Goal: Information Seeking & Learning: Learn about a topic

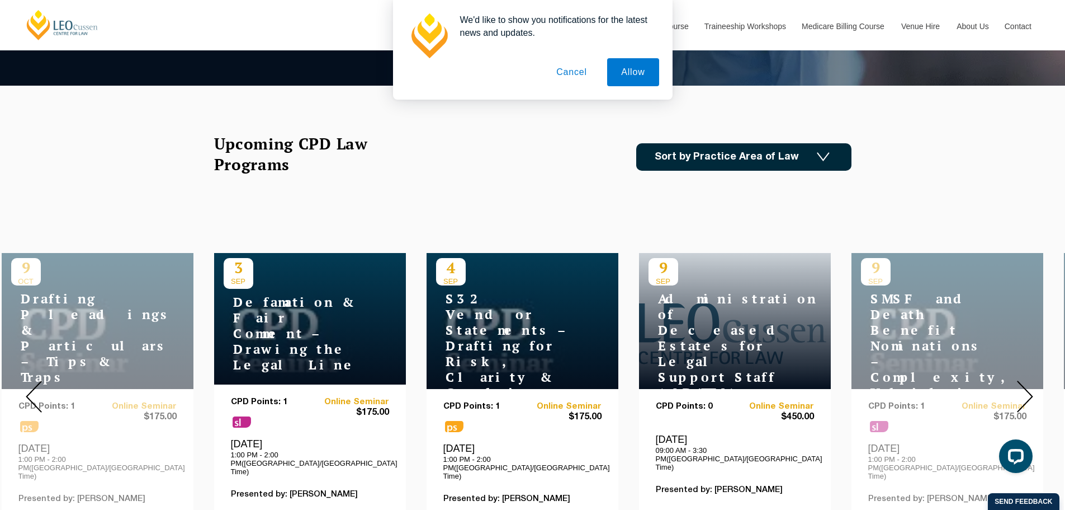
scroll to position [280, 0]
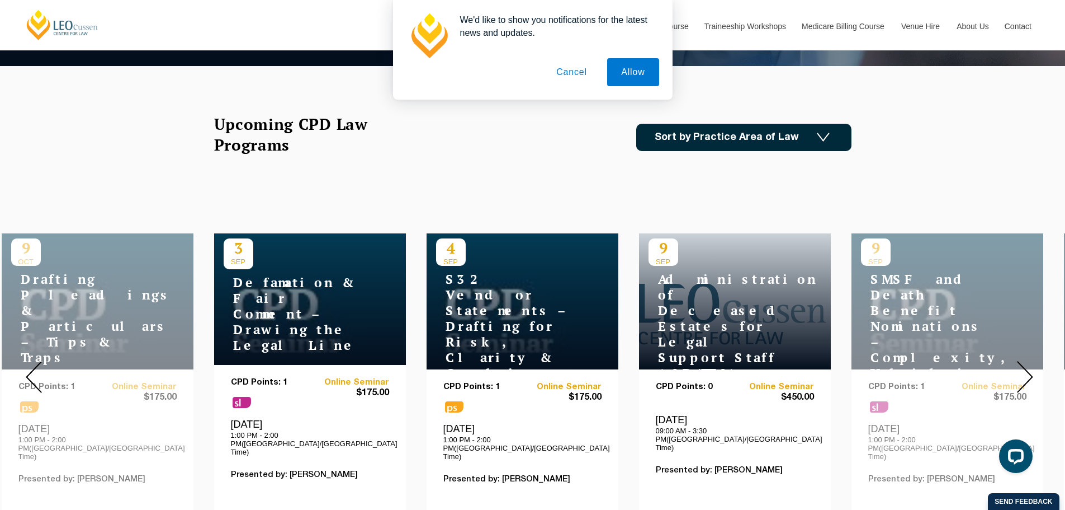
click at [826, 134] on img at bounding box center [823, 138] width 13 height 10
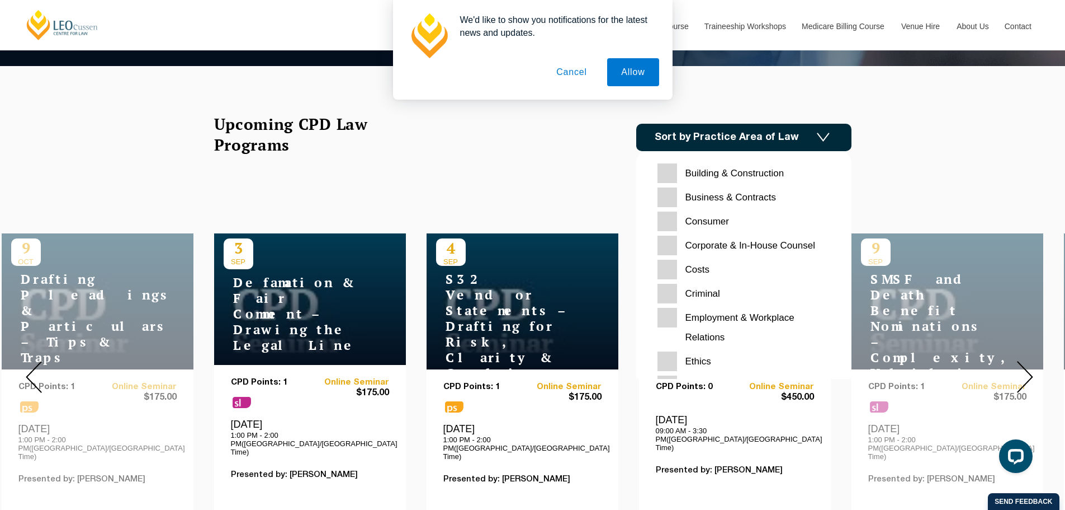
click at [668, 199] on Contracts "Business & Contracts" at bounding box center [744, 197] width 173 height 20
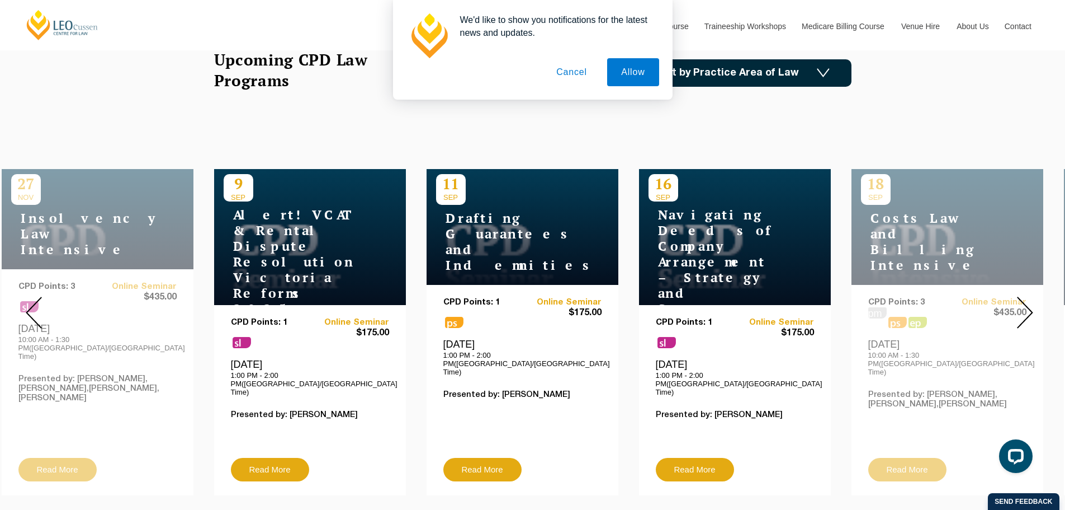
scroll to position [280, 0]
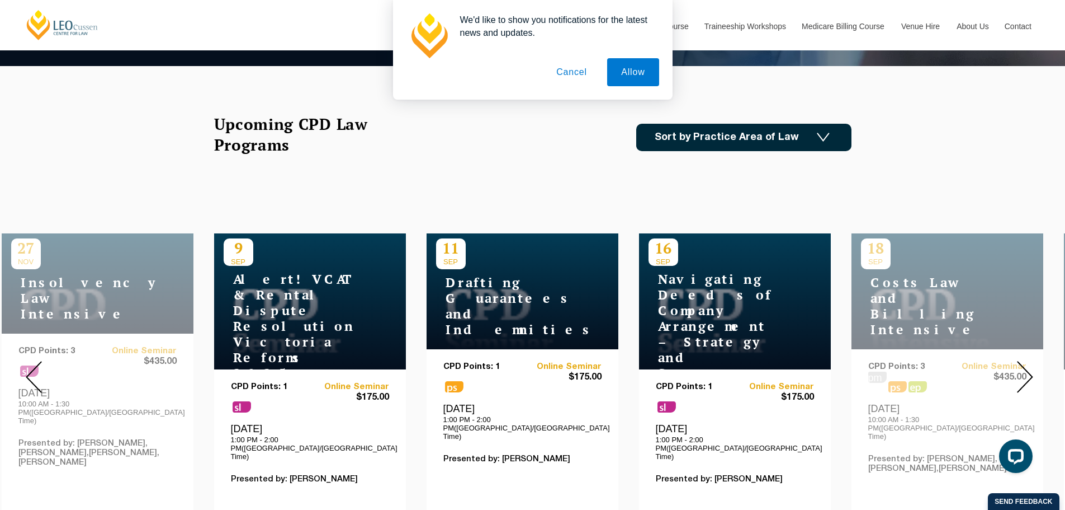
click at [1025, 374] on img at bounding box center [1025, 377] width 16 height 32
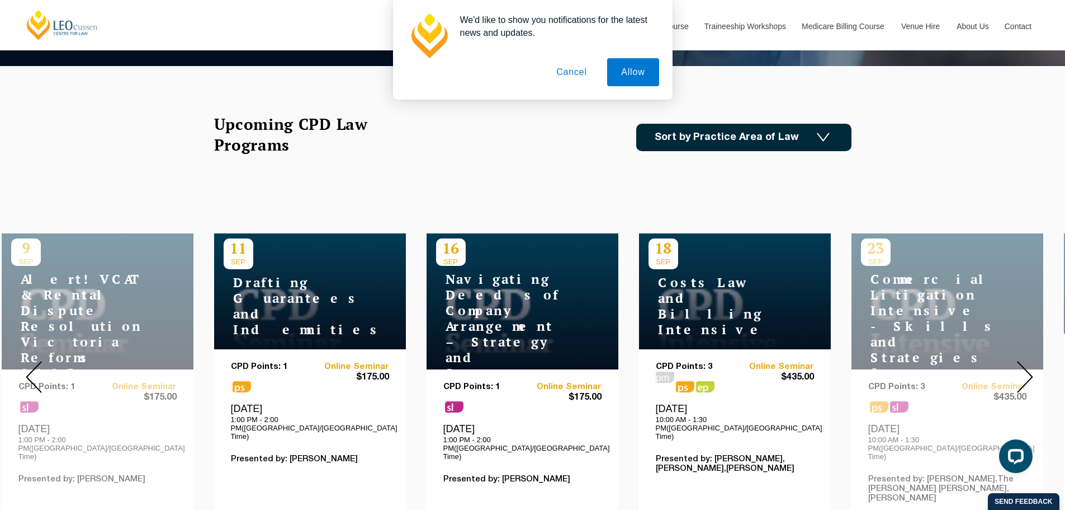
click at [1026, 370] on img at bounding box center [1025, 377] width 16 height 32
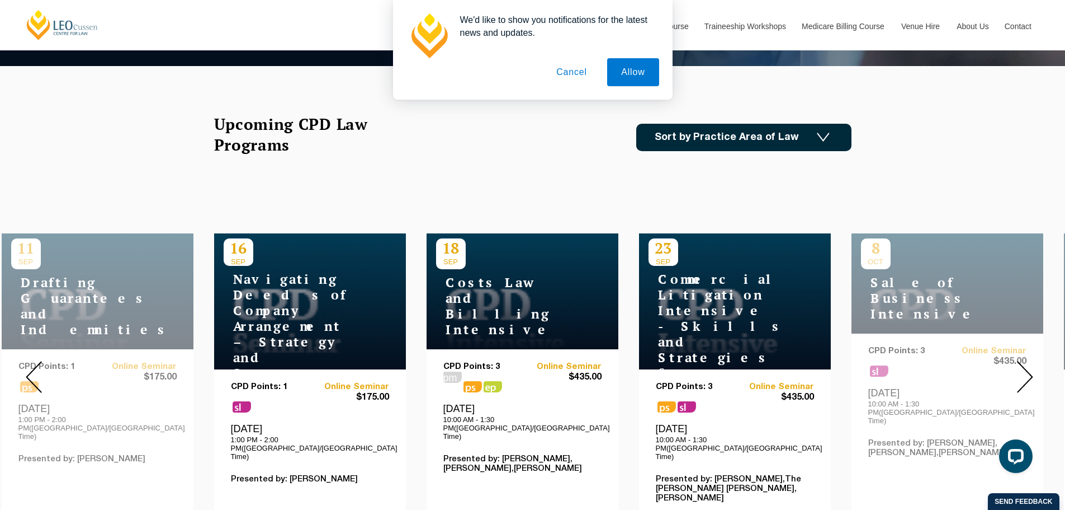
click at [1022, 361] on img at bounding box center [1025, 377] width 16 height 32
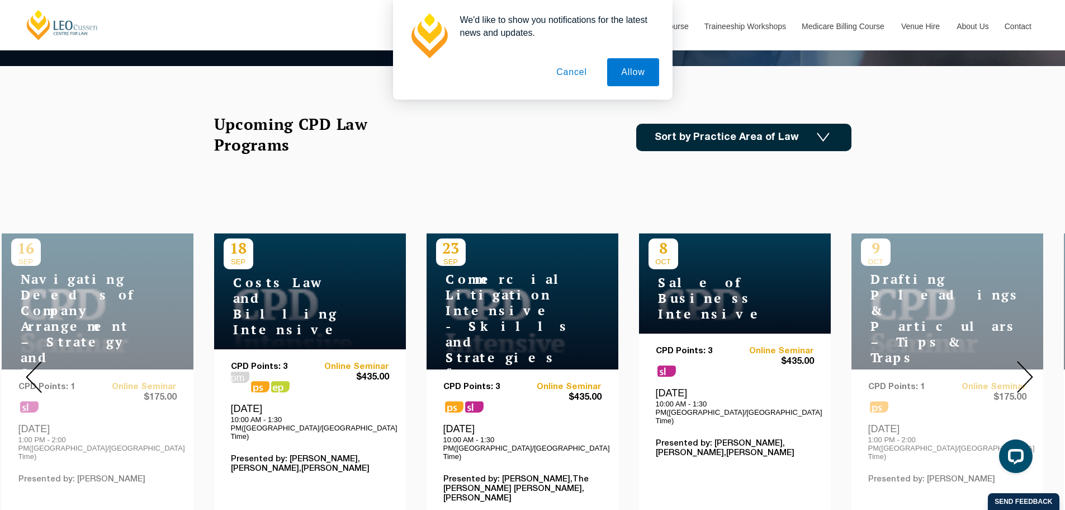
click at [1029, 370] on img at bounding box center [1025, 377] width 16 height 32
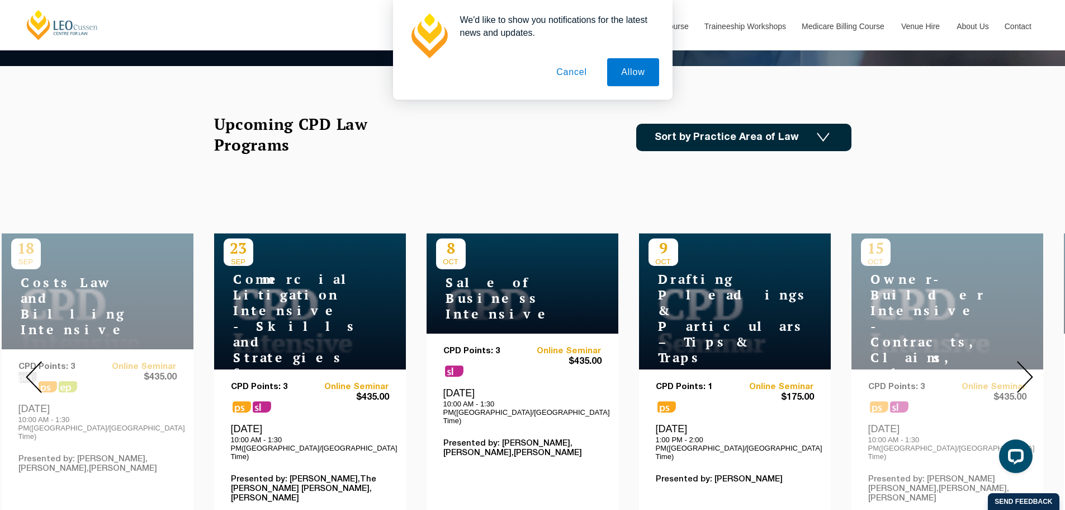
click at [1030, 367] on img at bounding box center [1025, 377] width 16 height 32
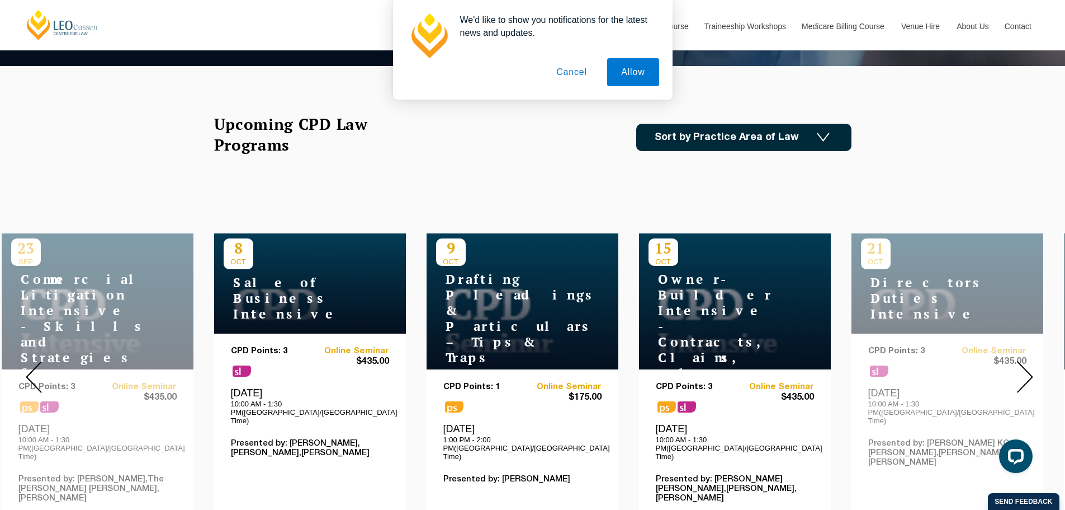
click at [1031, 365] on img at bounding box center [1025, 377] width 16 height 32
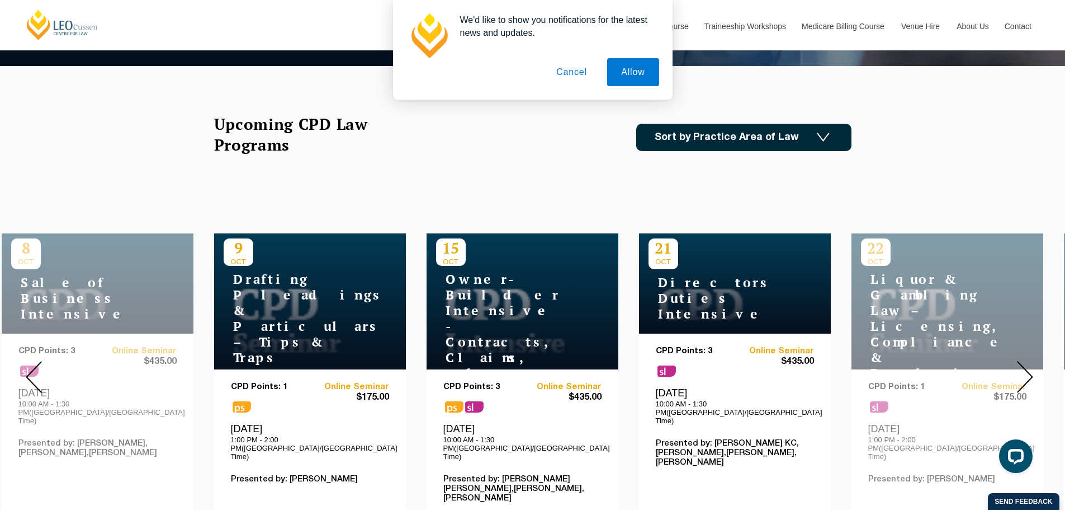
click at [1031, 365] on img at bounding box center [1025, 377] width 16 height 32
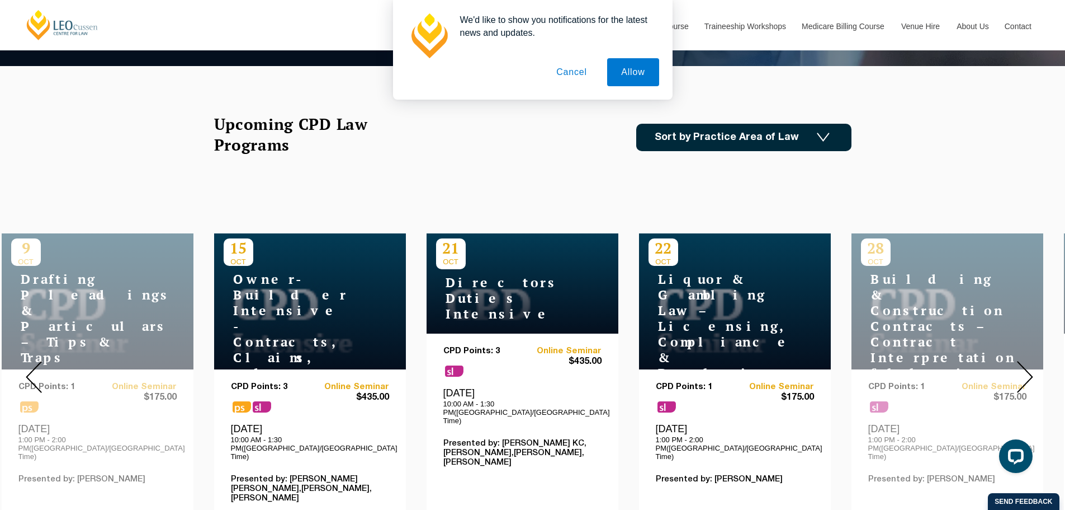
click at [1030, 366] on img at bounding box center [1025, 377] width 16 height 32
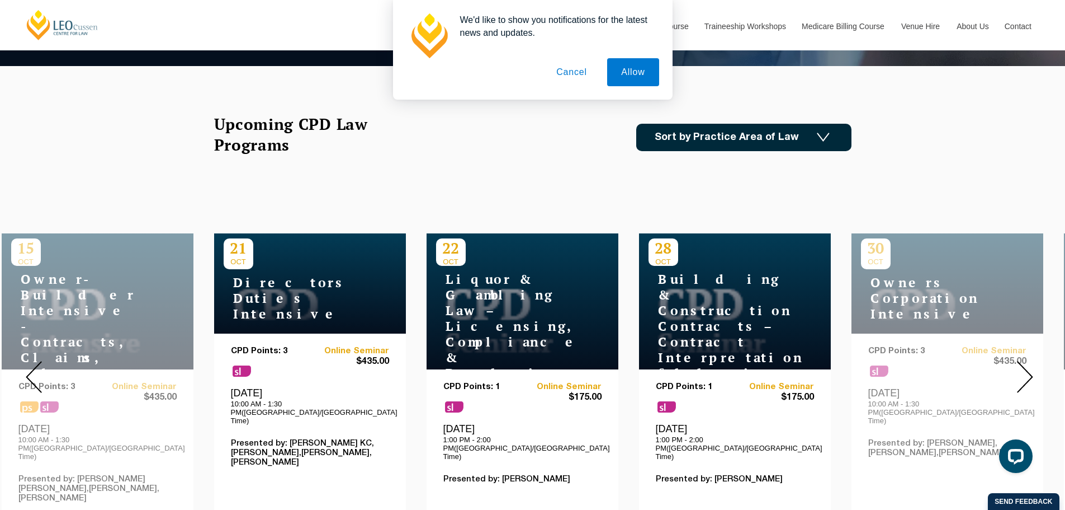
click at [1029, 362] on img at bounding box center [1025, 377] width 16 height 32
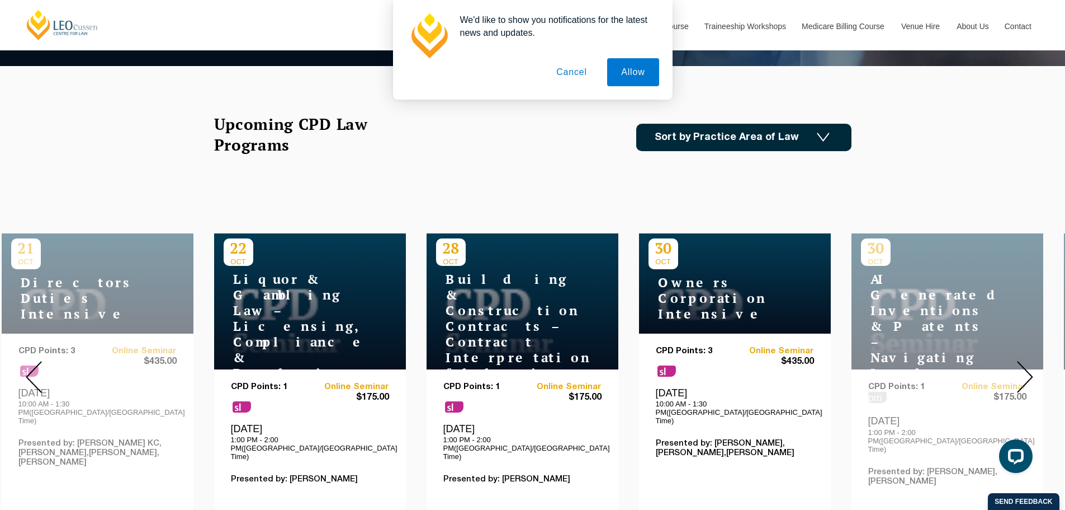
click at [1029, 366] on img at bounding box center [1025, 377] width 16 height 32
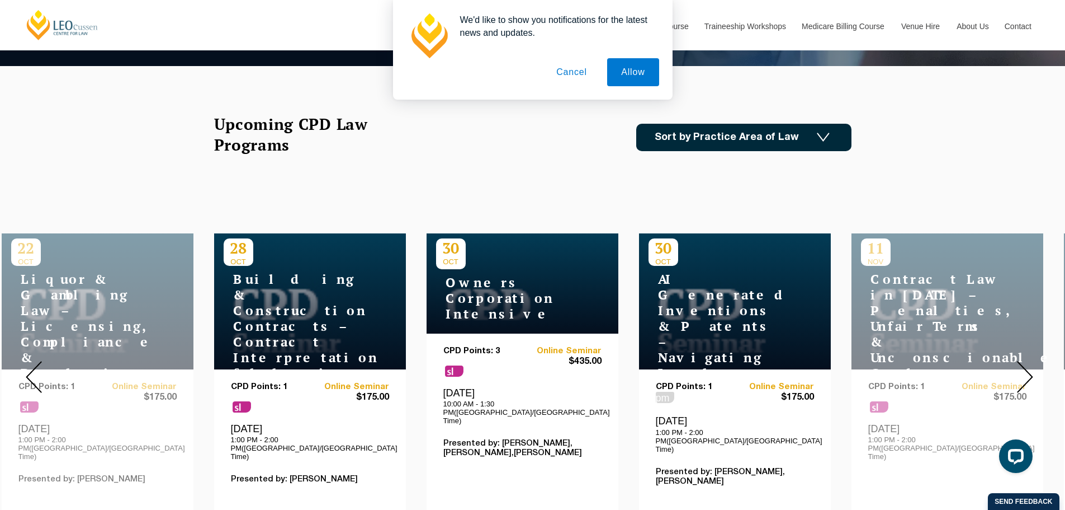
click at [1029, 366] on img at bounding box center [1025, 377] width 16 height 32
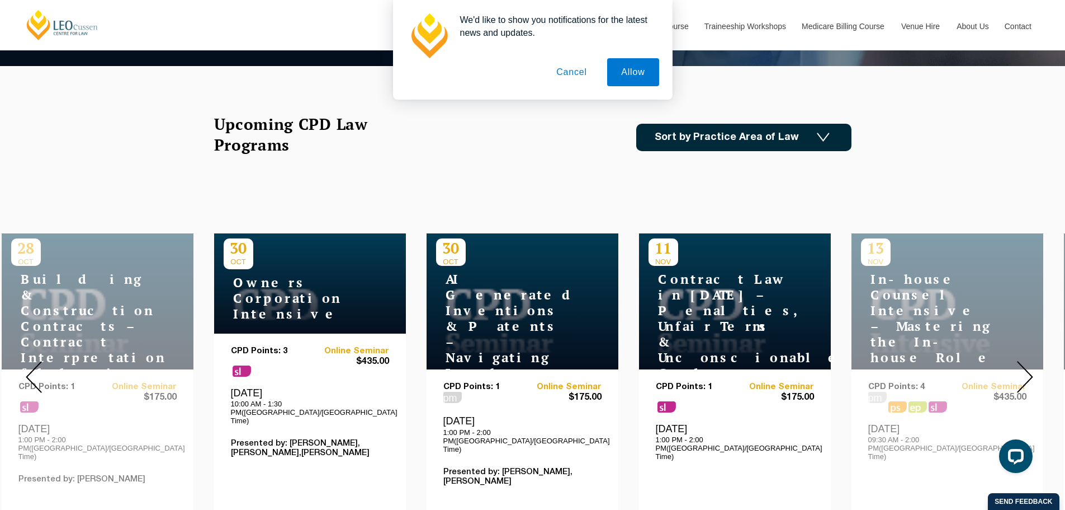
drag, startPoint x: 718, startPoint y: 319, endPoint x: 742, endPoint y: 417, distance: 100.9
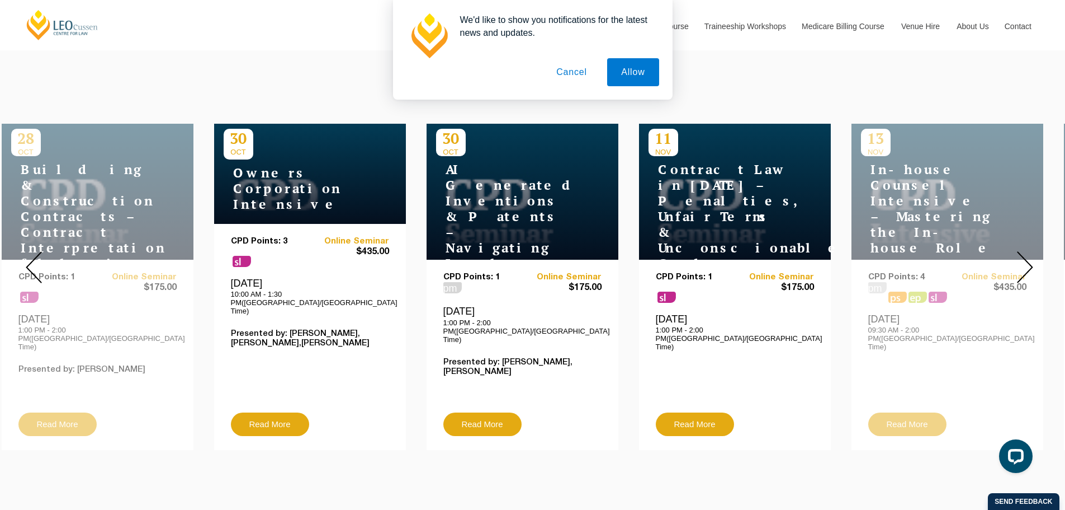
scroll to position [392, 0]
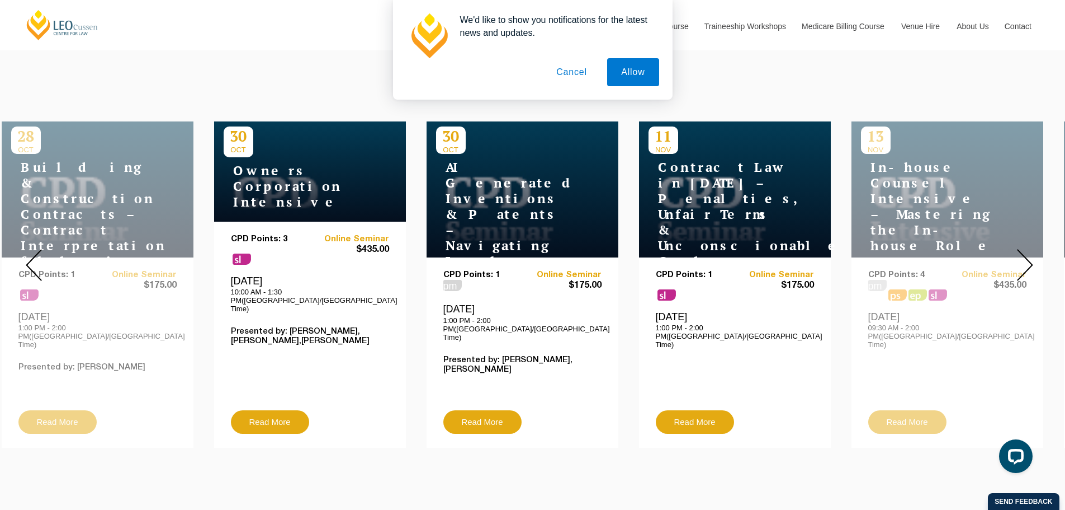
click at [1029, 255] on img at bounding box center [1025, 265] width 16 height 32
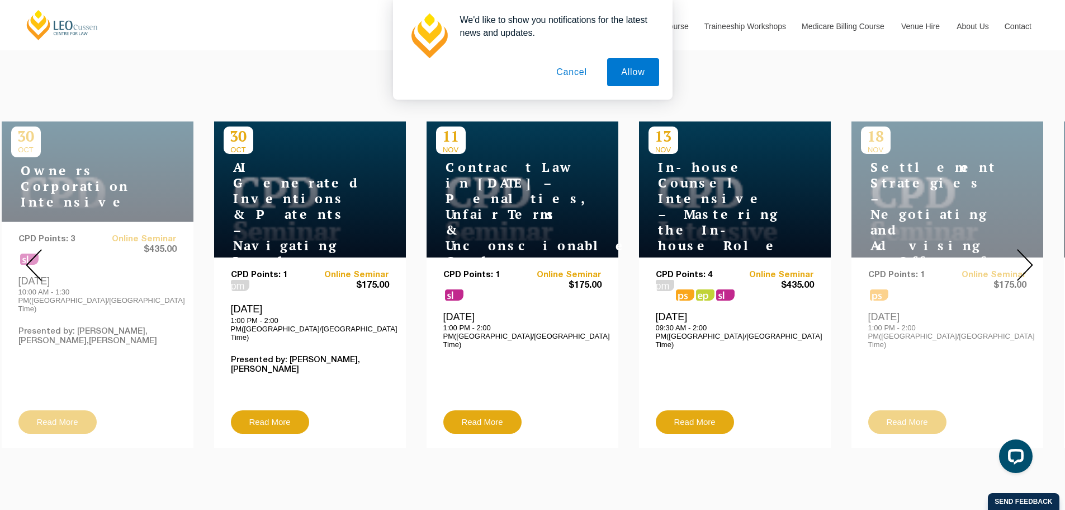
click at [1030, 255] on img at bounding box center [1025, 265] width 16 height 32
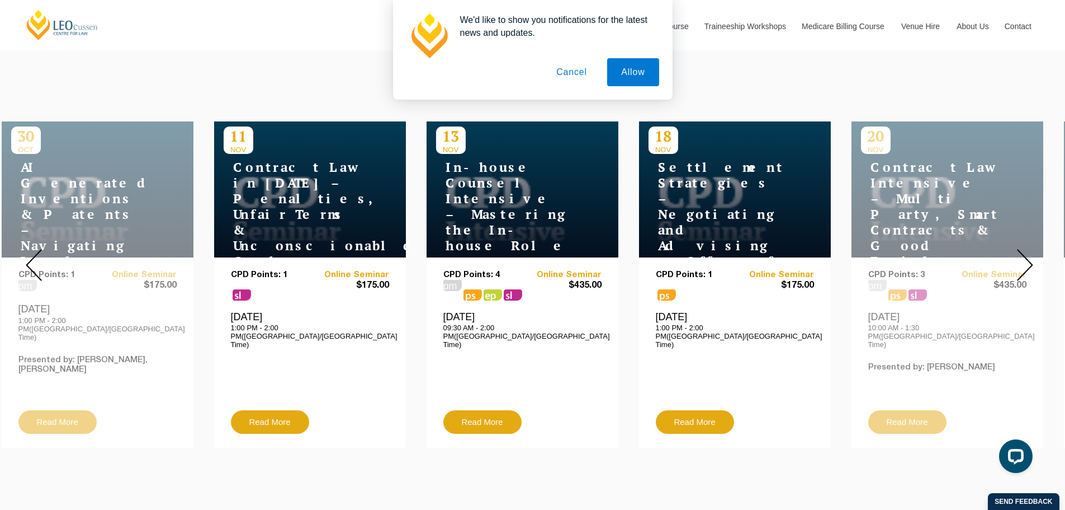
click at [1030, 254] on img at bounding box center [1025, 265] width 16 height 32
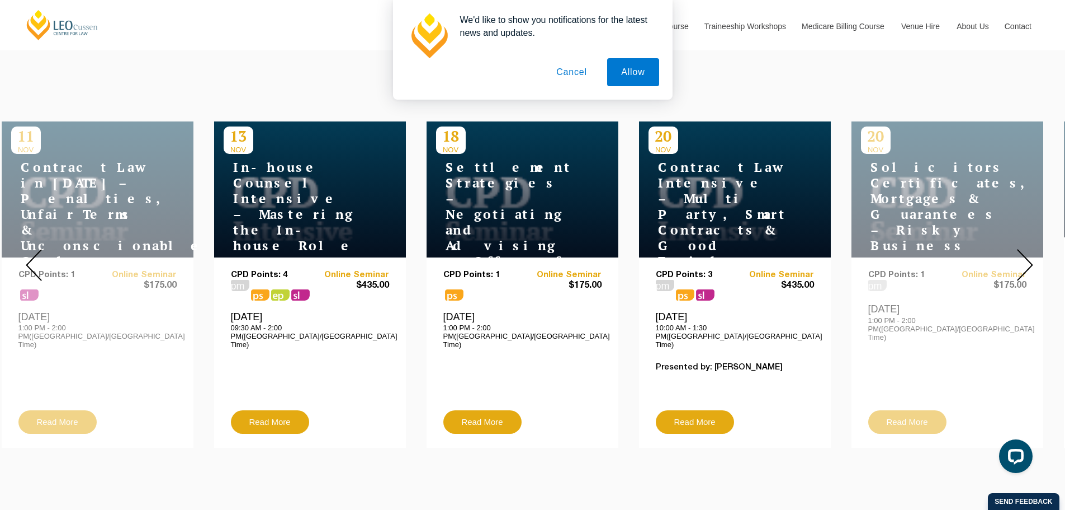
click at [1030, 254] on img at bounding box center [1025, 265] width 16 height 32
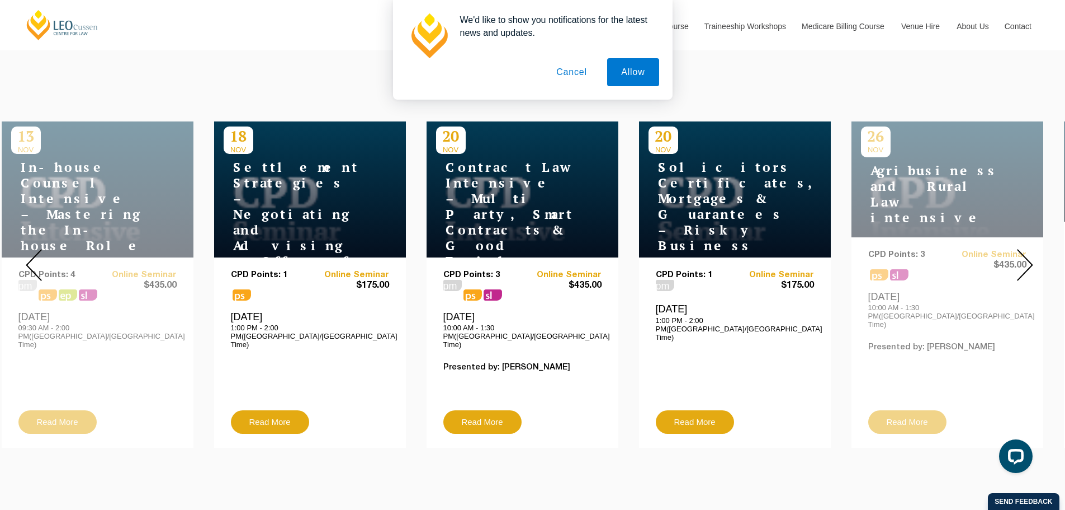
click at [1030, 254] on img at bounding box center [1025, 265] width 16 height 32
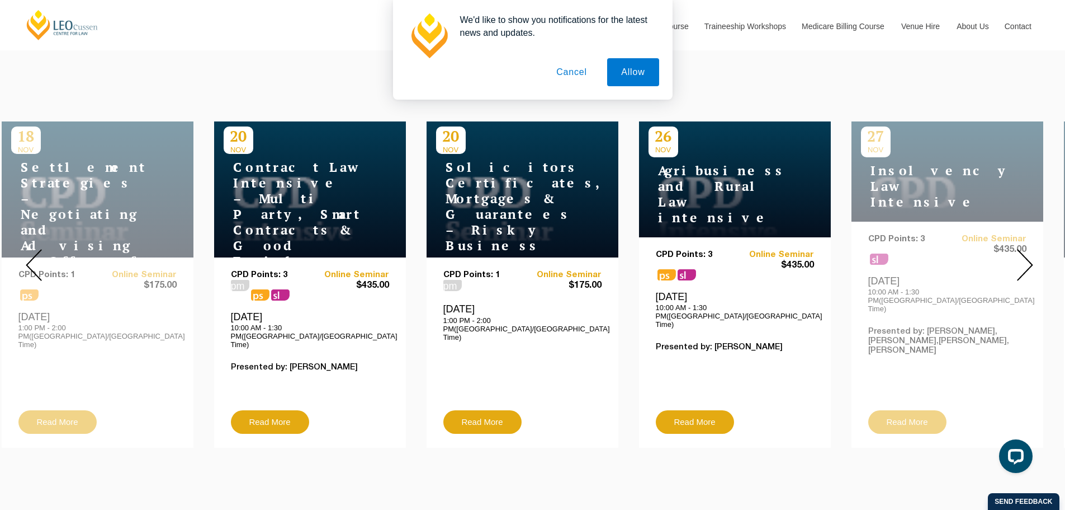
click at [1029, 253] on img at bounding box center [1025, 265] width 16 height 32
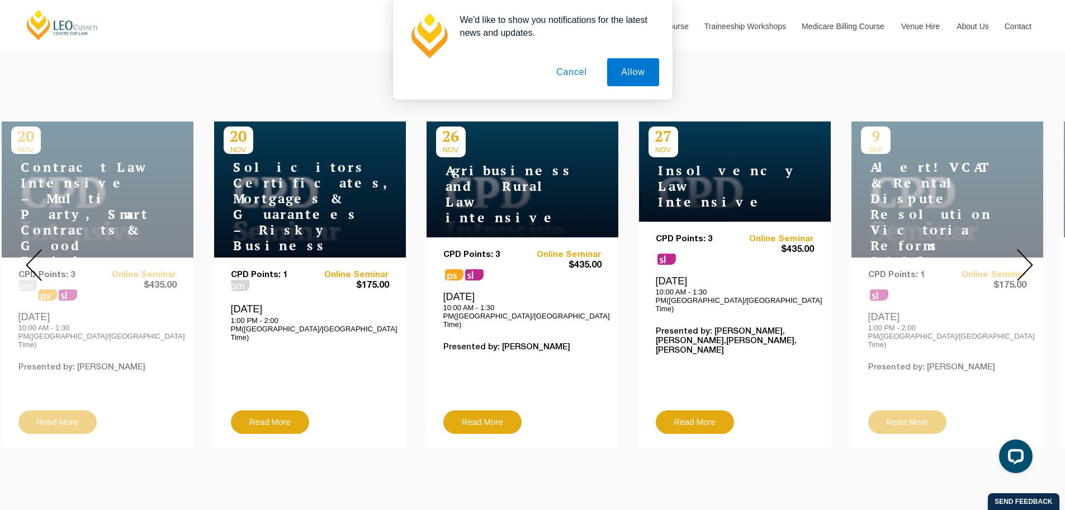
click at [1029, 253] on img at bounding box center [1025, 265] width 16 height 32
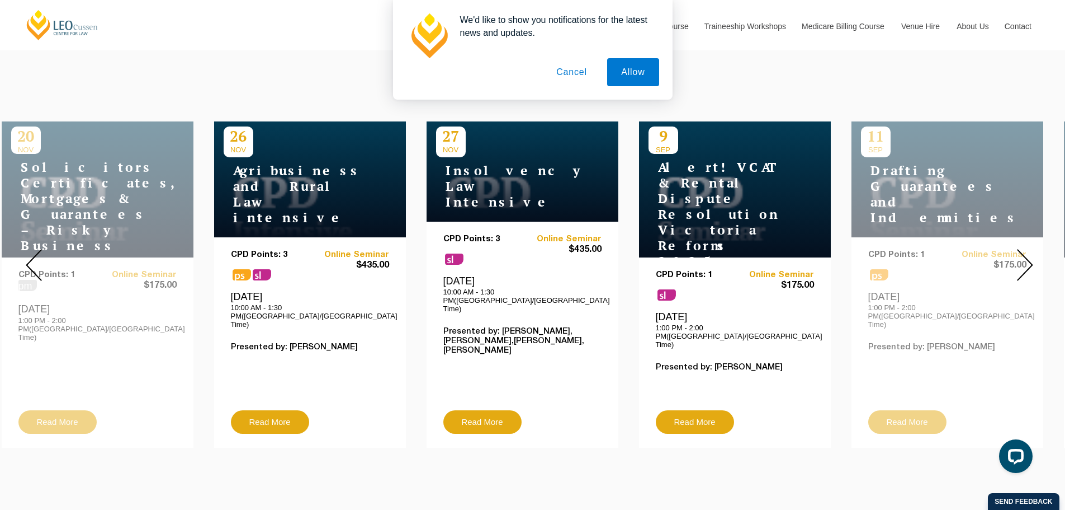
click at [941, 351] on div "11 SEP Drafting Guarantees and Indemnities CPD Points: 1 ps Online Seminar $175…" at bounding box center [948, 284] width 192 height 326
click at [1027, 254] on img at bounding box center [1025, 265] width 16 height 32
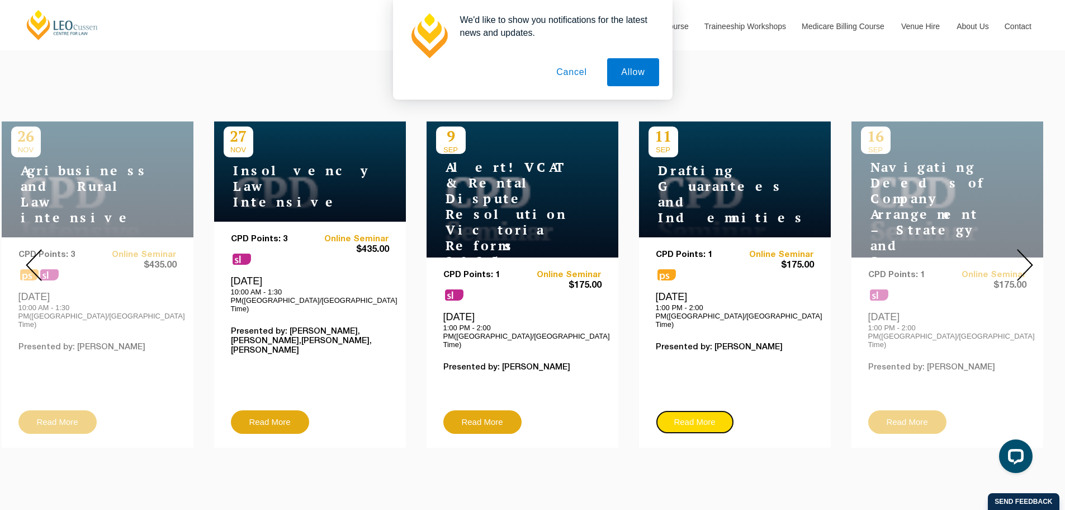
scroll to position [168, 0]
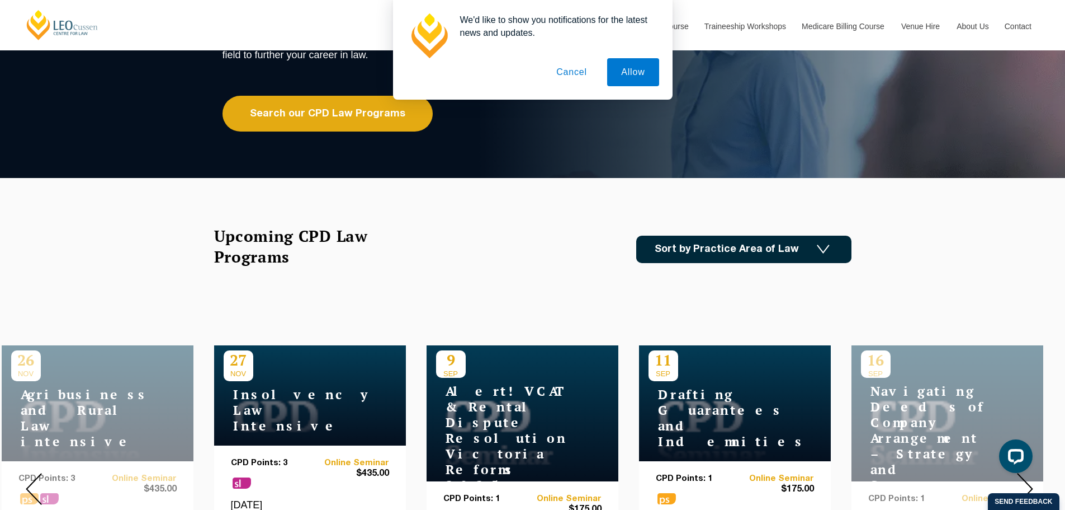
click at [749, 242] on link "Sort by Practice Area of Law" at bounding box center [743, 248] width 215 height 27
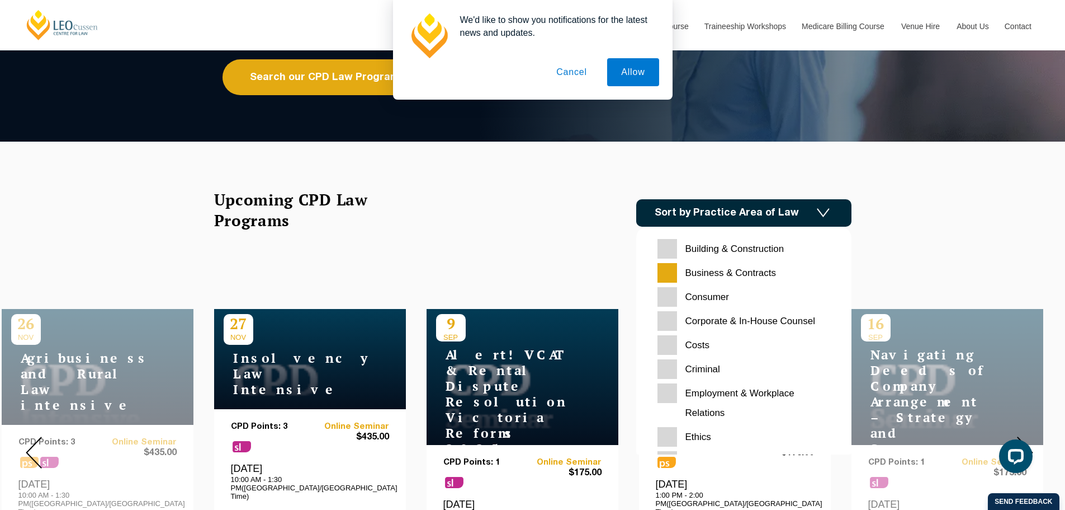
scroll to position [224, 0]
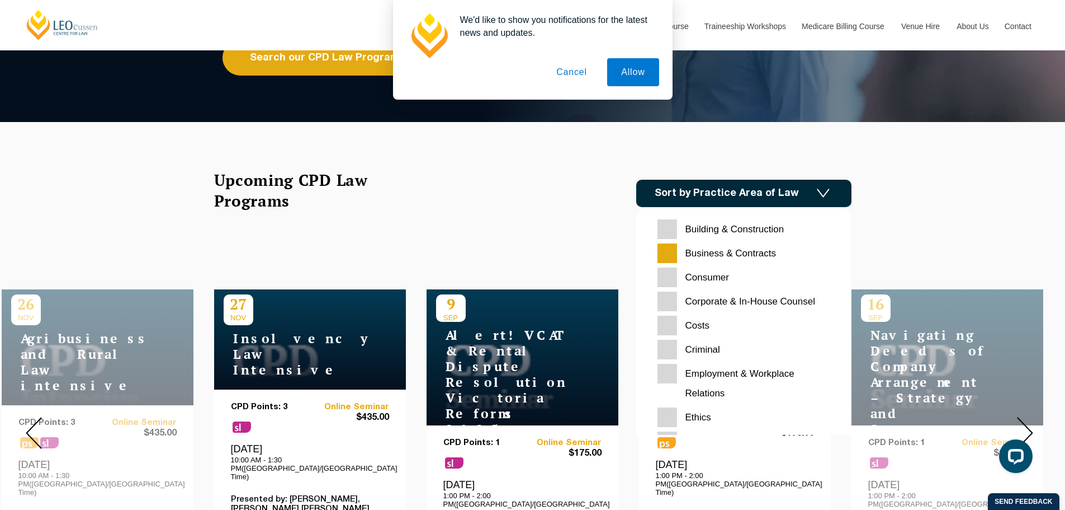
click at [668, 277] on input "Consumer" at bounding box center [744, 277] width 173 height 20
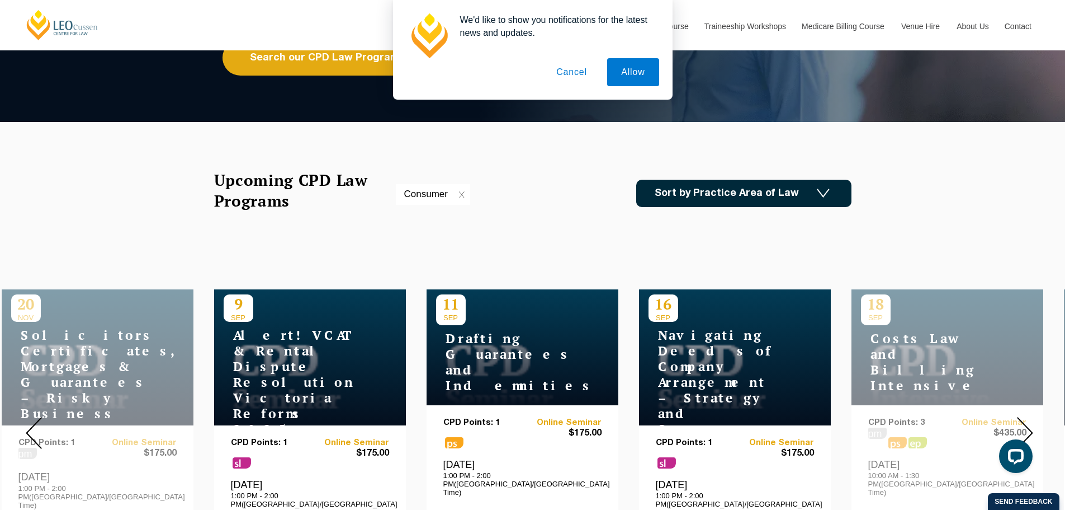
click at [1029, 423] on img at bounding box center [1025, 433] width 16 height 32
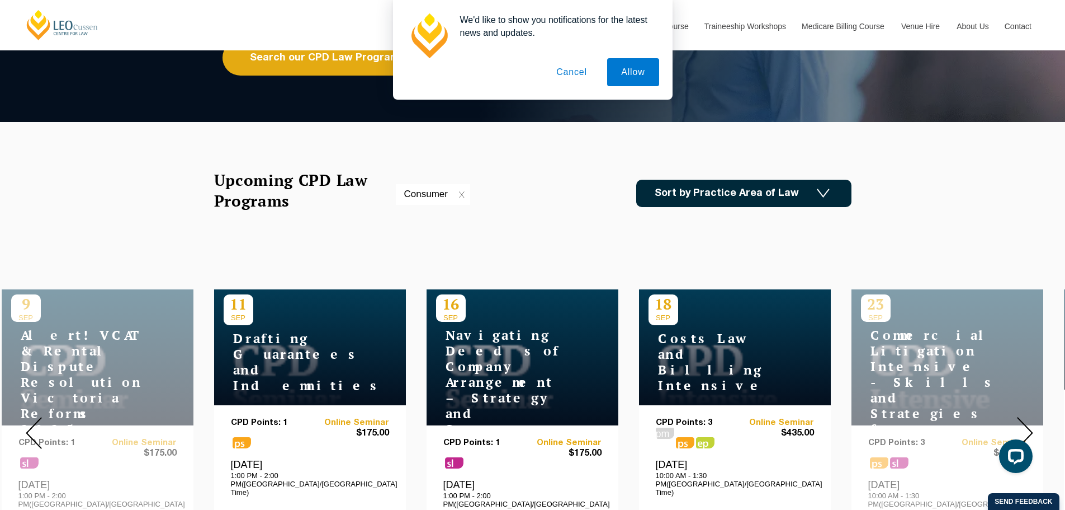
click at [1027, 422] on img at bounding box center [1025, 433] width 16 height 32
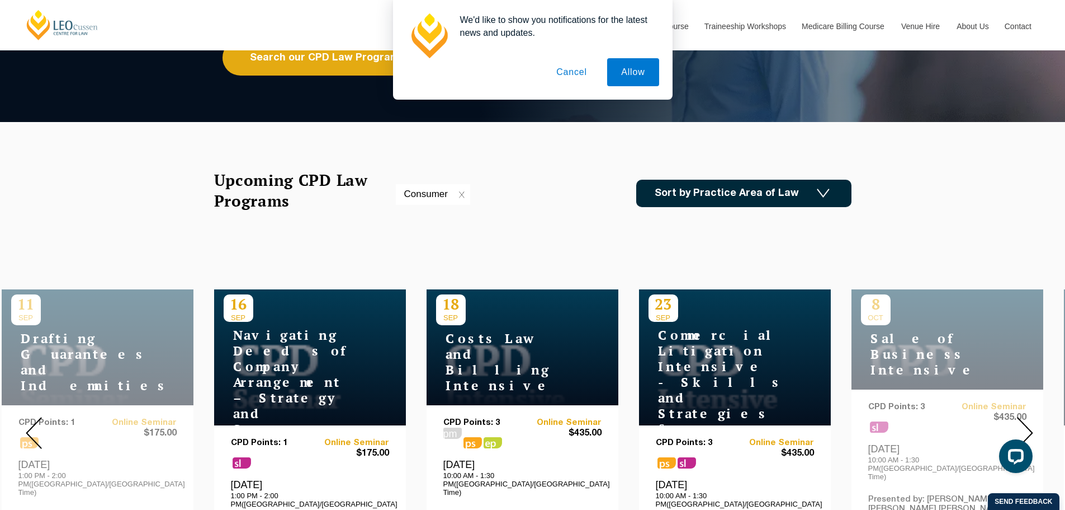
click at [1027, 422] on img at bounding box center [1025, 433] width 16 height 32
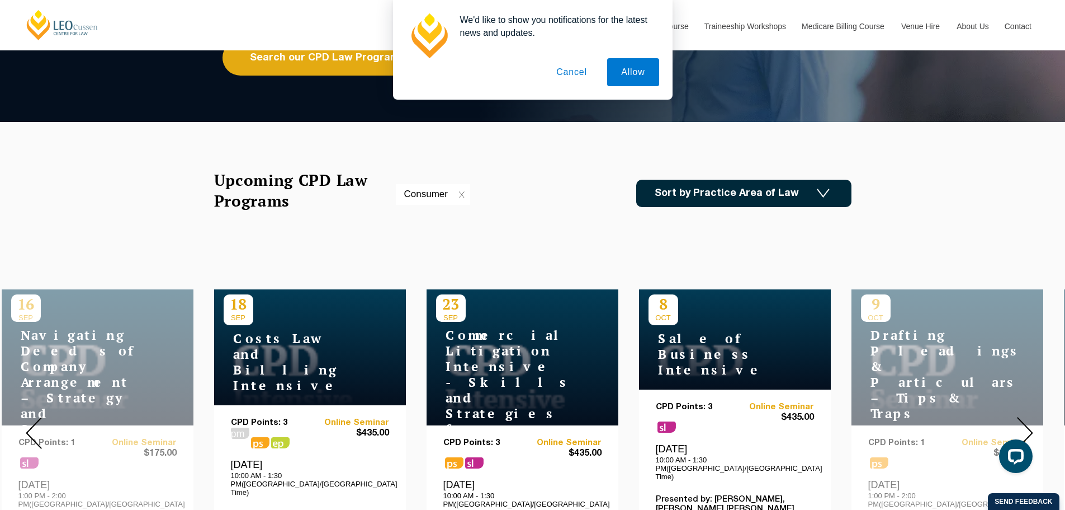
click at [1027, 421] on img at bounding box center [1025, 433] width 16 height 32
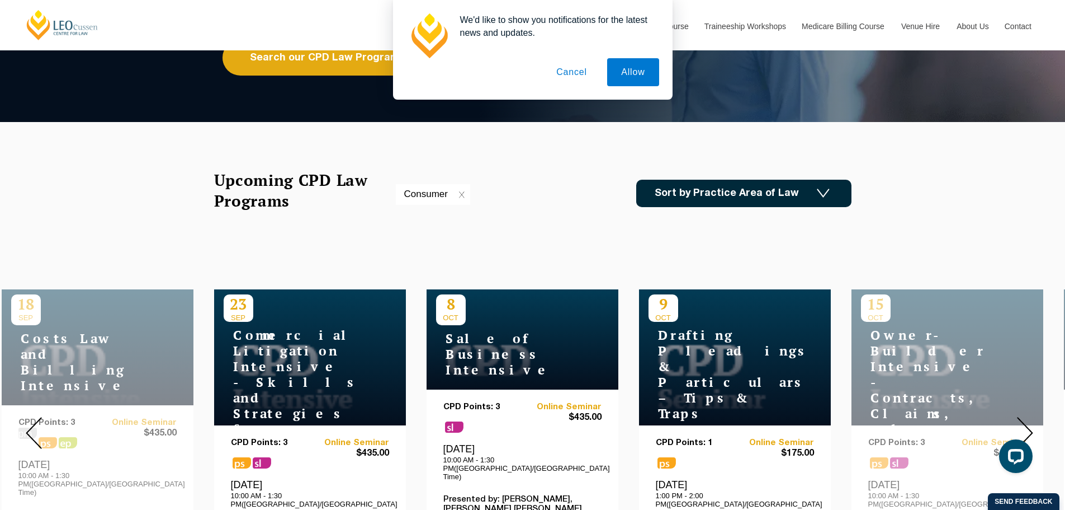
click at [1027, 419] on img at bounding box center [1025, 433] width 16 height 32
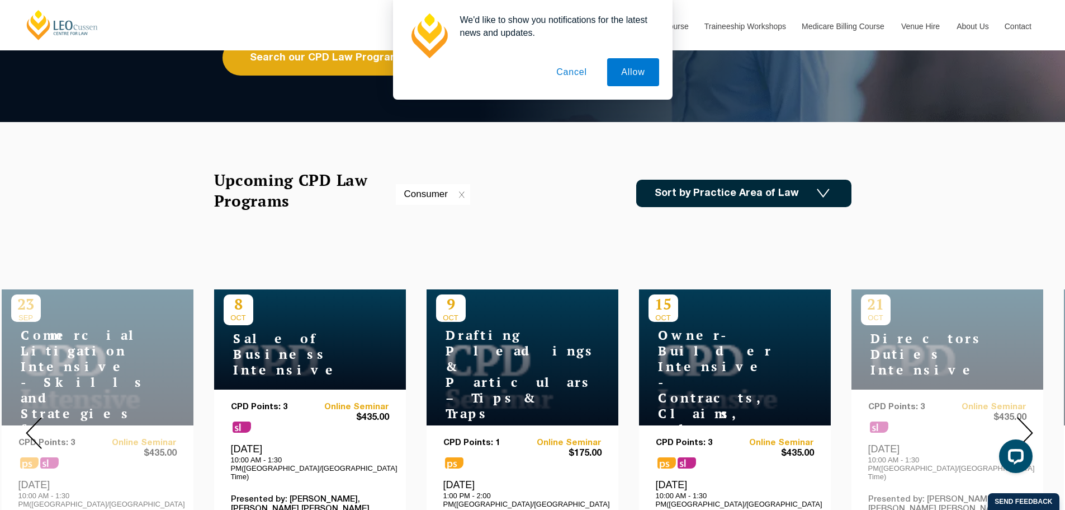
click at [1027, 422] on img at bounding box center [1025, 433] width 16 height 32
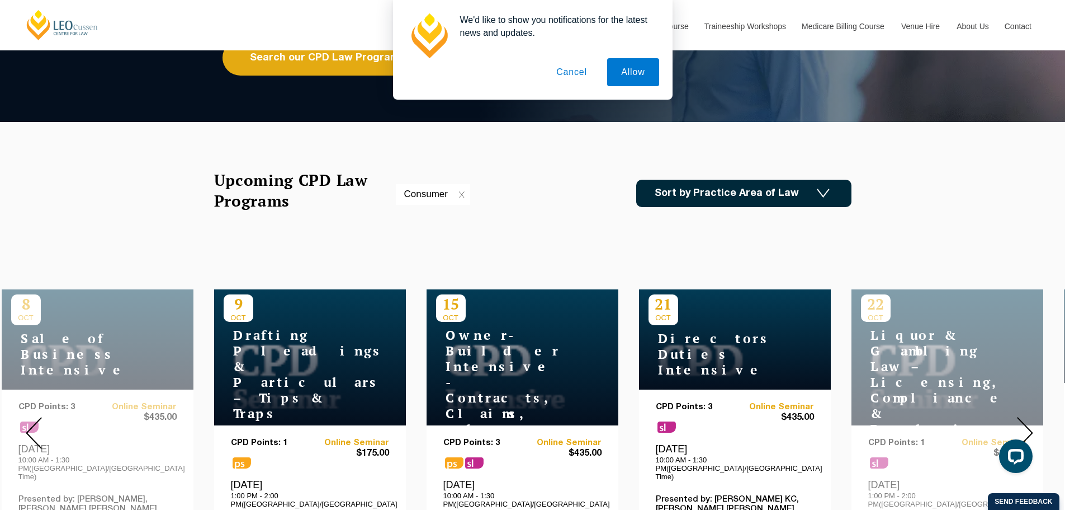
click at [1025, 423] on img at bounding box center [1025, 433] width 16 height 32
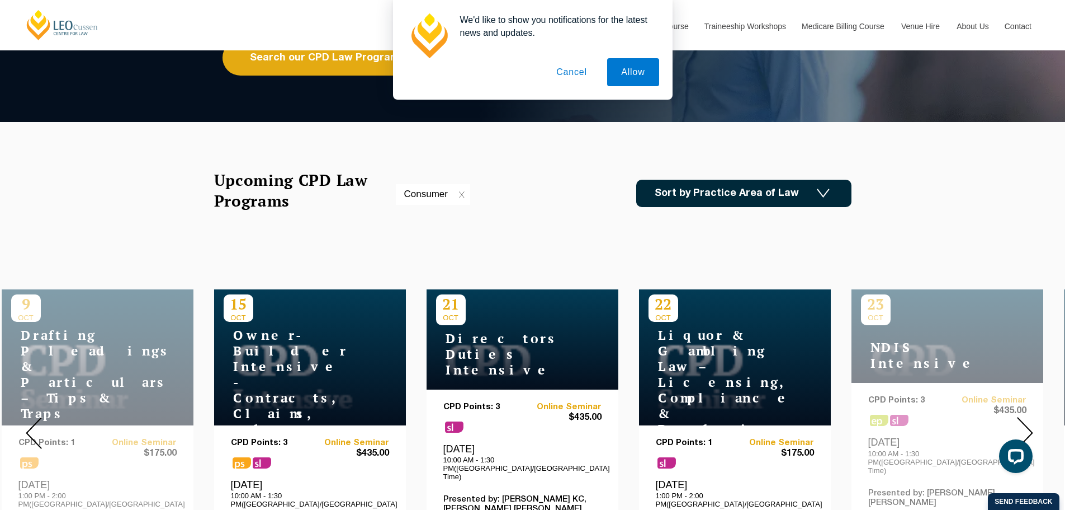
click at [1024, 422] on img at bounding box center [1025, 433] width 16 height 32
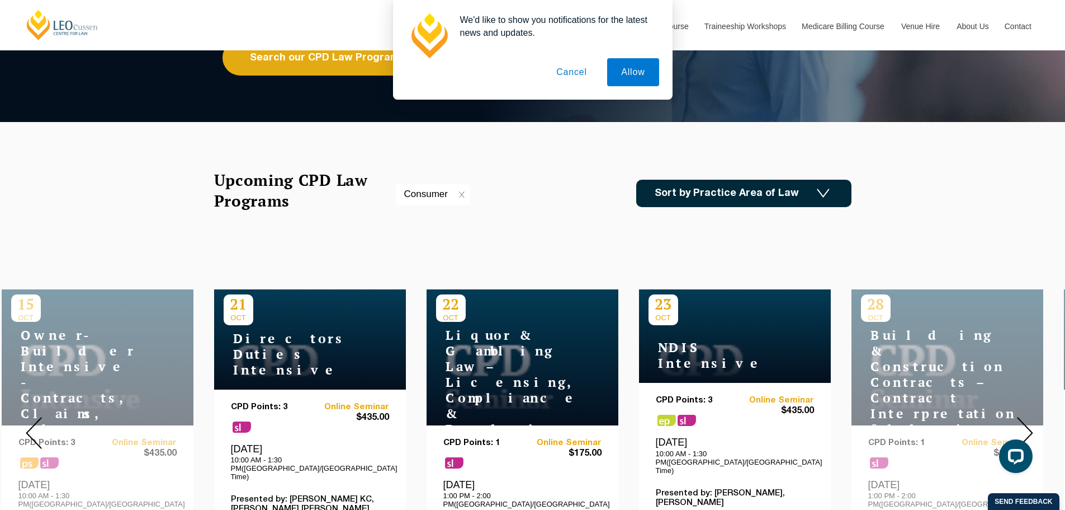
click at [1024, 418] on img at bounding box center [1025, 433] width 16 height 32
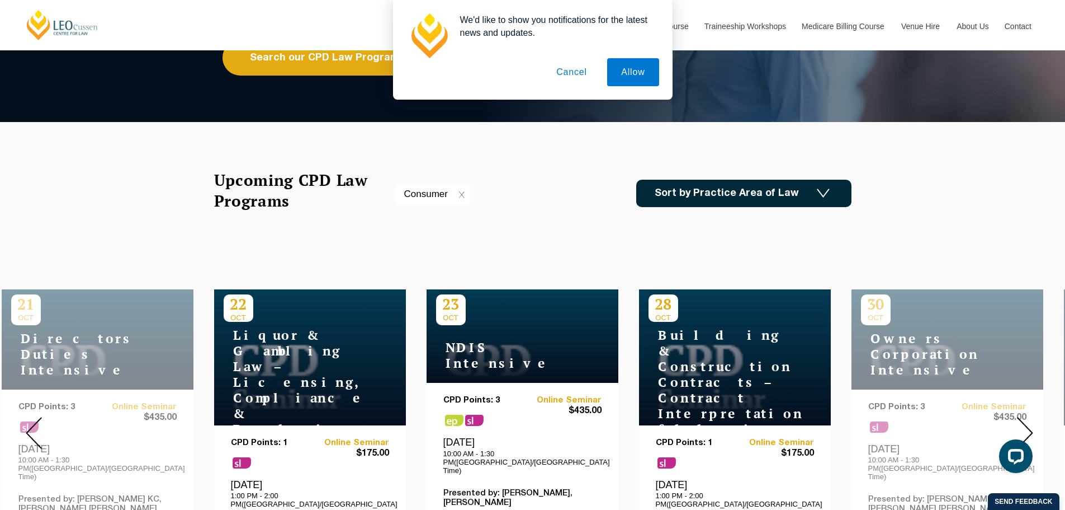
click at [1024, 418] on img at bounding box center [1025, 433] width 16 height 32
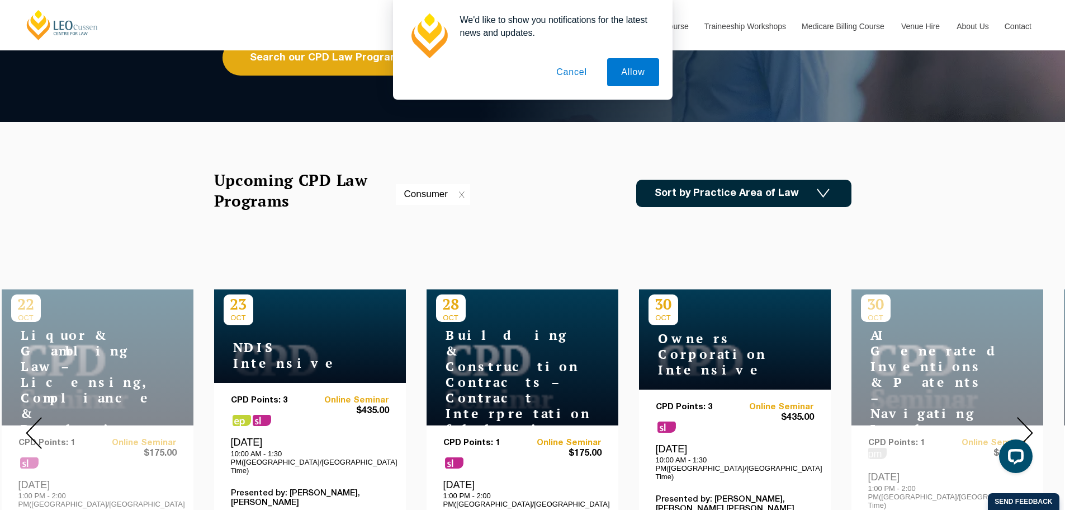
click at [1027, 417] on img at bounding box center [1025, 433] width 16 height 32
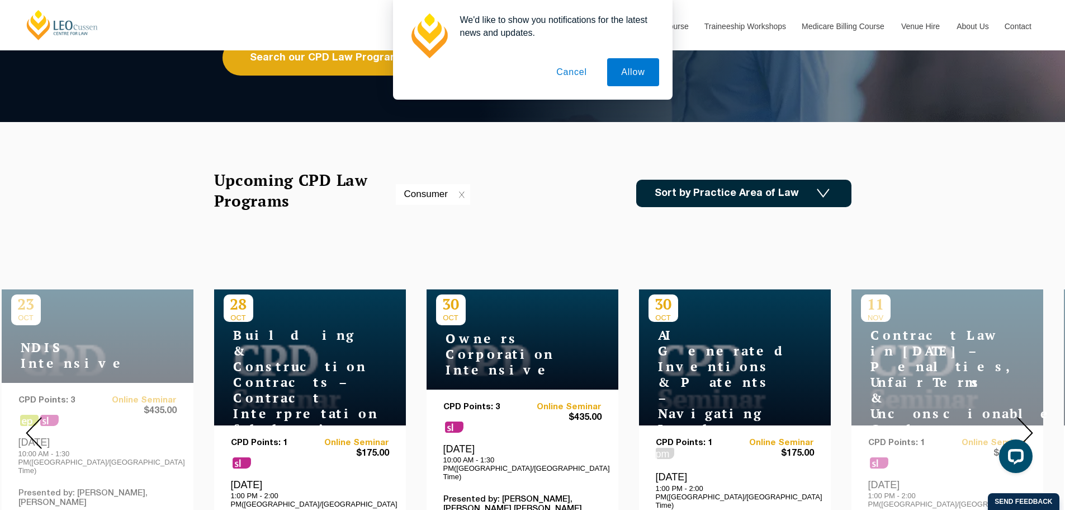
click at [1027, 417] on img at bounding box center [1025, 433] width 16 height 32
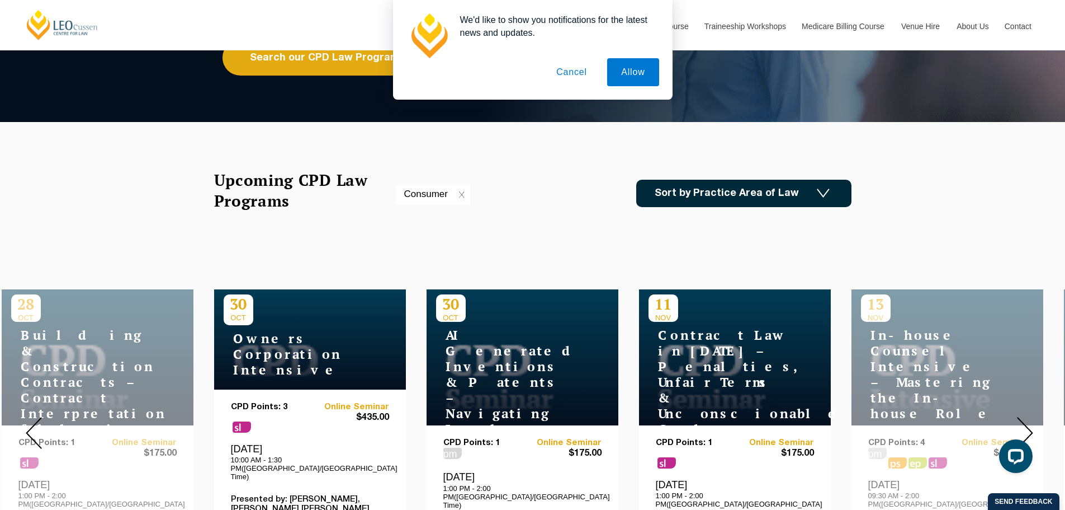
click at [1027, 417] on img at bounding box center [1025, 433] width 16 height 32
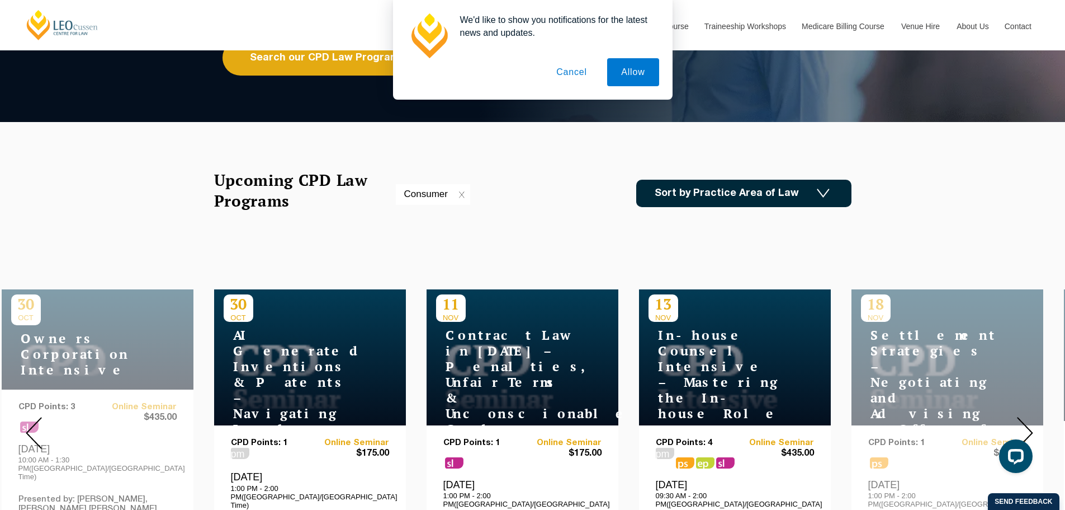
click at [1029, 423] on img at bounding box center [1025, 433] width 16 height 32
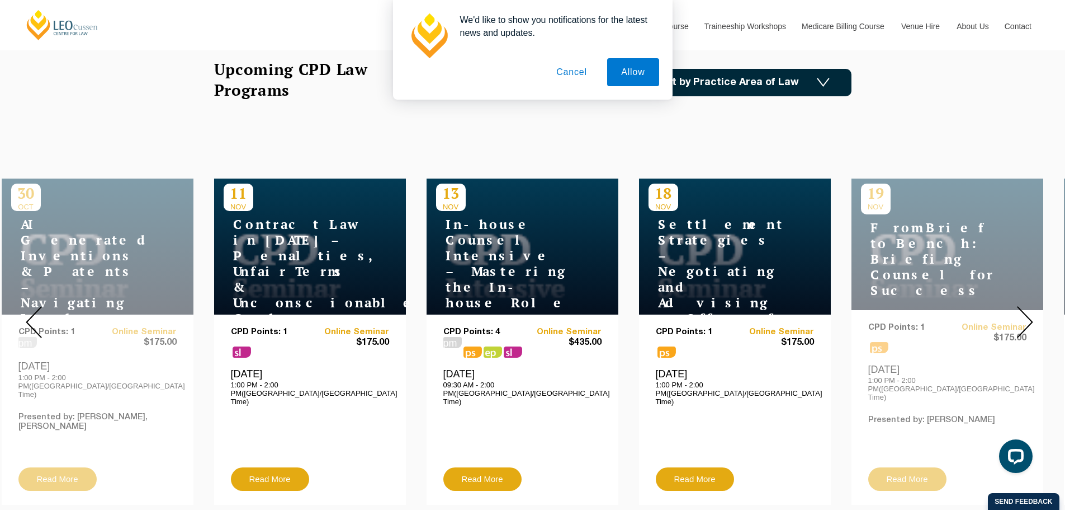
scroll to position [336, 0]
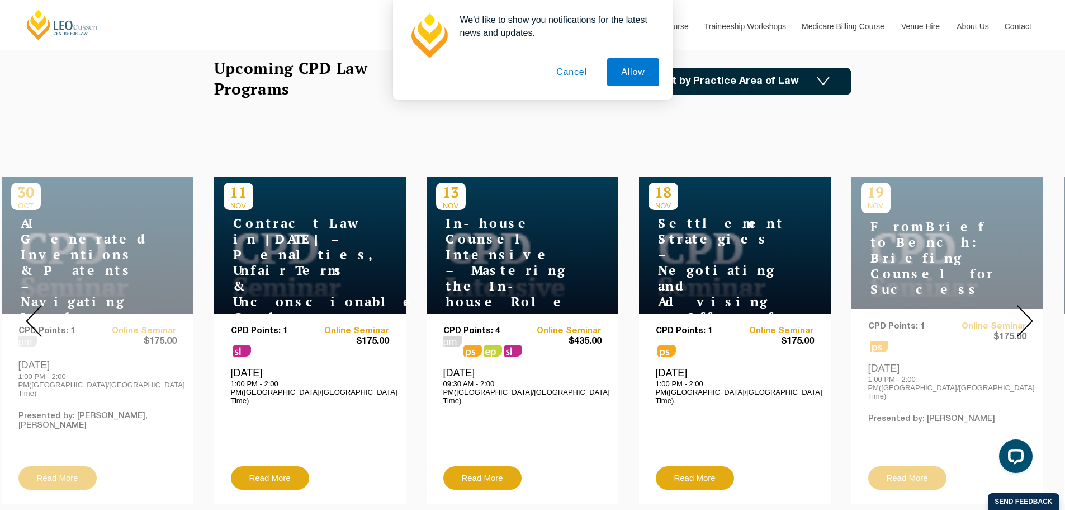
click at [1029, 310] on img at bounding box center [1025, 321] width 16 height 32
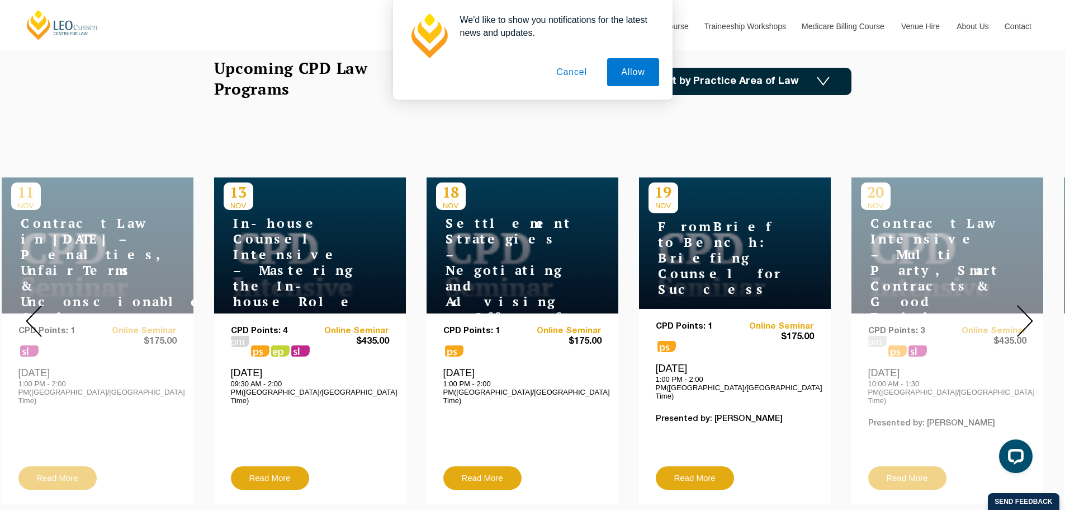
click at [1026, 308] on img at bounding box center [1025, 321] width 16 height 32
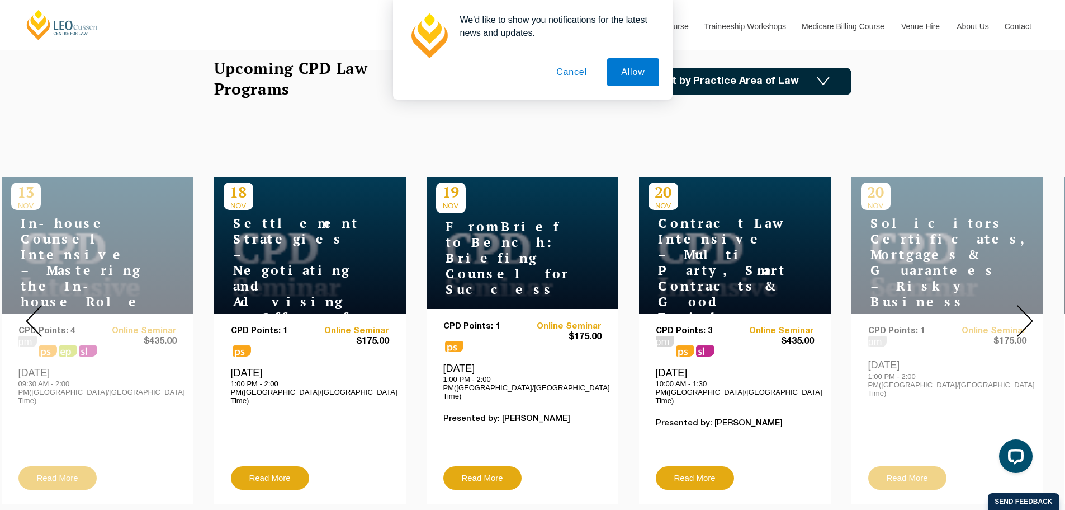
click at [1026, 308] on img at bounding box center [1025, 321] width 16 height 32
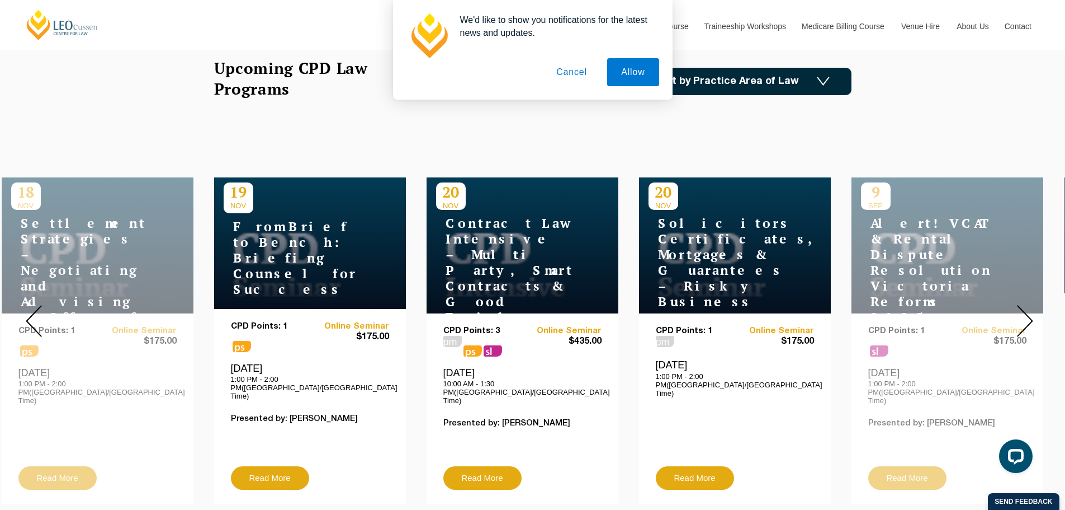
click at [789, 87] on div "We'd like to show you notifications for the latest news and updates. Allow Canc…" at bounding box center [532, 50] width 1065 height 100
click at [835, 81] on div "We'd like to show you notifications for the latest news and updates. Allow Canc…" at bounding box center [532, 50] width 1065 height 100
click at [636, 73] on button "Allow" at bounding box center [632, 72] width 51 height 28
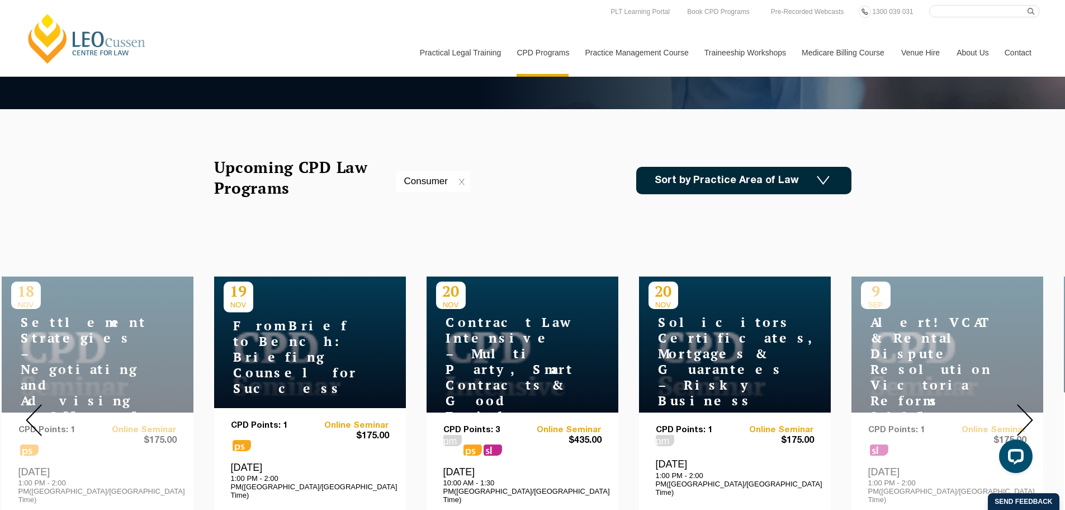
scroll to position [224, 0]
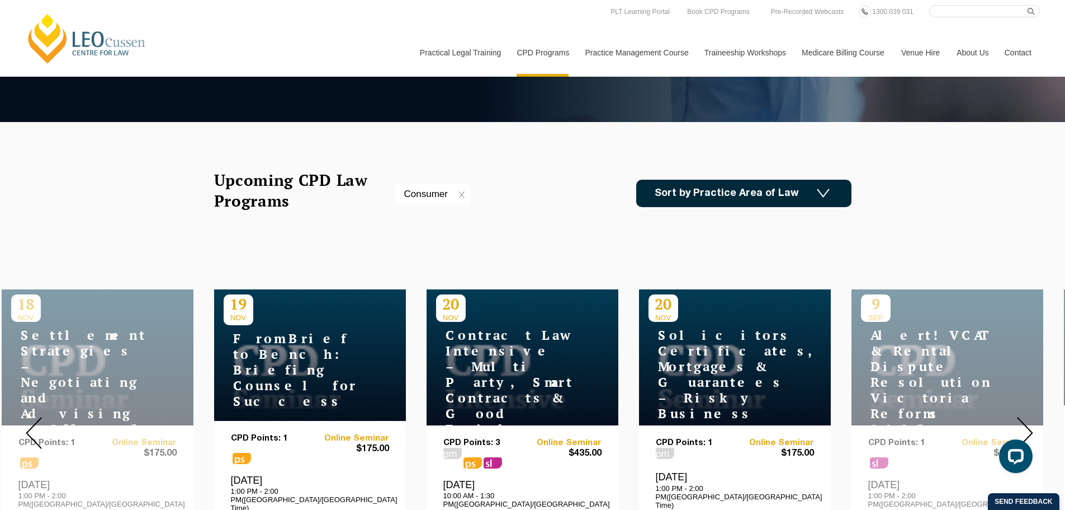
click at [800, 186] on link "Sort by Practice Area of Law" at bounding box center [743, 193] width 215 height 27
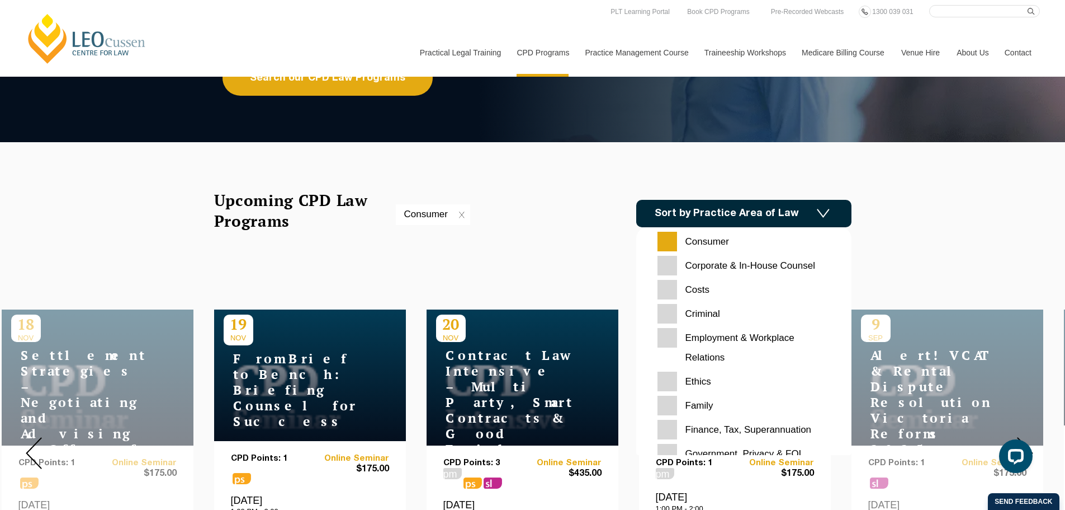
scroll to position [168, 0]
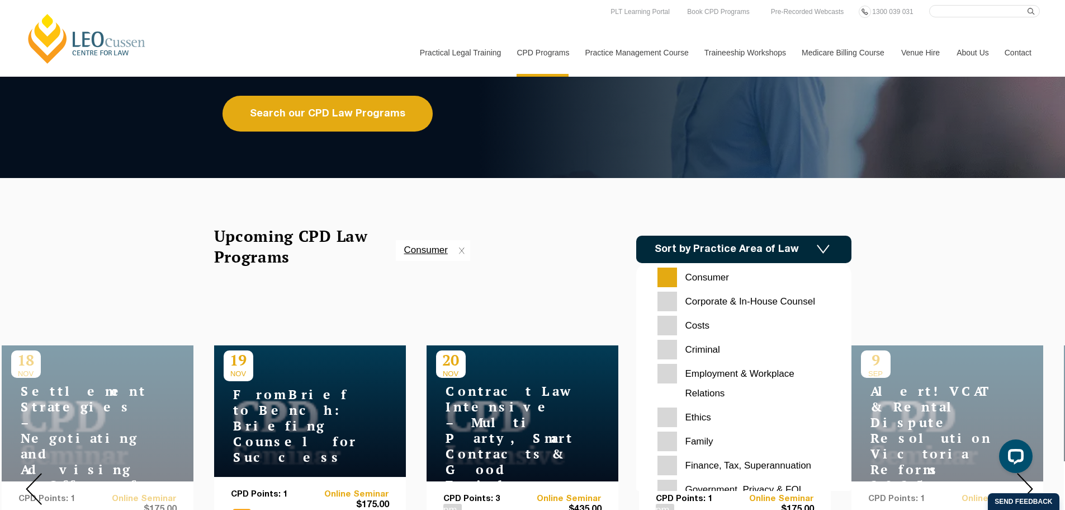
click at [463, 251] on img at bounding box center [462, 250] width 6 height 7
checkbox input "false"
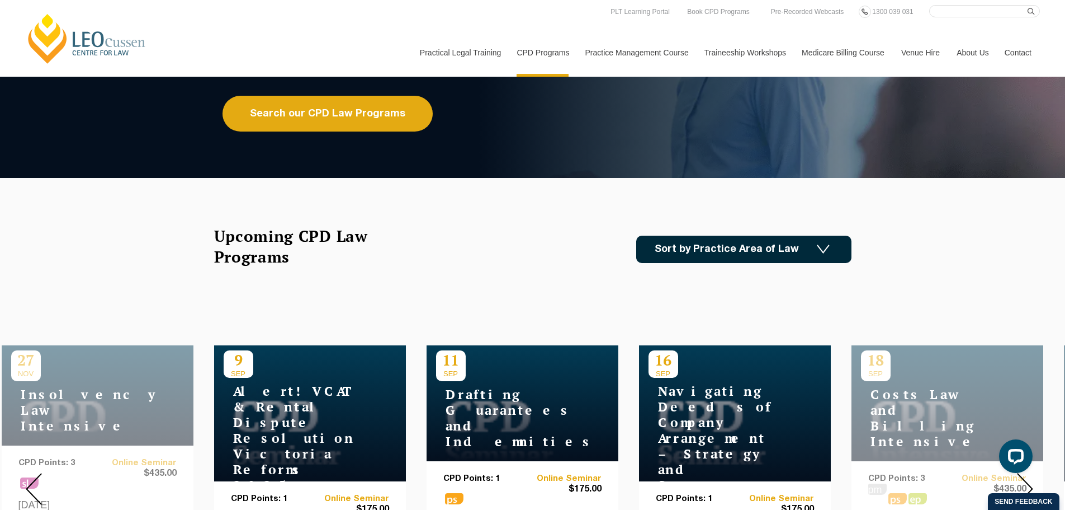
click at [676, 252] on link "Sort by Practice Area of Law" at bounding box center [743, 248] width 215 height 27
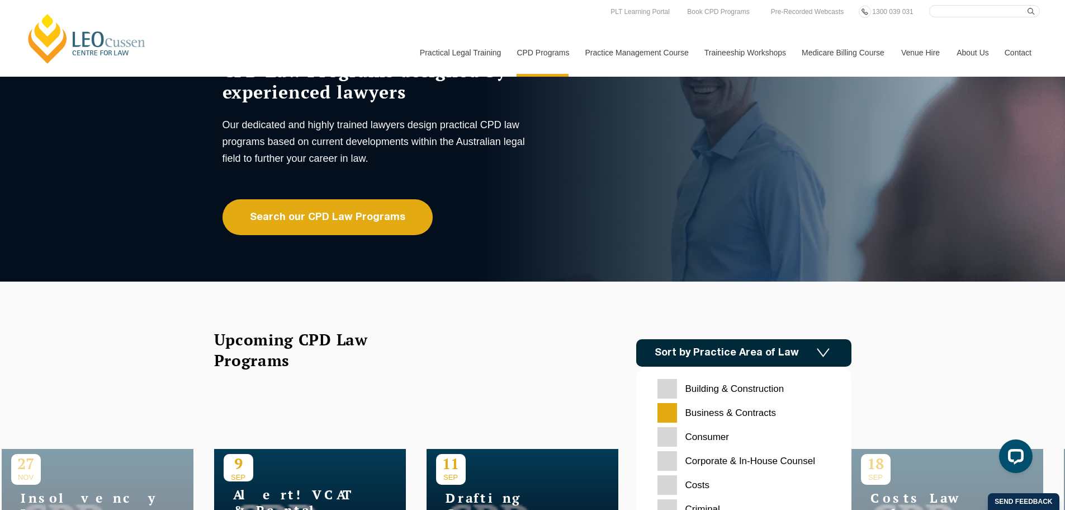
scroll to position [56, 0]
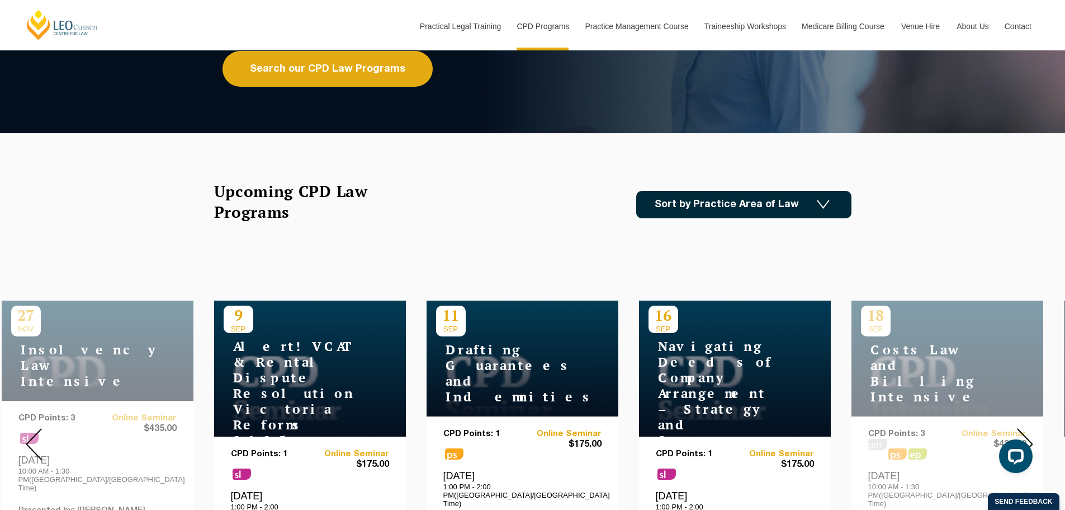
scroll to position [280, 0]
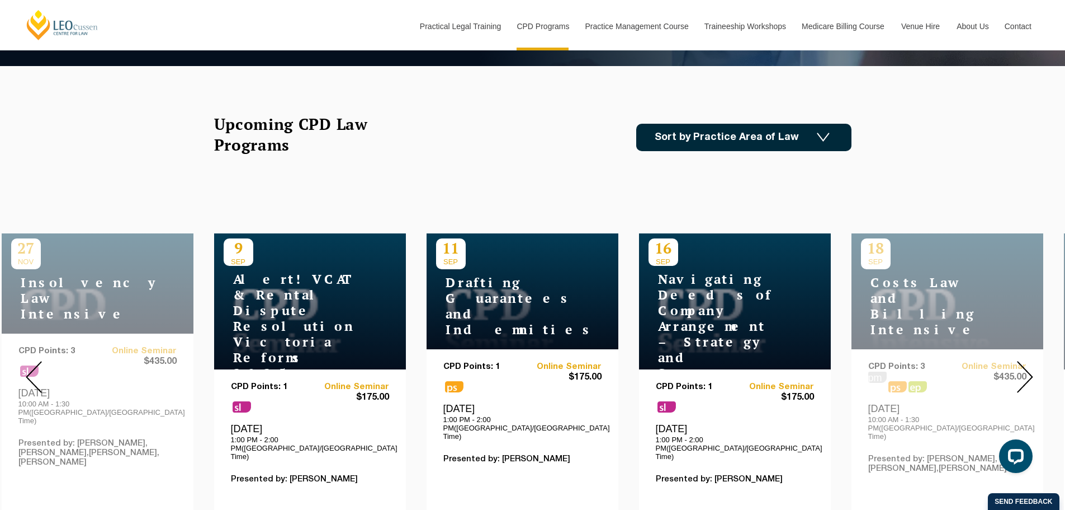
click at [826, 140] on img at bounding box center [823, 138] width 13 height 10
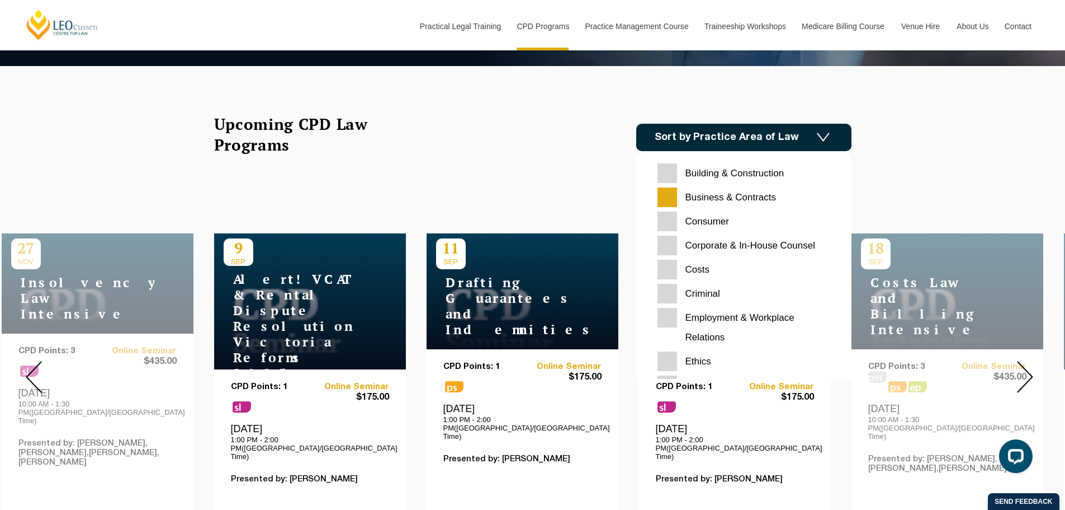
click at [716, 246] on Counsel "Corporate & In-House Counsel" at bounding box center [744, 245] width 173 height 20
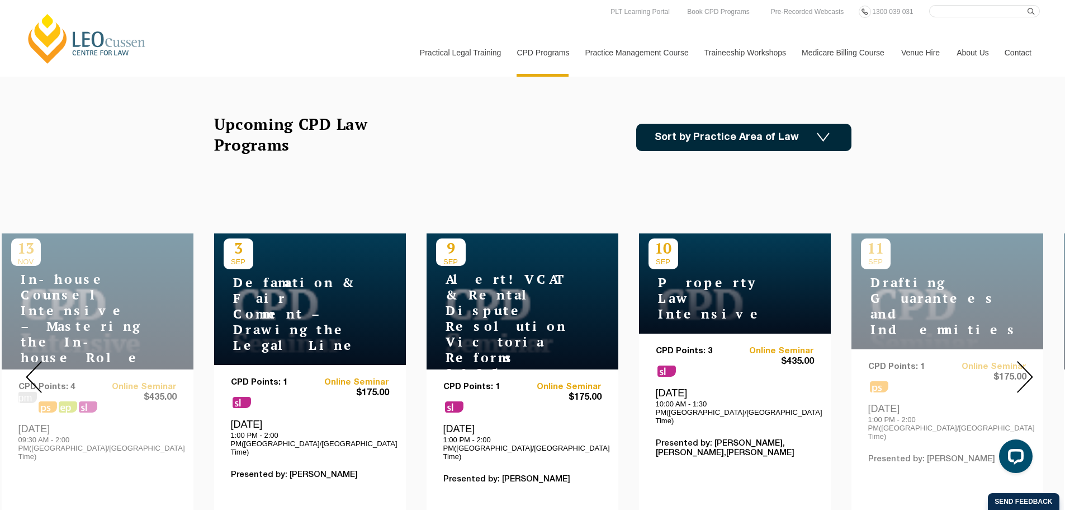
click at [1029, 367] on img at bounding box center [1025, 377] width 16 height 32
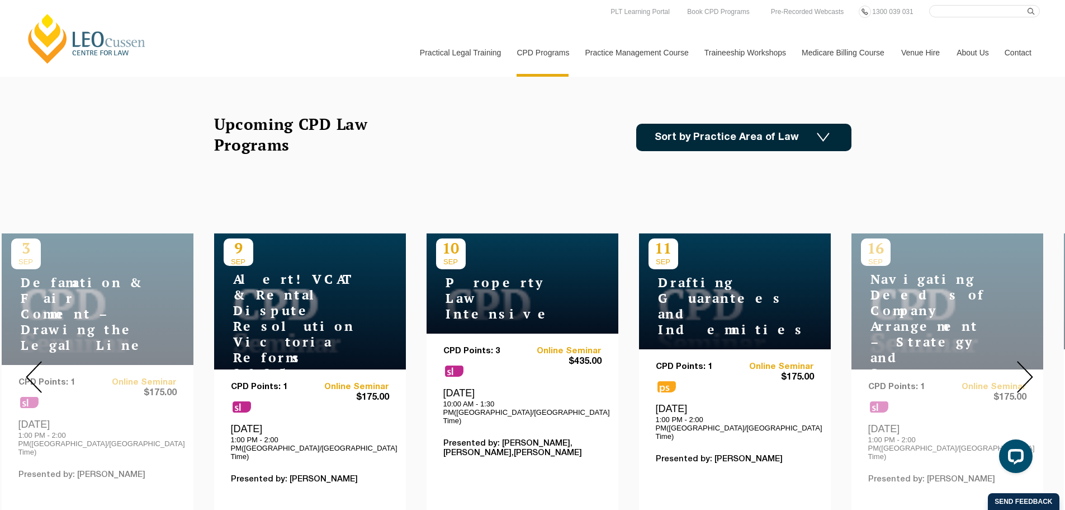
click at [1026, 364] on img at bounding box center [1025, 377] width 16 height 32
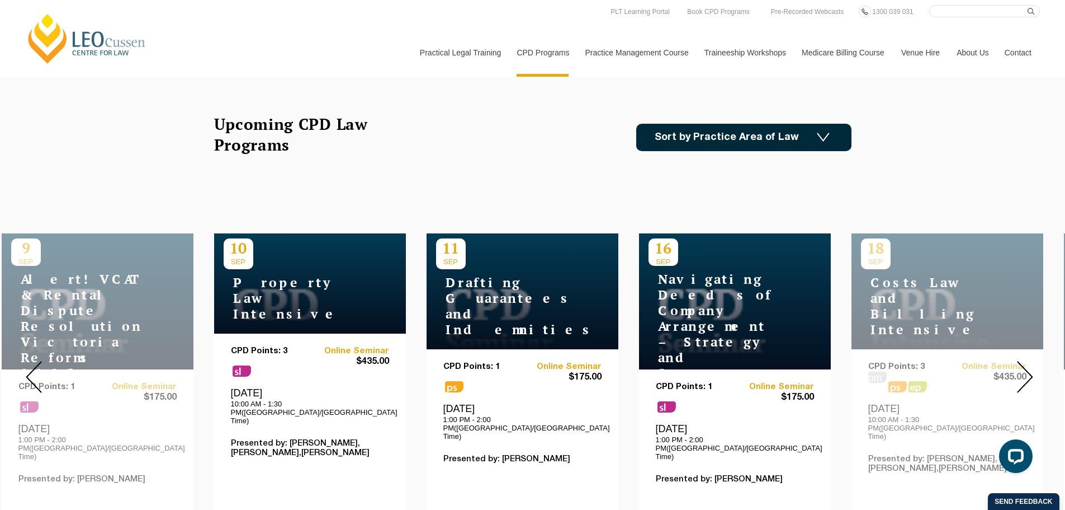
click at [1026, 364] on img at bounding box center [1025, 377] width 16 height 32
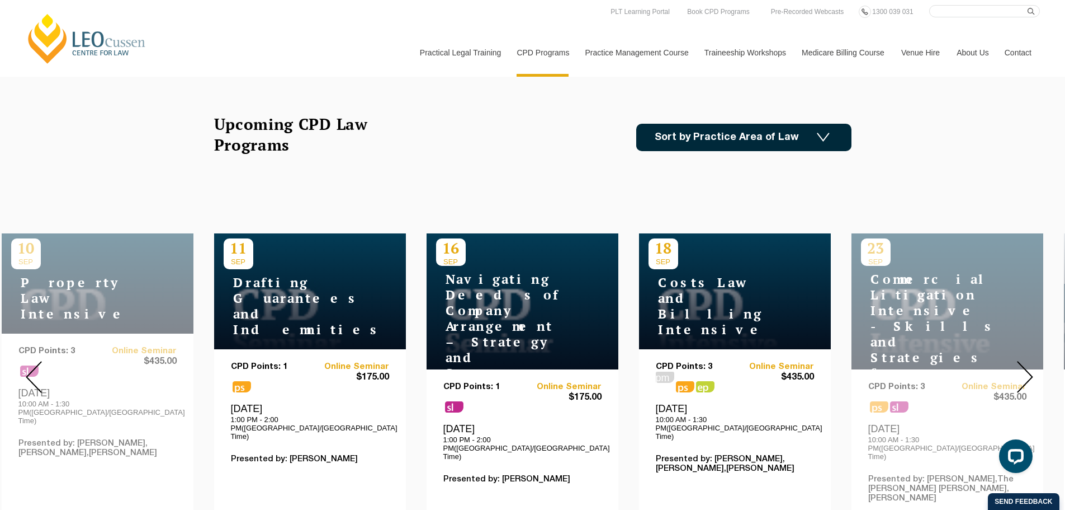
click at [1025, 363] on img at bounding box center [1025, 377] width 16 height 32
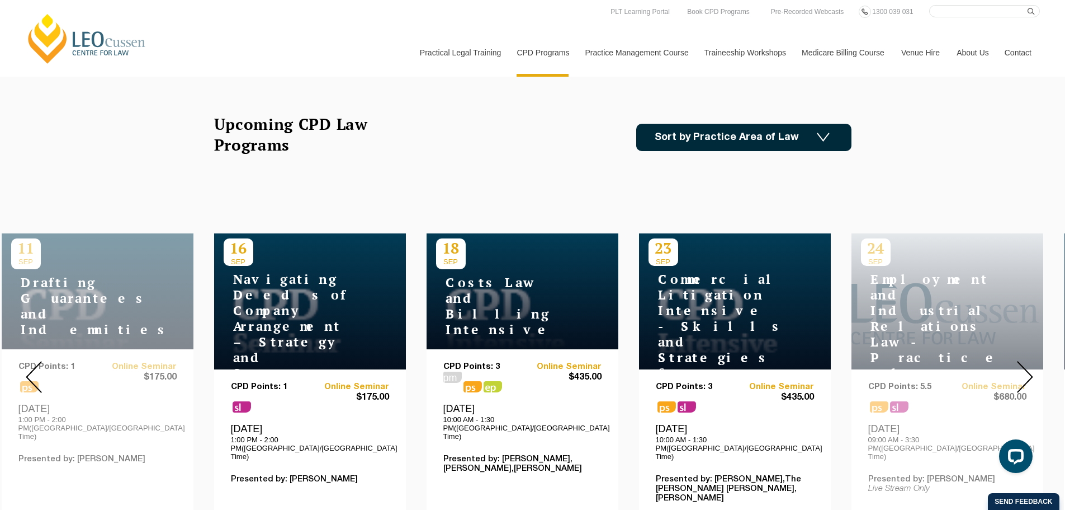
click at [1022, 361] on img at bounding box center [1025, 377] width 16 height 32
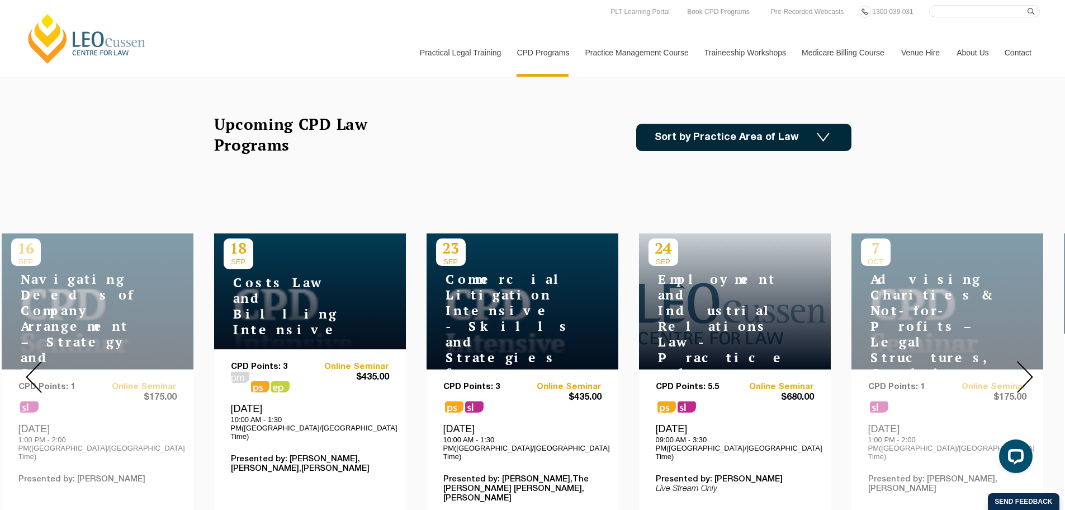
click at [1025, 364] on img at bounding box center [1025, 377] width 16 height 32
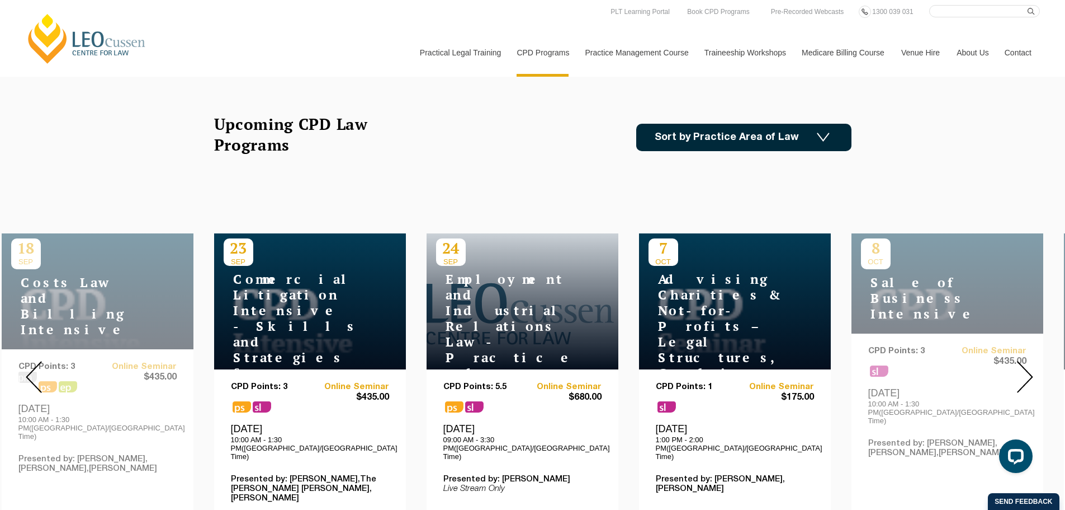
click at [1025, 364] on img at bounding box center [1025, 377] width 16 height 32
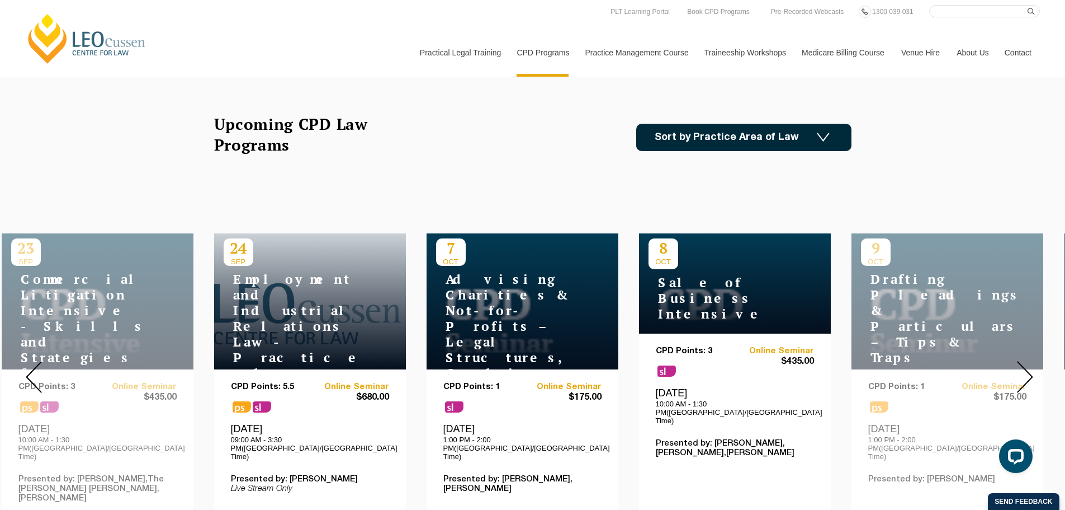
click at [1025, 364] on img at bounding box center [1025, 377] width 16 height 32
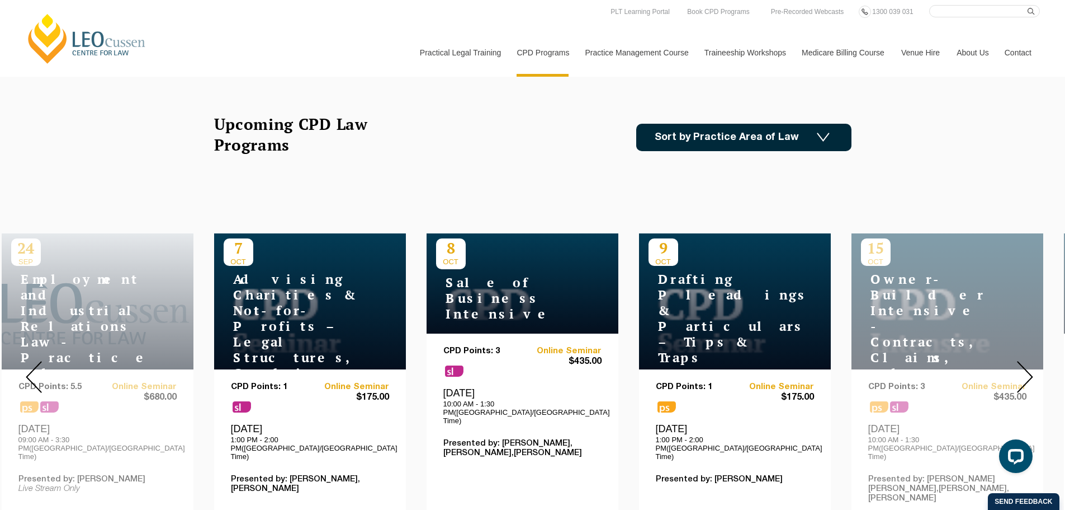
click at [1025, 364] on img at bounding box center [1025, 377] width 16 height 32
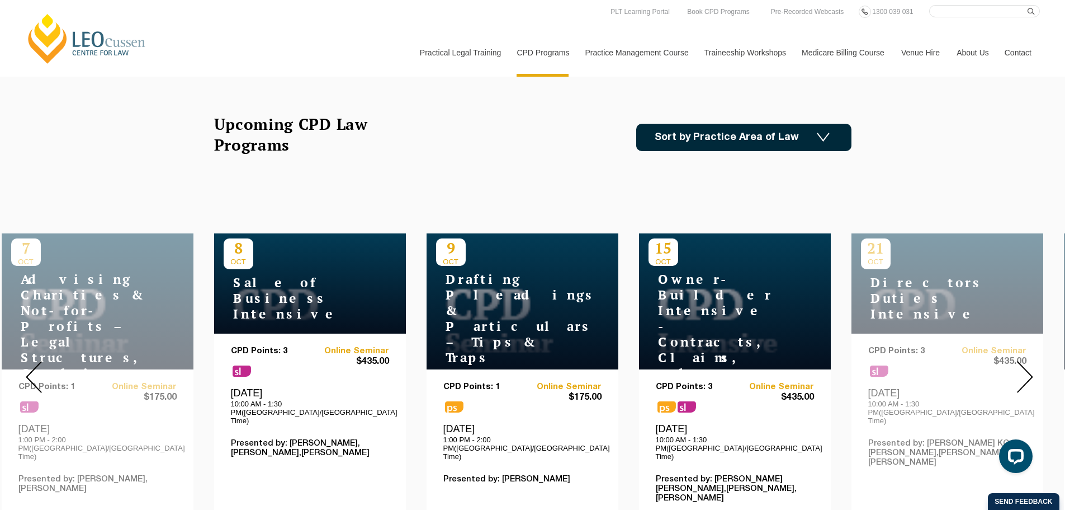
click at [1025, 363] on img at bounding box center [1025, 377] width 16 height 32
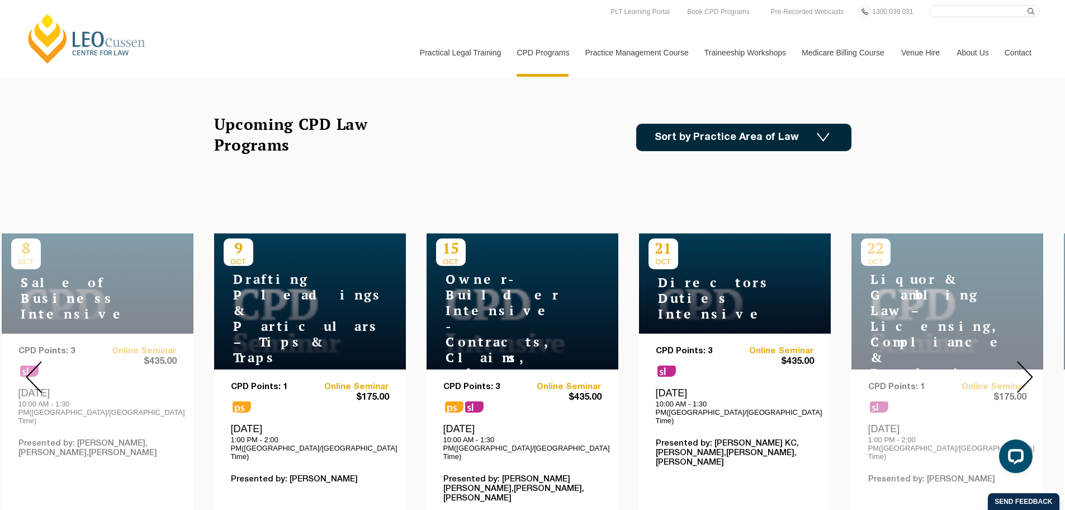
click at [1026, 364] on img at bounding box center [1025, 377] width 16 height 32
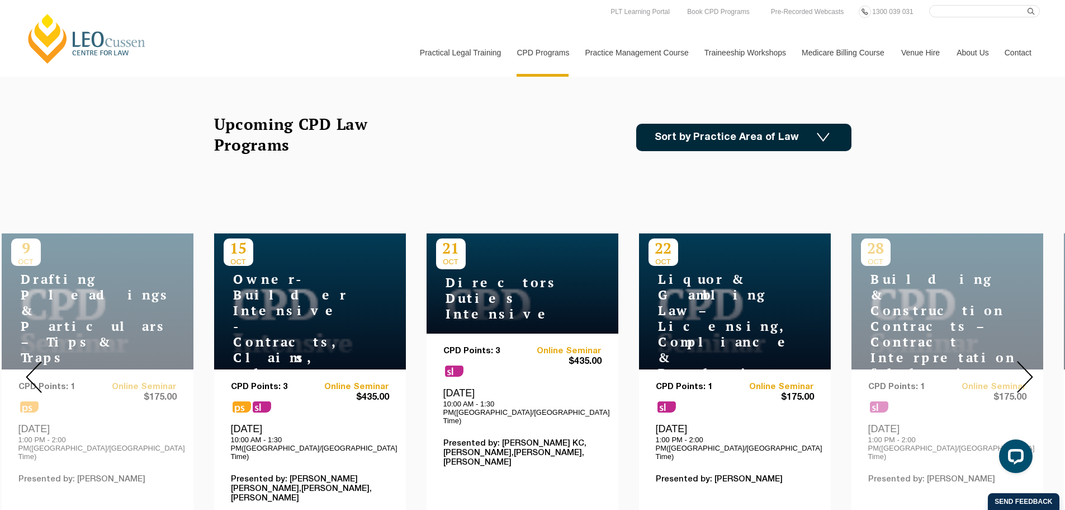
click at [823, 141] on img at bounding box center [823, 138] width 13 height 10
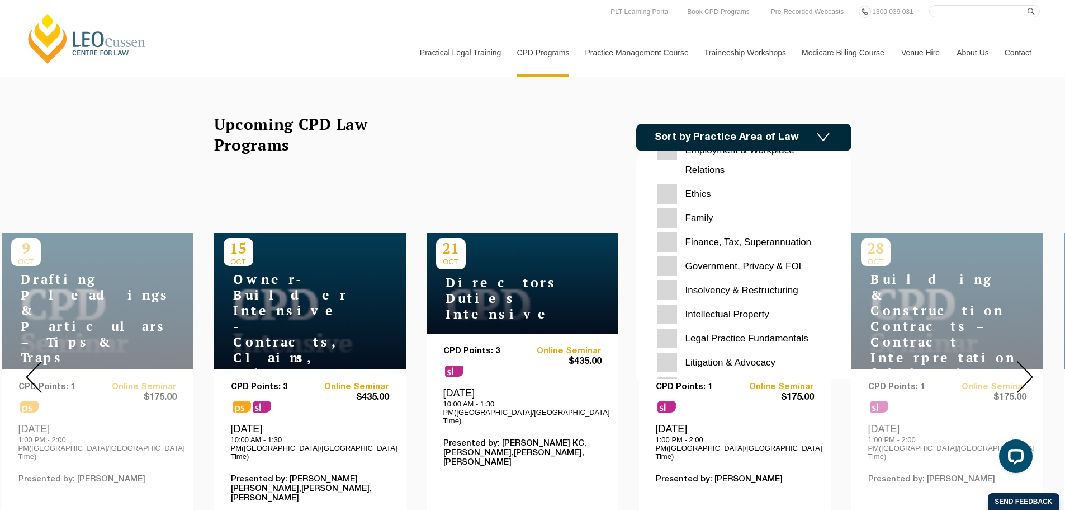
scroll to position [168, 0]
drag, startPoint x: 547, startPoint y: 178, endPoint x: 555, endPoint y: 177, distance: 7.9
click at [549, 178] on div "Upcoming CPD Law Programs Sort by Practice Area of Law Building & Construction …" at bounding box center [533, 150] width 654 height 72
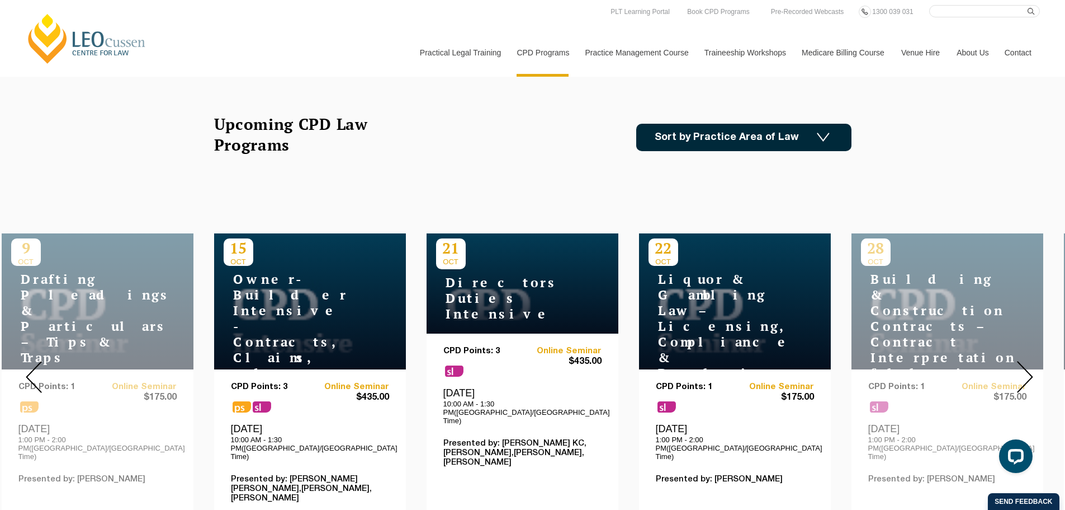
click at [781, 143] on link "Sort by Practice Area of Law" at bounding box center [743, 137] width 215 height 27
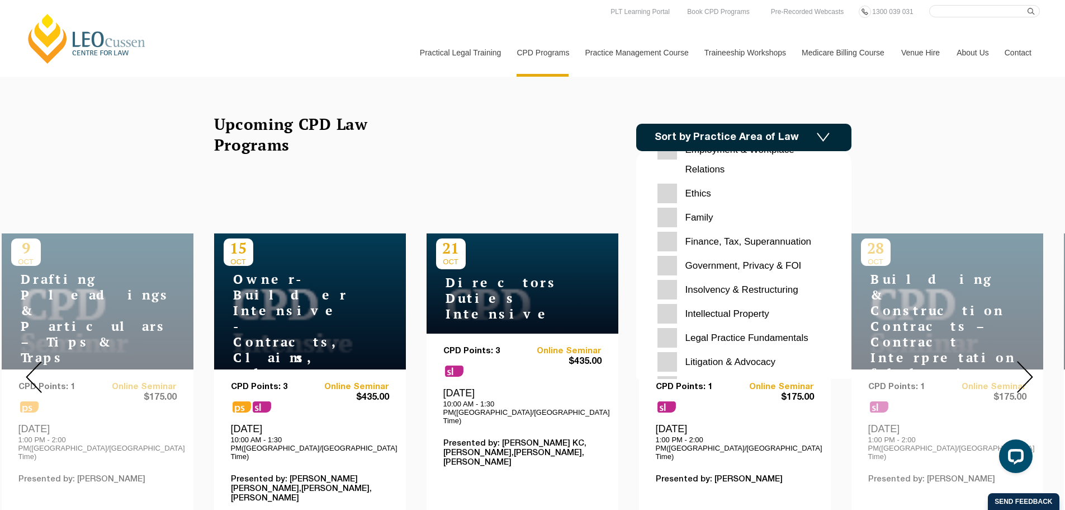
click at [741, 240] on Superannuation "Finance, Tax, Superannuation" at bounding box center [744, 242] width 173 height 20
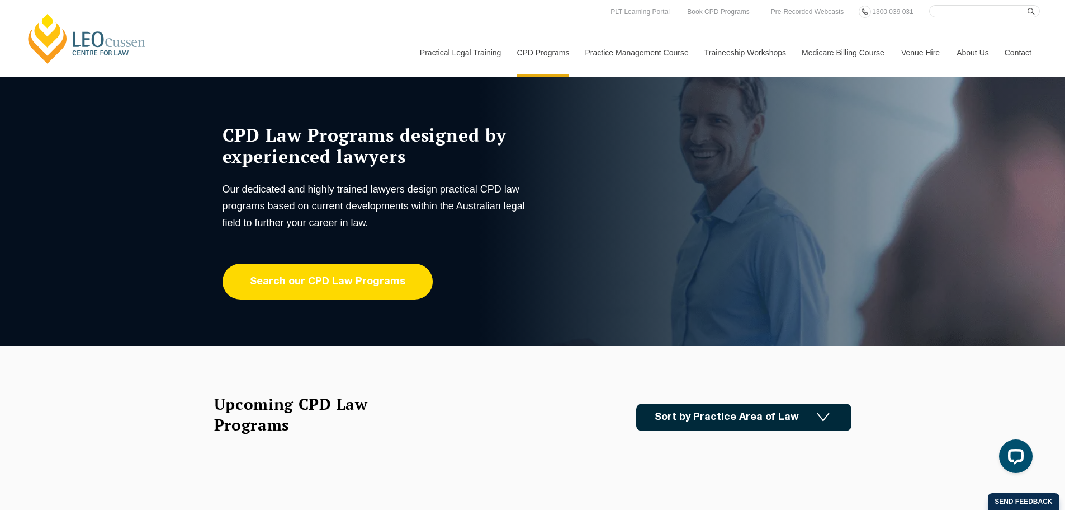
click at [375, 275] on link "Search our CPD Law Programs" at bounding box center [328, 281] width 210 height 36
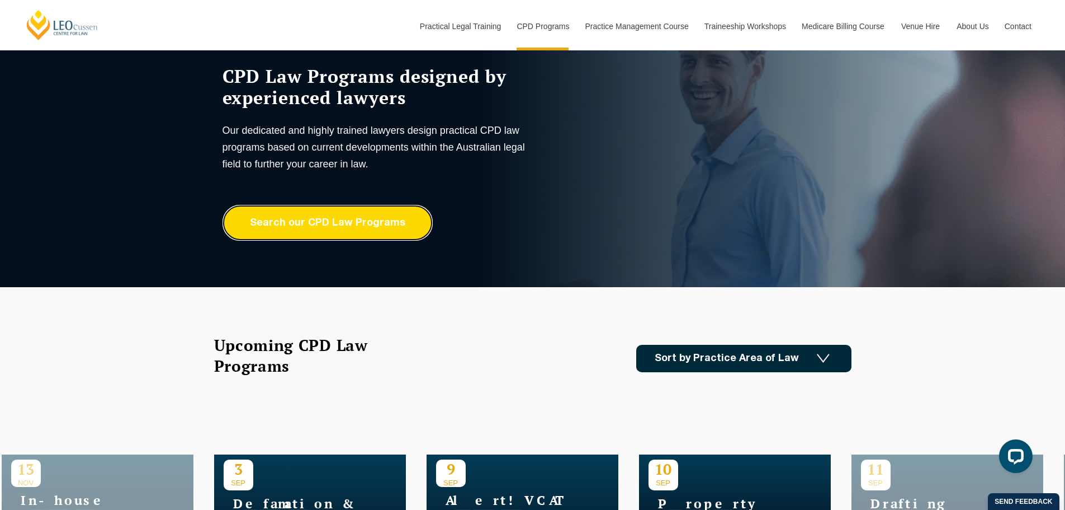
scroll to position [56, 0]
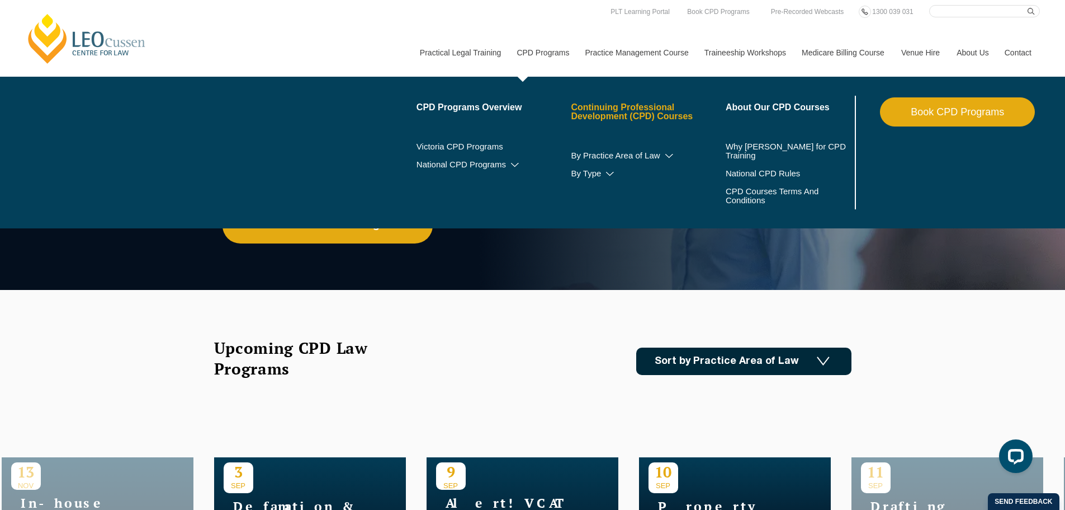
click at [623, 111] on link "Continuing Professional Development (CPD) Courses" at bounding box center [648, 112] width 155 height 18
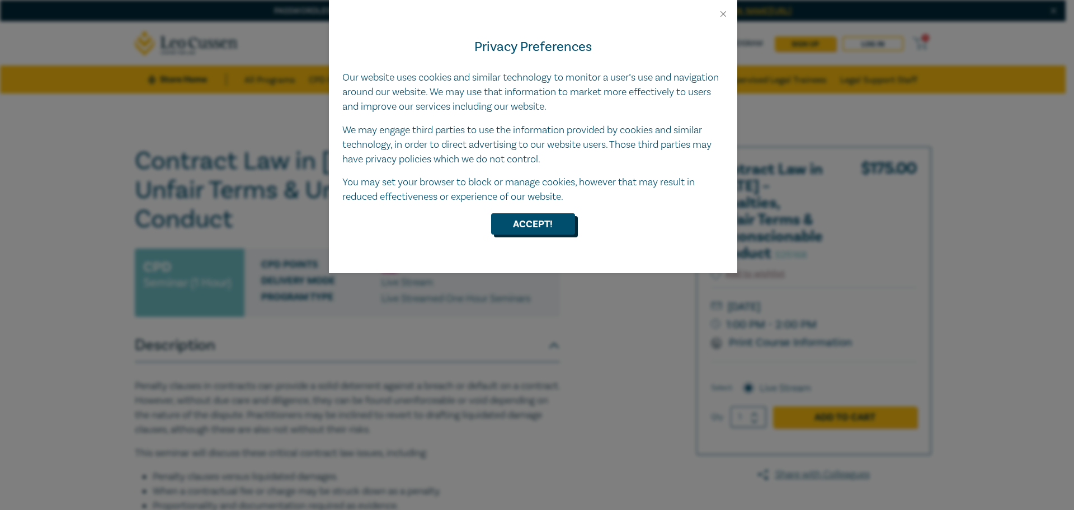
click at [546, 216] on button "Accept!" at bounding box center [533, 223] width 84 height 21
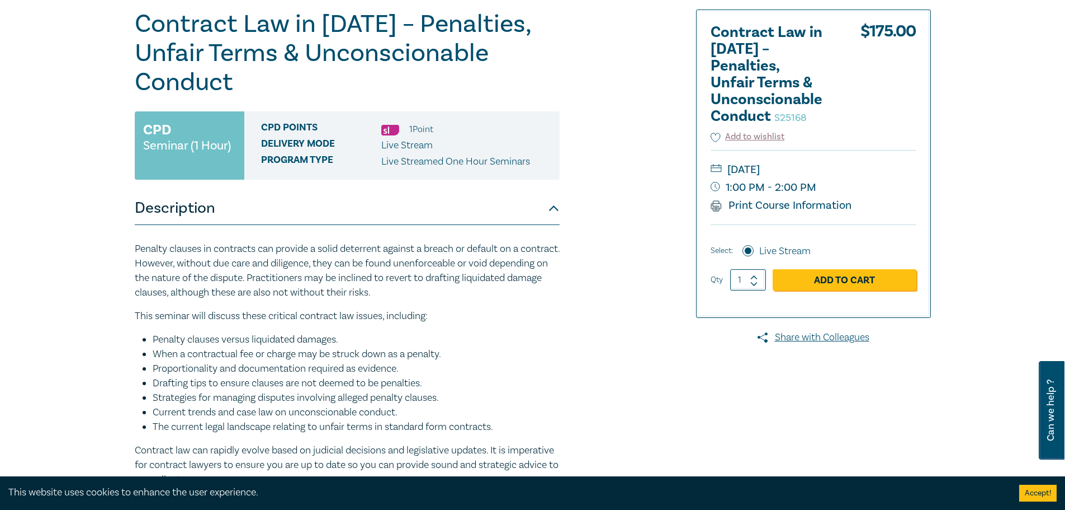
scroll to position [112, 0]
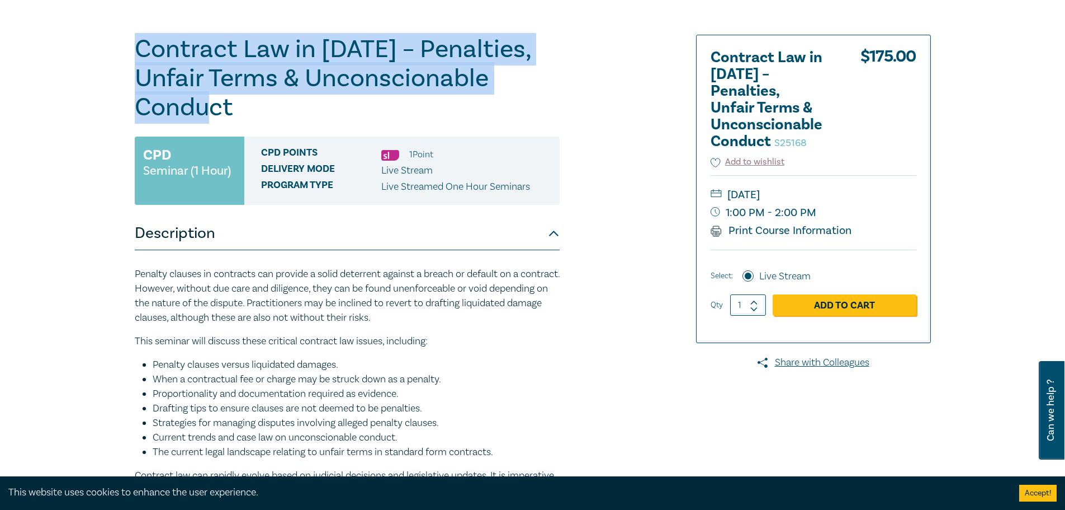
drag, startPoint x: 232, startPoint y: 107, endPoint x: 135, endPoint y: 58, distance: 108.6
click at [135, 58] on h1 "Contract Law in 2025 – Penalties, Unfair Terms & Unconscionable Conduct S25168" at bounding box center [347, 78] width 425 height 87
copy h1 "Contract Law in [DATE] – Penalties, Unfair Terms & Unconscionable Conduct"
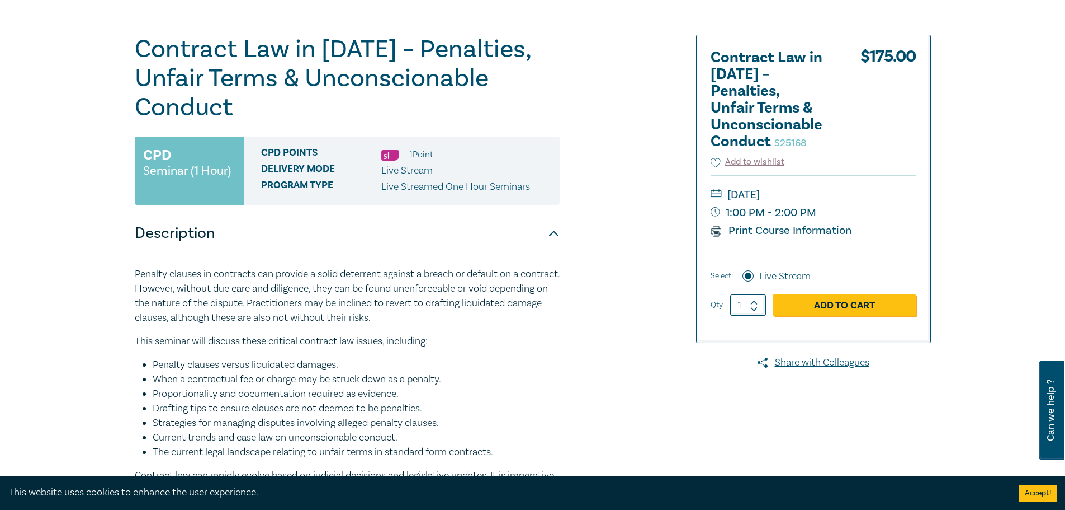
click at [510, 337] on p "This seminar will discuss these critical contract law issues, including:" at bounding box center [347, 341] width 425 height 15
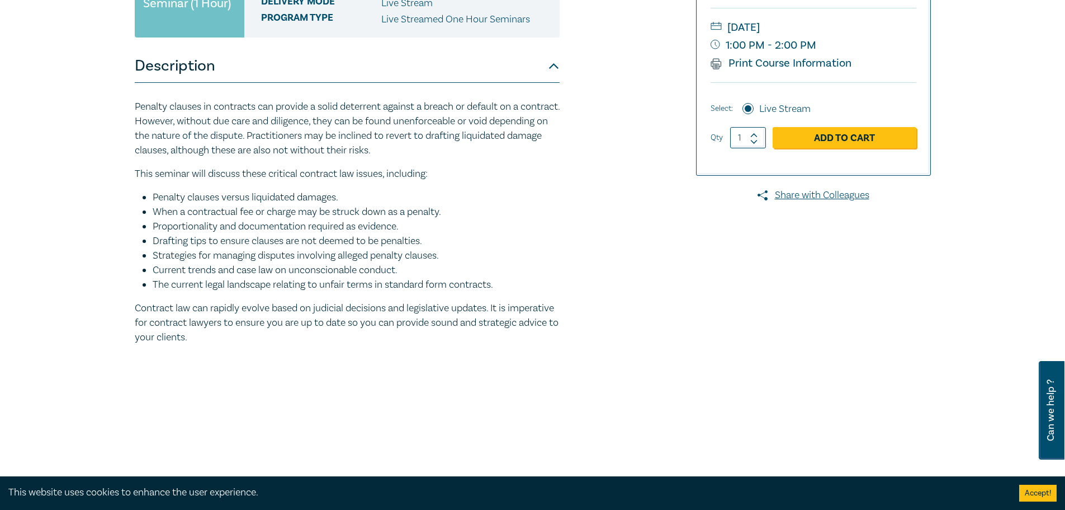
scroll to position [280, 0]
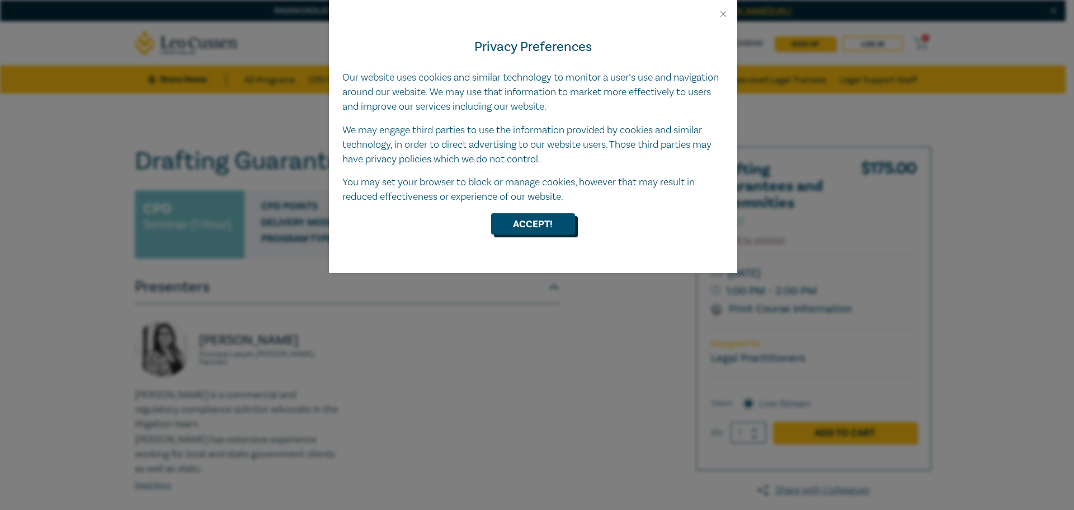
click at [554, 227] on button "Accept!" at bounding box center [533, 223] width 84 height 21
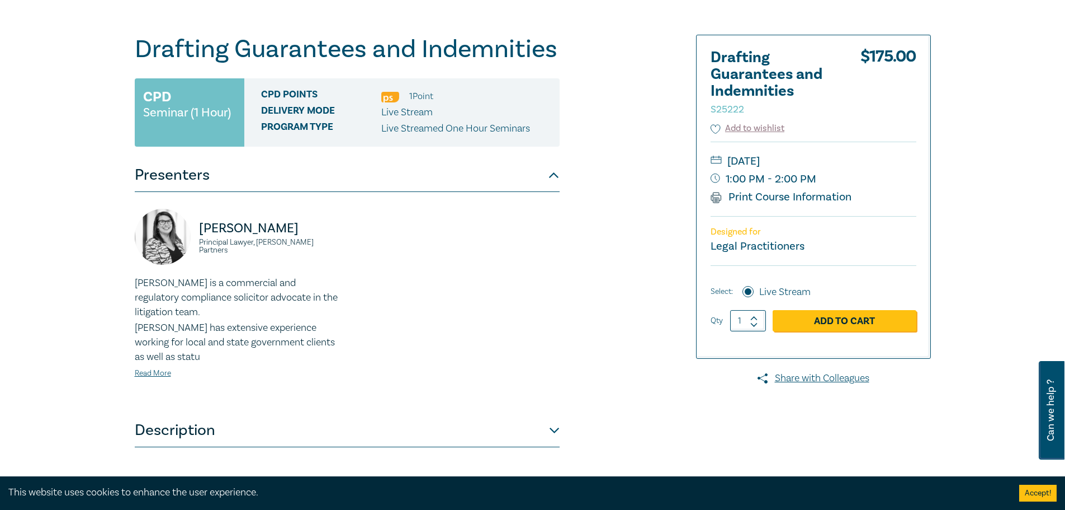
scroll to position [224, 0]
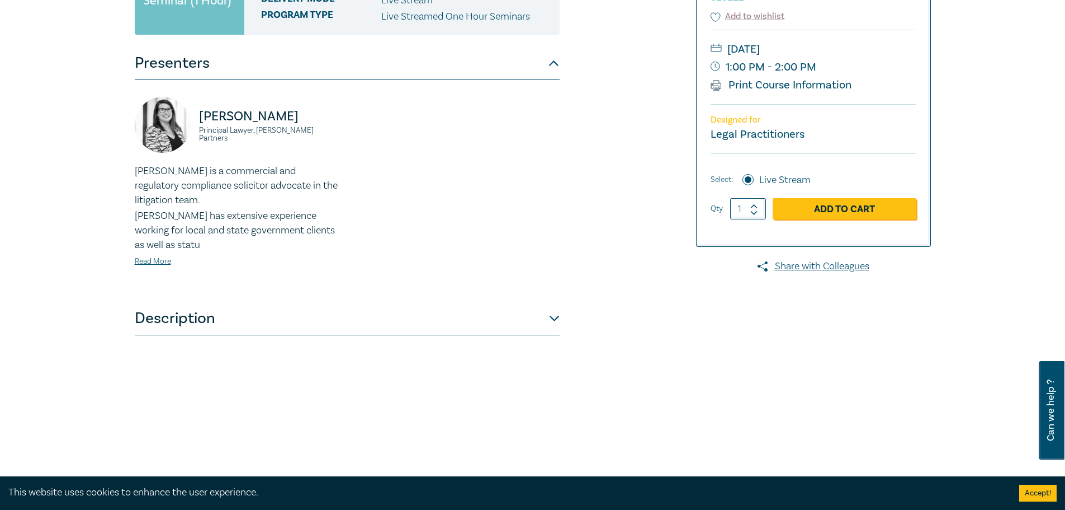
click at [171, 323] on button "Description" at bounding box center [347, 318] width 425 height 34
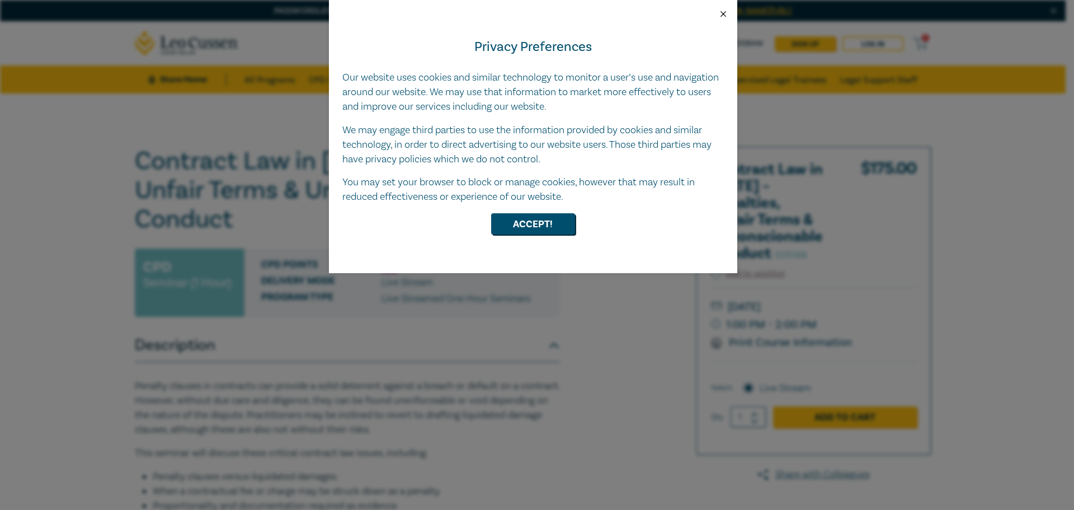
click at [719, 13] on button "Close" at bounding box center [723, 14] width 10 height 10
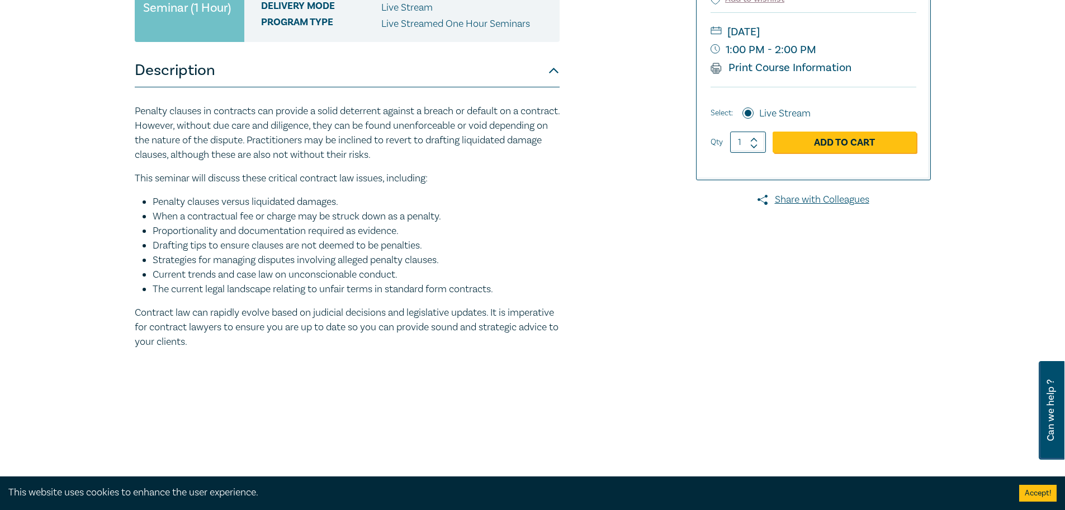
scroll to position [280, 0]
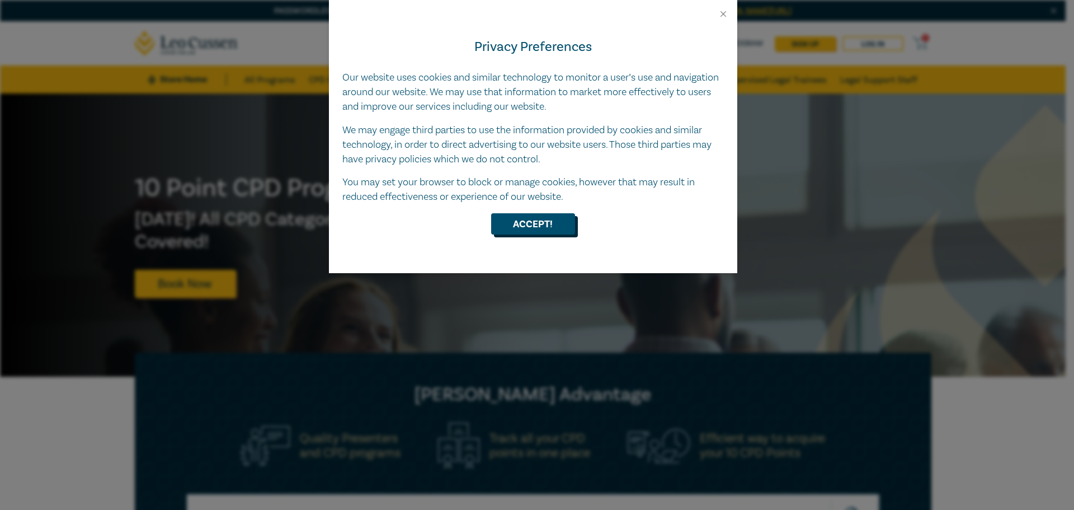
click at [532, 221] on button "Accept!" at bounding box center [533, 223] width 84 height 21
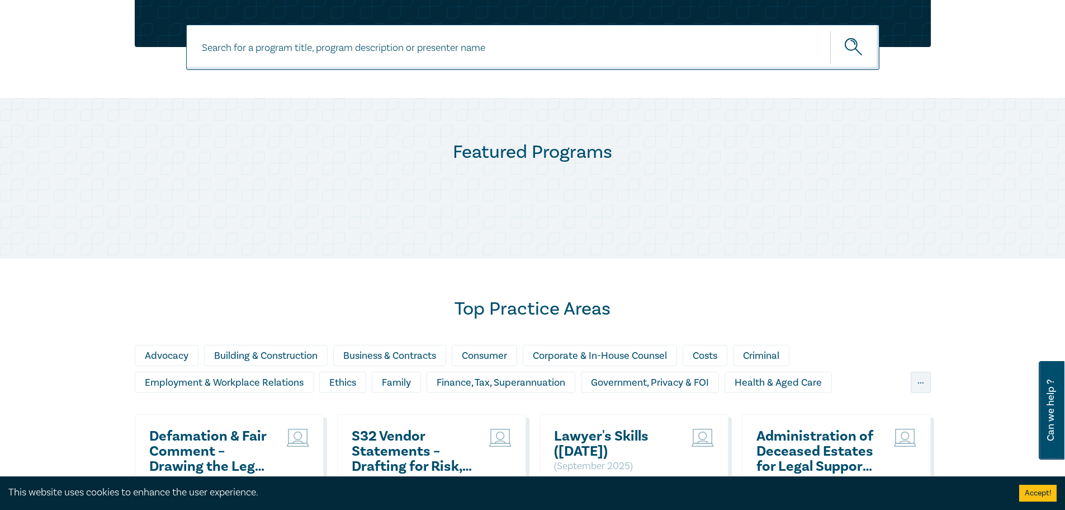
scroll to position [615, 0]
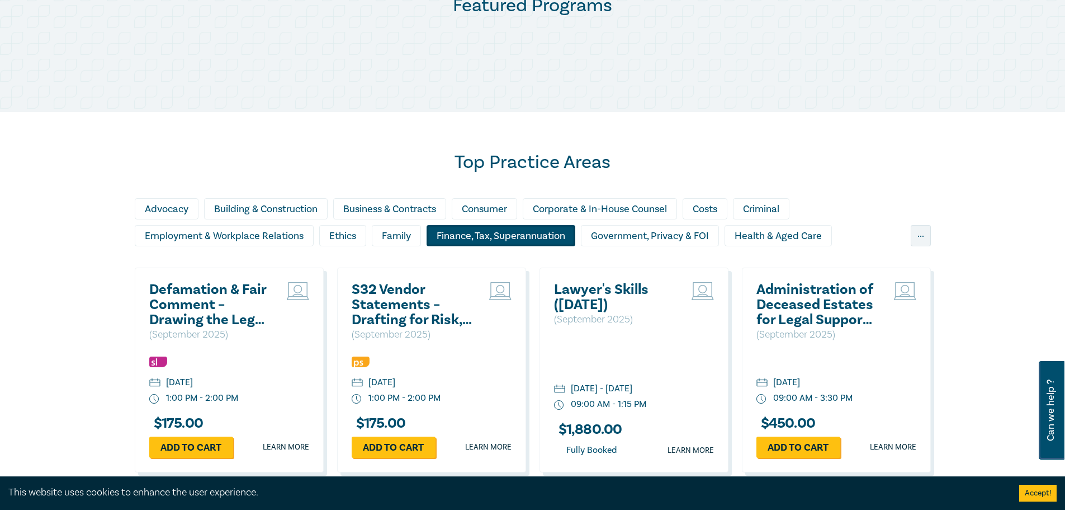
click at [531, 237] on div "Finance, Tax, Superannuation" at bounding box center [501, 235] width 149 height 21
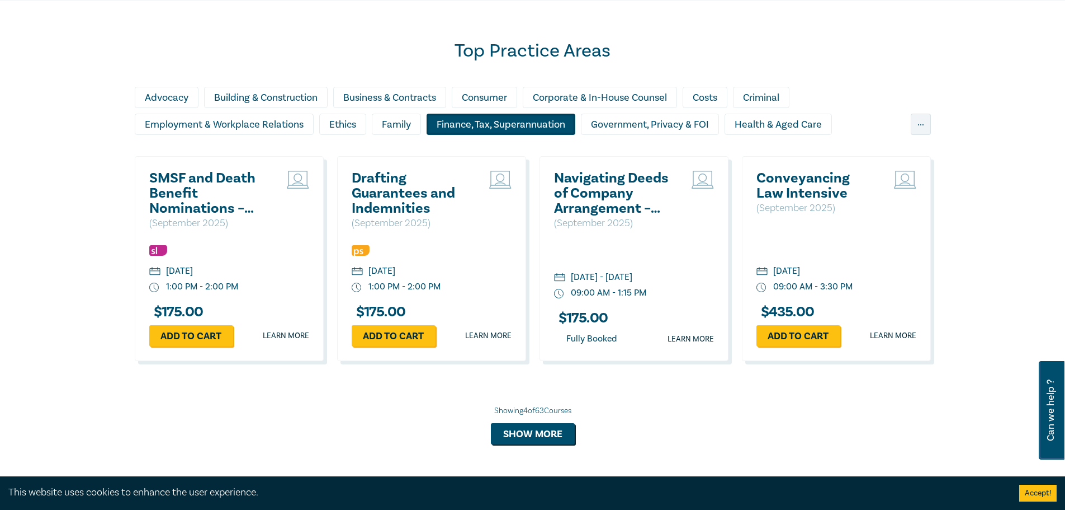
scroll to position [727, 0]
click at [919, 124] on div "..." at bounding box center [921, 123] width 20 height 21
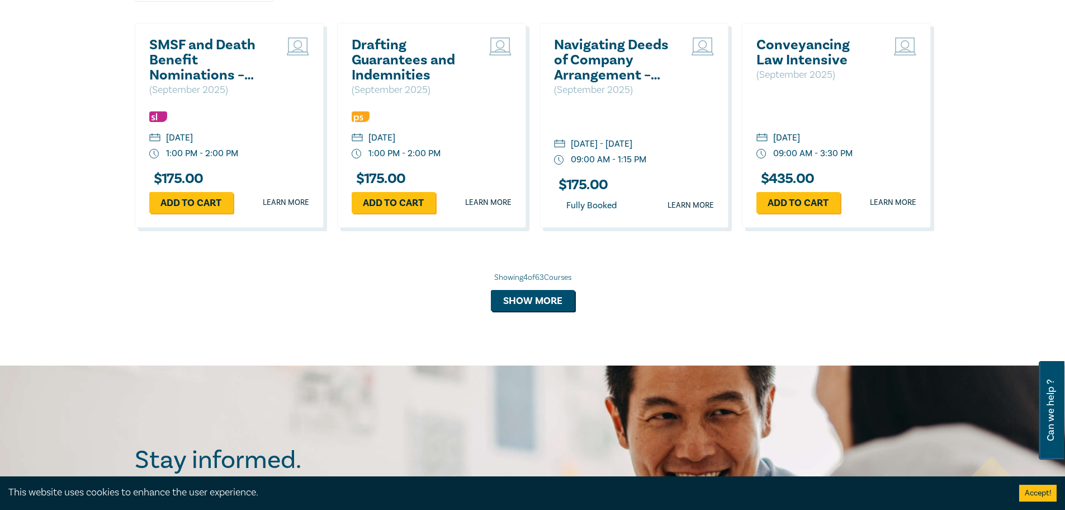
scroll to position [951, 0]
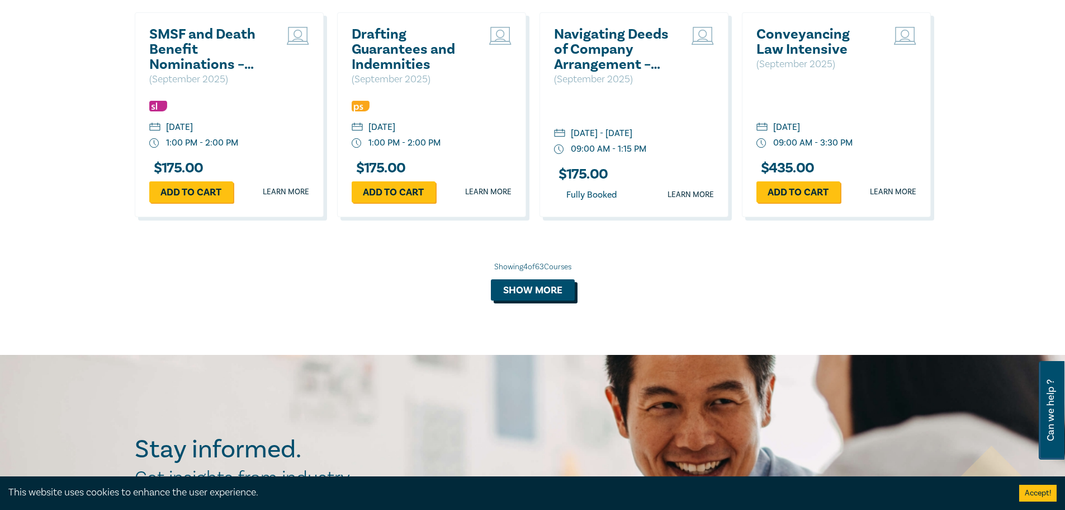
click at [537, 279] on button "Show more" at bounding box center [533, 289] width 84 height 21
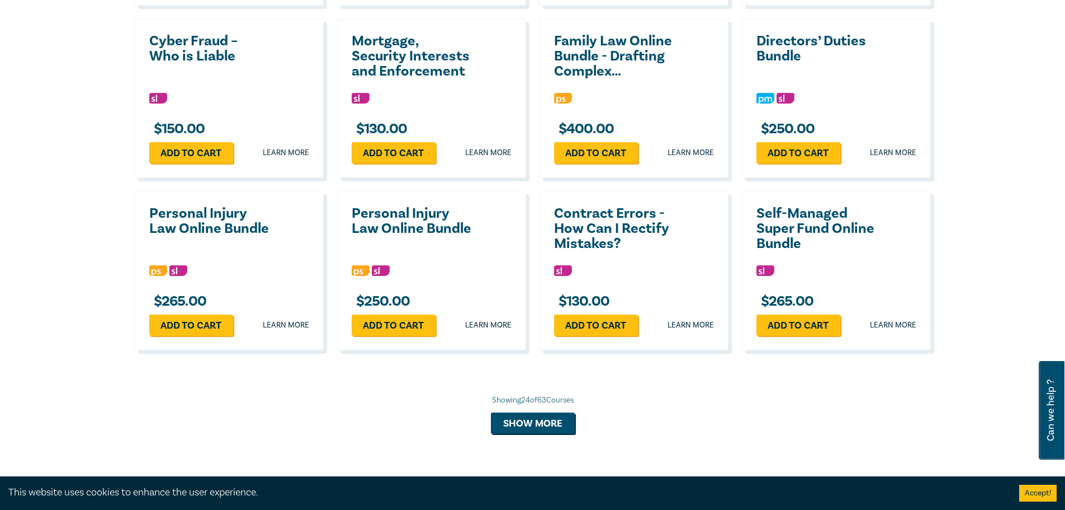
scroll to position [1790, 0]
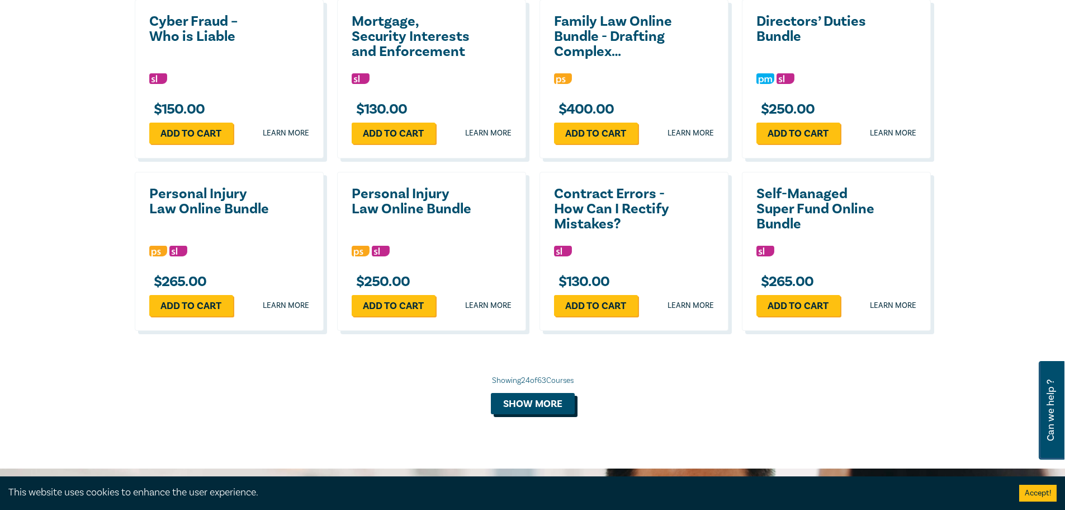
click at [540, 393] on button "Show more" at bounding box center [533, 403] width 84 height 21
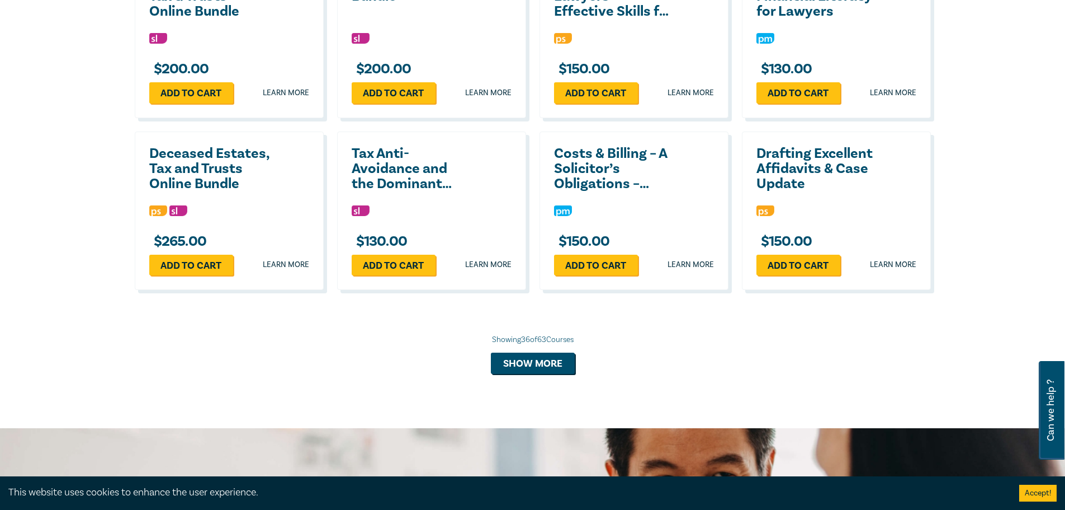
scroll to position [2349, 0]
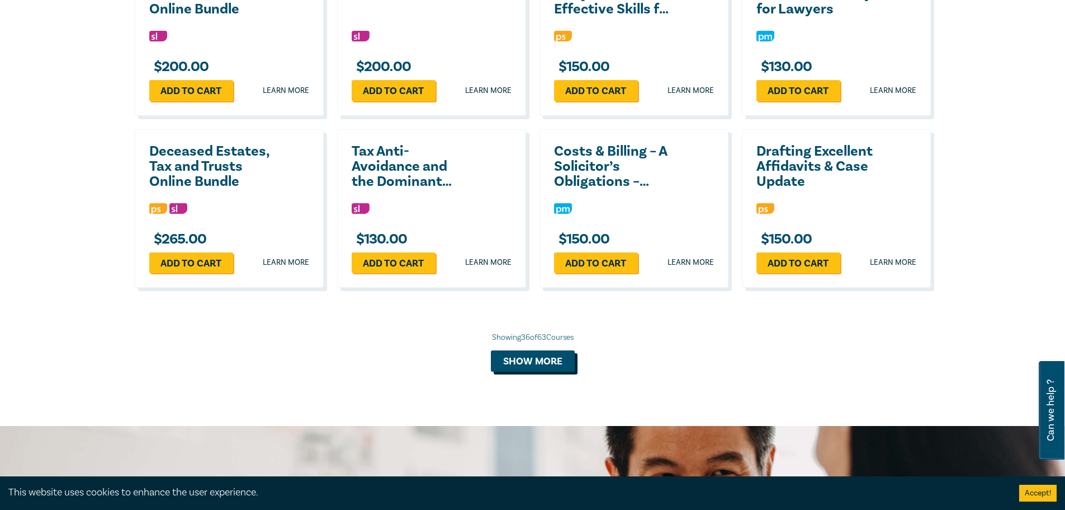
click at [509, 350] on button "Show more" at bounding box center [533, 360] width 84 height 21
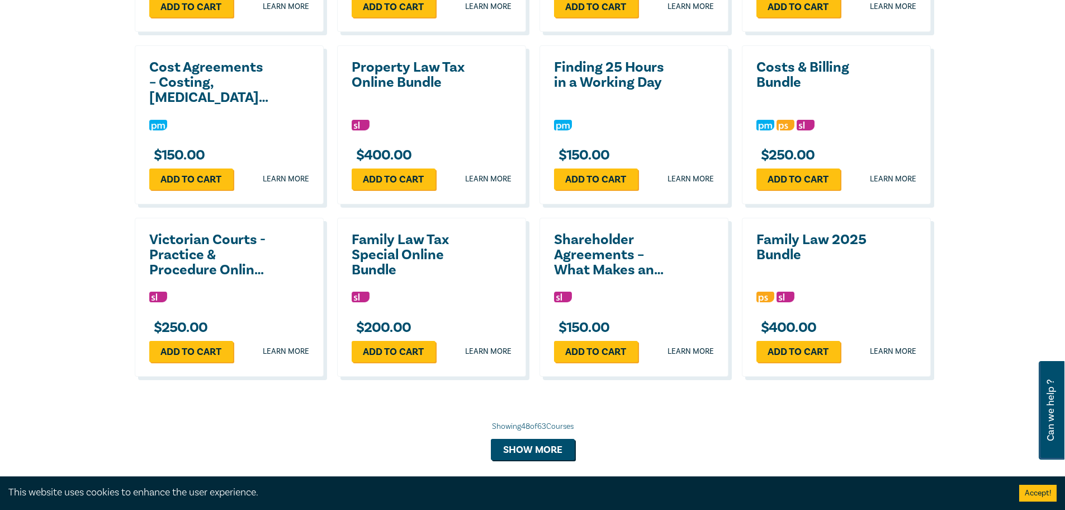
scroll to position [2797, 0]
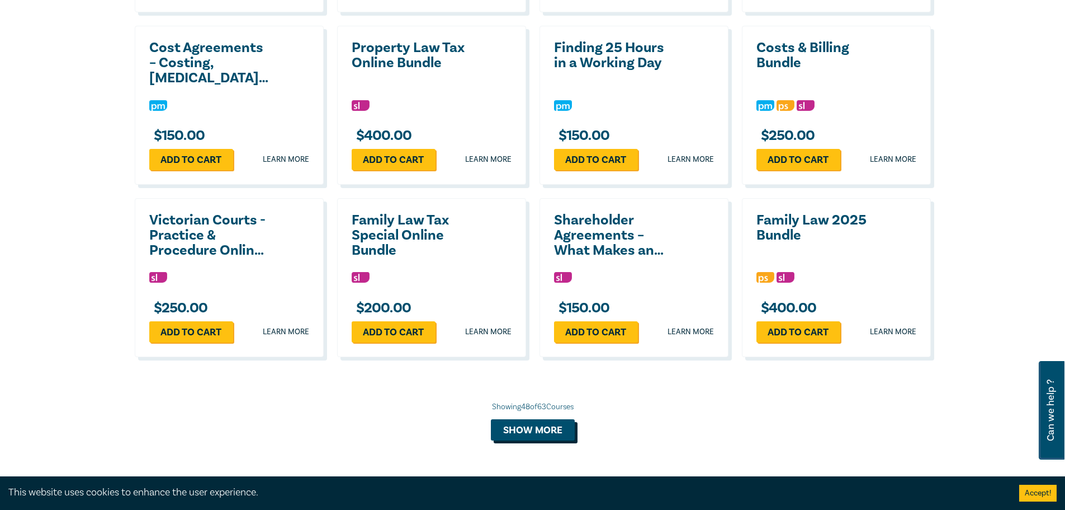
click at [541, 419] on button "Show more" at bounding box center [533, 429] width 84 height 21
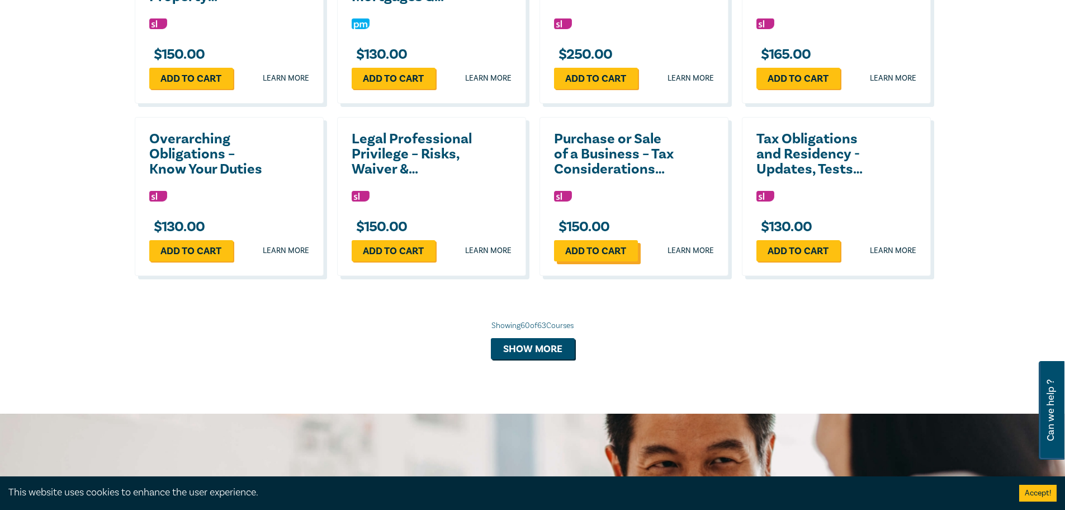
scroll to position [3412, 0]
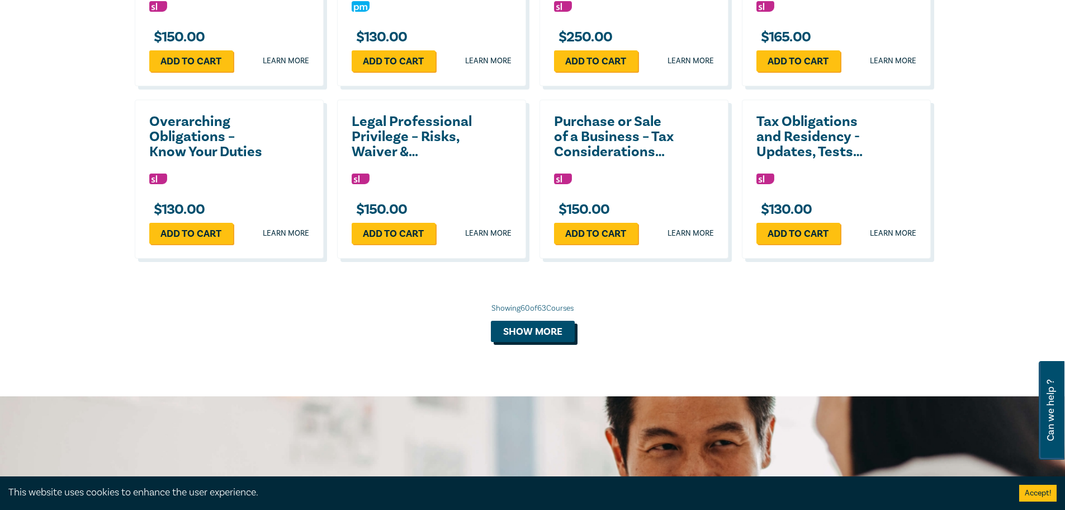
click at [556, 320] on button "Show more" at bounding box center [533, 330] width 84 height 21
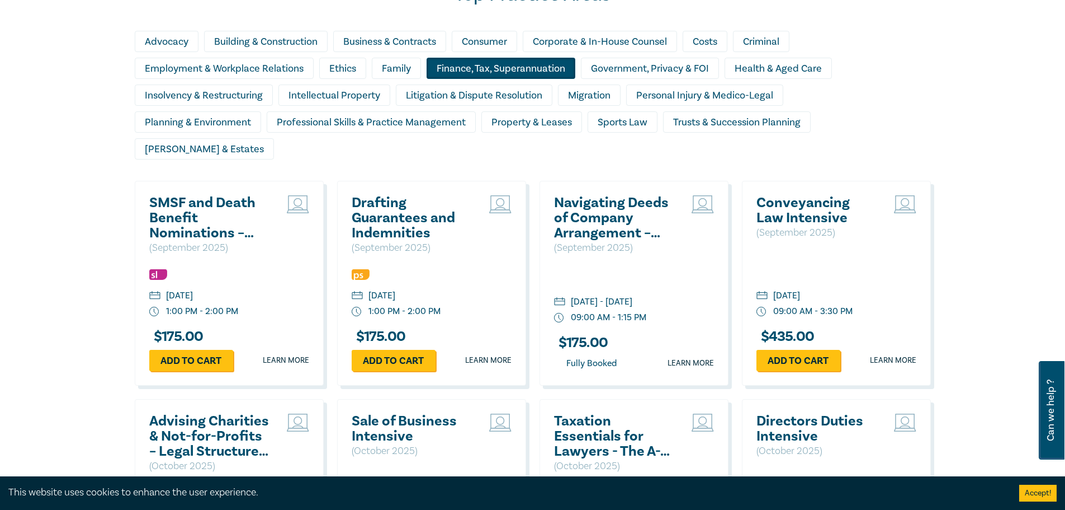
scroll to position [783, 0]
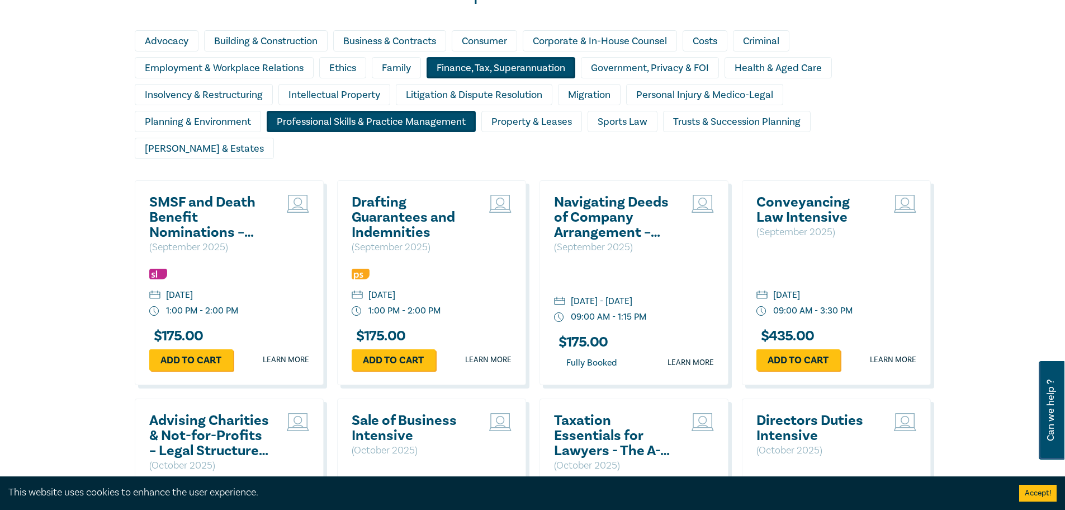
click at [351, 123] on div "Professional Skills & Practice Management" at bounding box center [371, 121] width 209 height 21
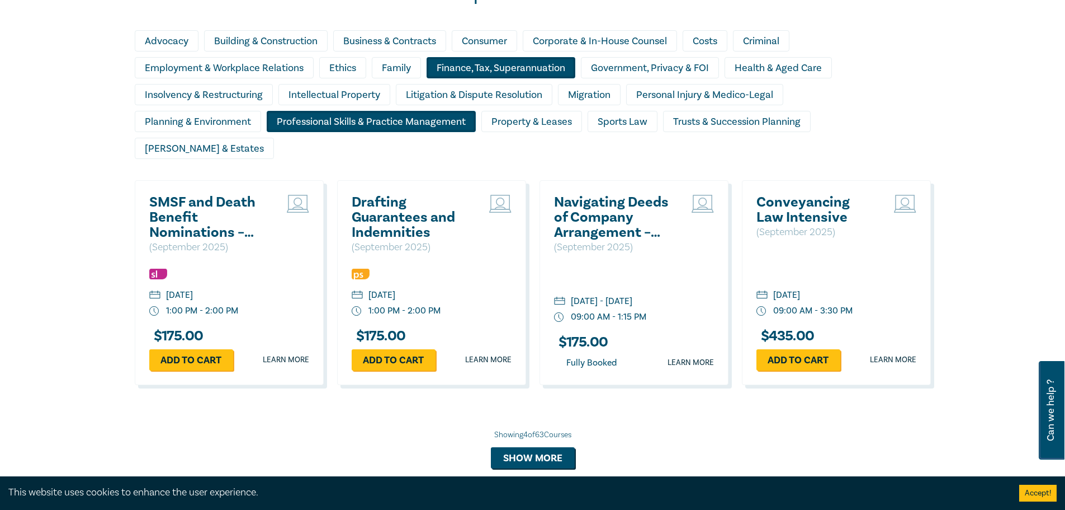
scroll to position [727, 0]
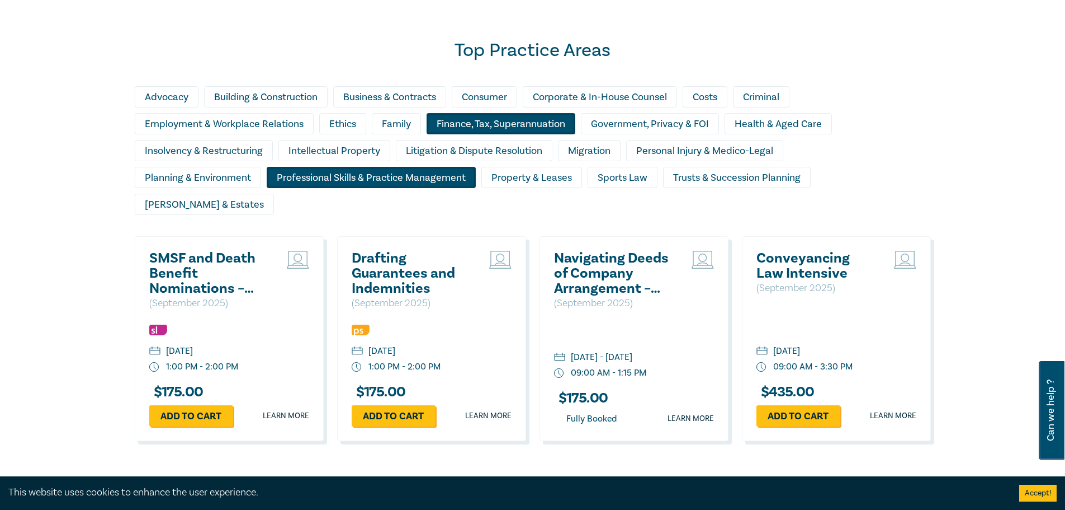
click at [538, 125] on div "Finance, Tax, Superannuation" at bounding box center [501, 123] width 149 height 21
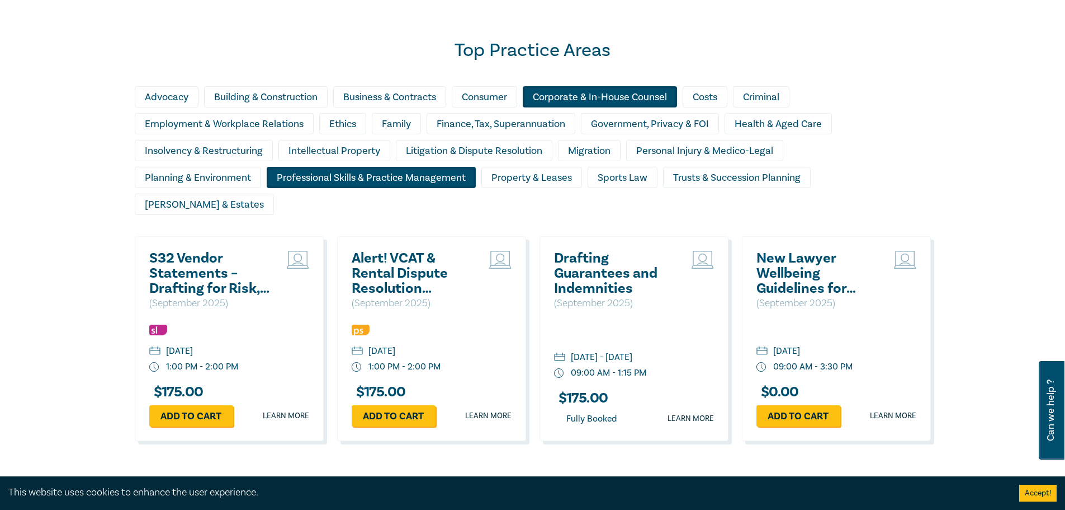
click at [623, 98] on div "Corporate & In-House Counsel" at bounding box center [600, 96] width 154 height 21
click at [516, 124] on div "Finance, Tax, Superannuation" at bounding box center [501, 123] width 149 height 21
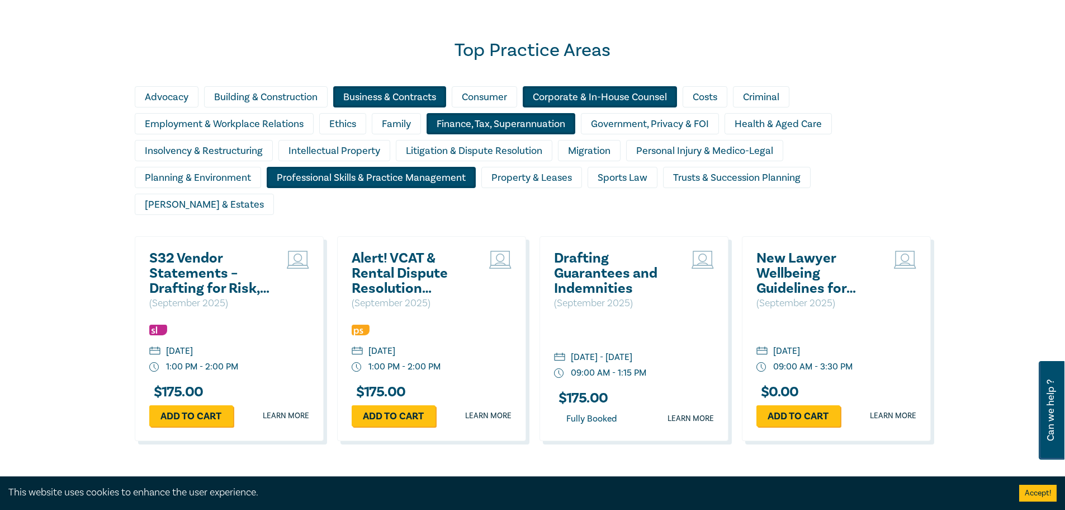
click at [421, 96] on div "Business & Contracts" at bounding box center [389, 96] width 113 height 21
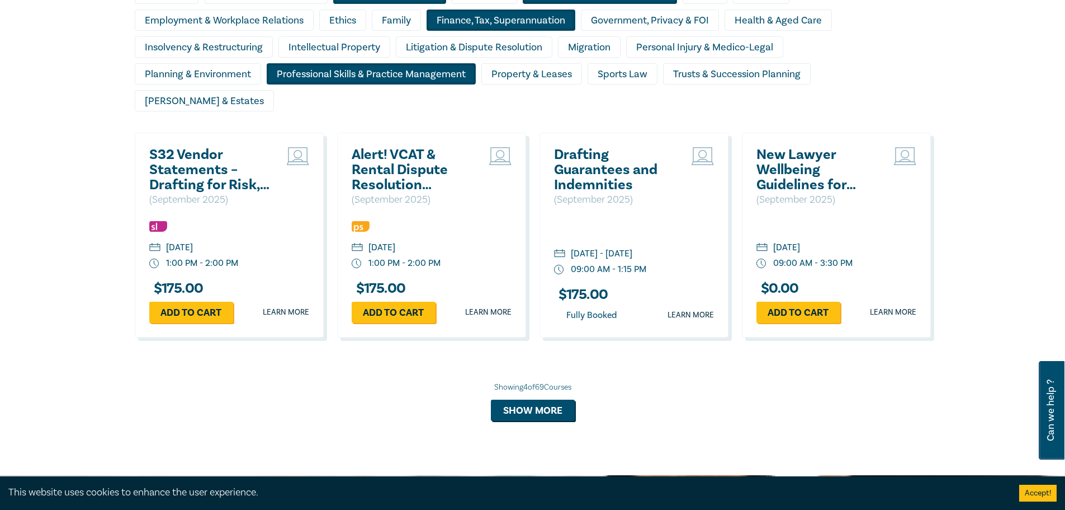
scroll to position [839, 0]
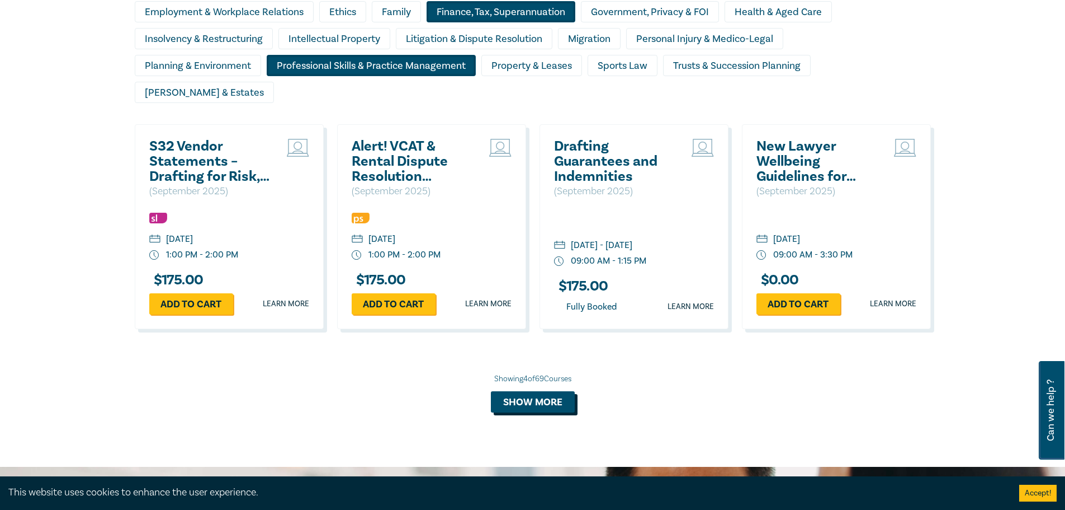
click at [536, 391] on button "Show more" at bounding box center [533, 401] width 84 height 21
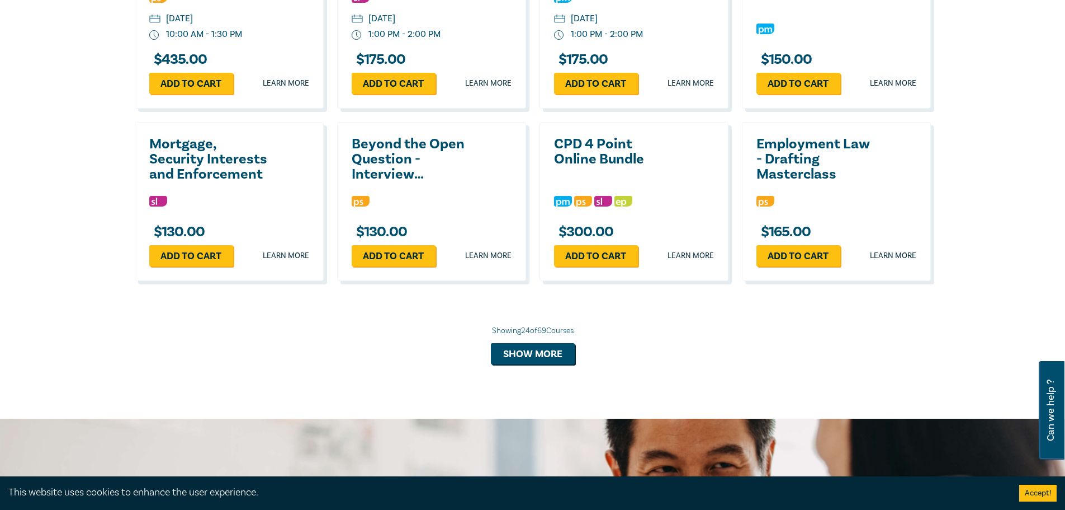
scroll to position [1958, 0]
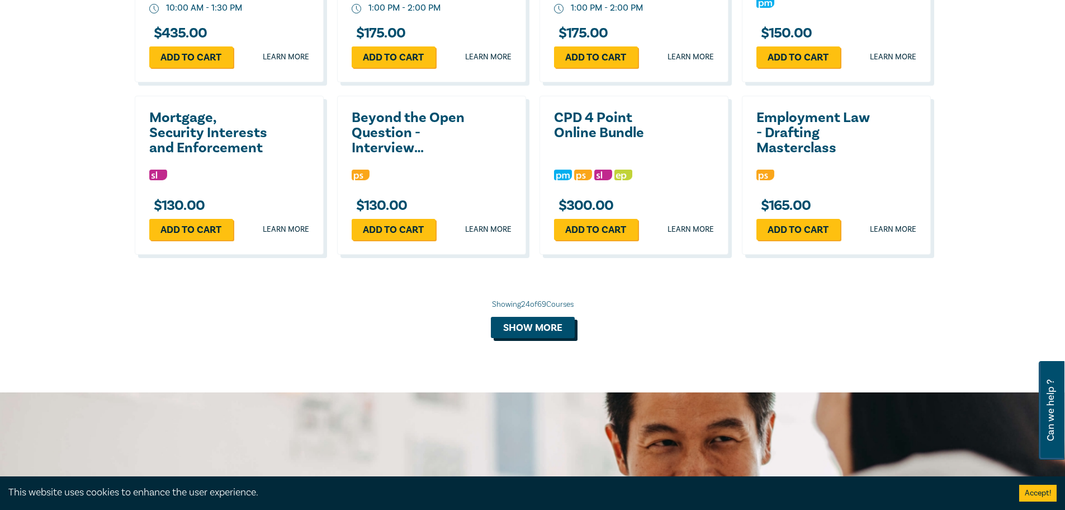
click at [554, 317] on button "Show more" at bounding box center [533, 327] width 84 height 21
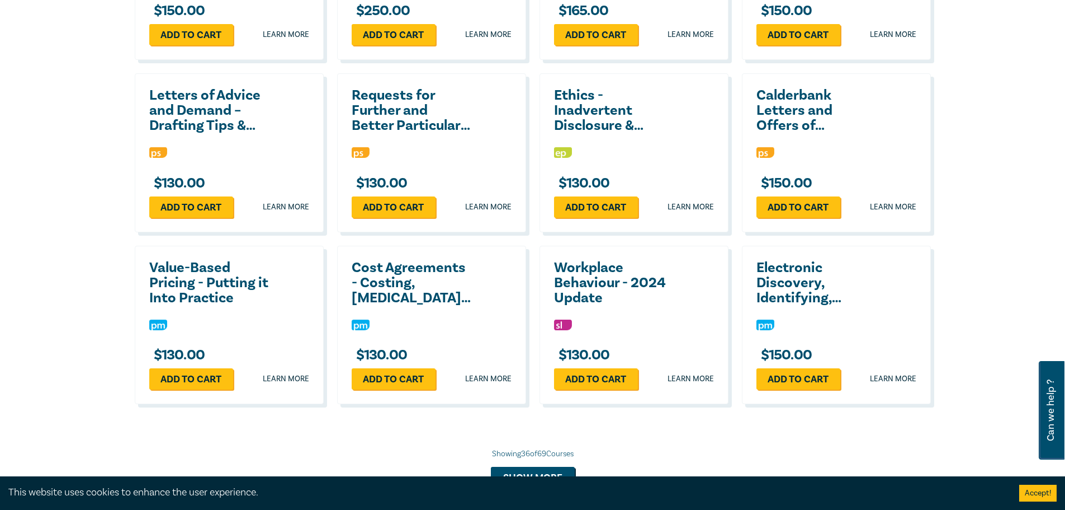
scroll to position [2349, 0]
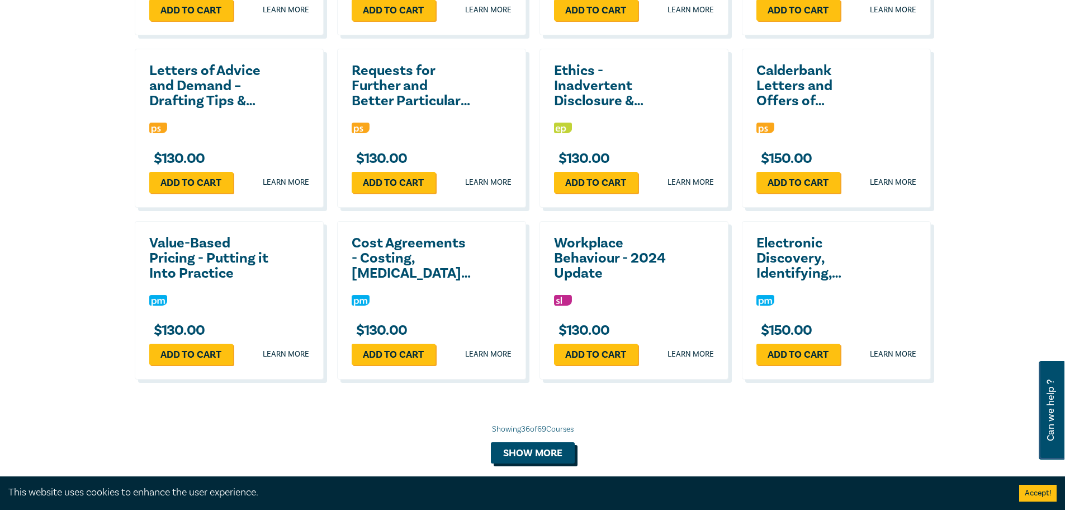
click at [567, 442] on button "Show more" at bounding box center [533, 452] width 84 height 21
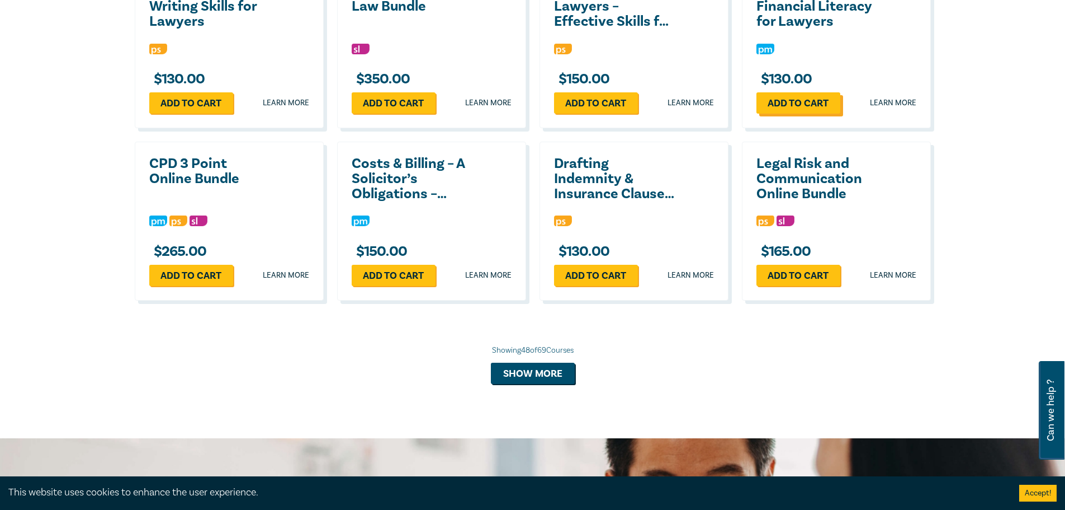
scroll to position [2964, 0]
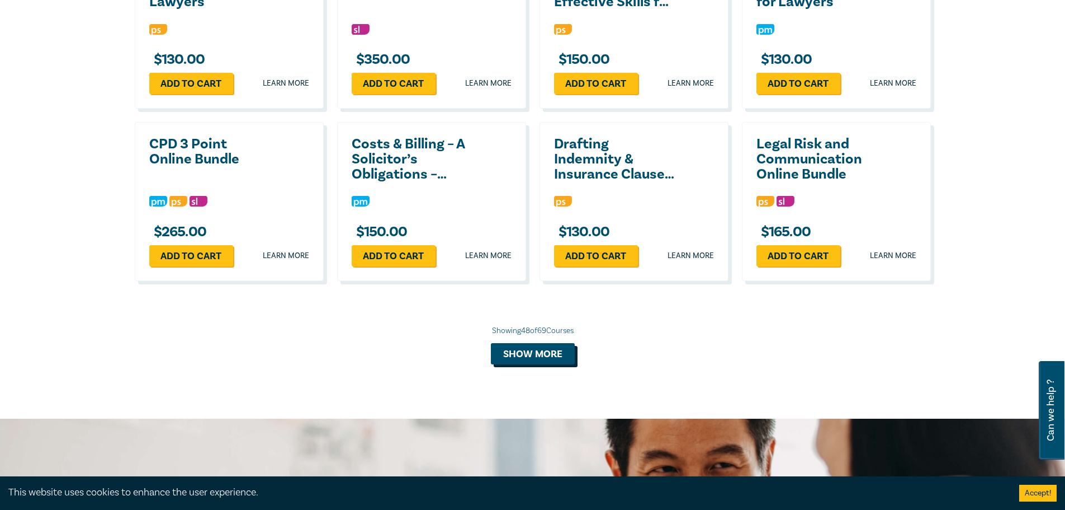
click at [524, 343] on button "Show more" at bounding box center [533, 353] width 84 height 21
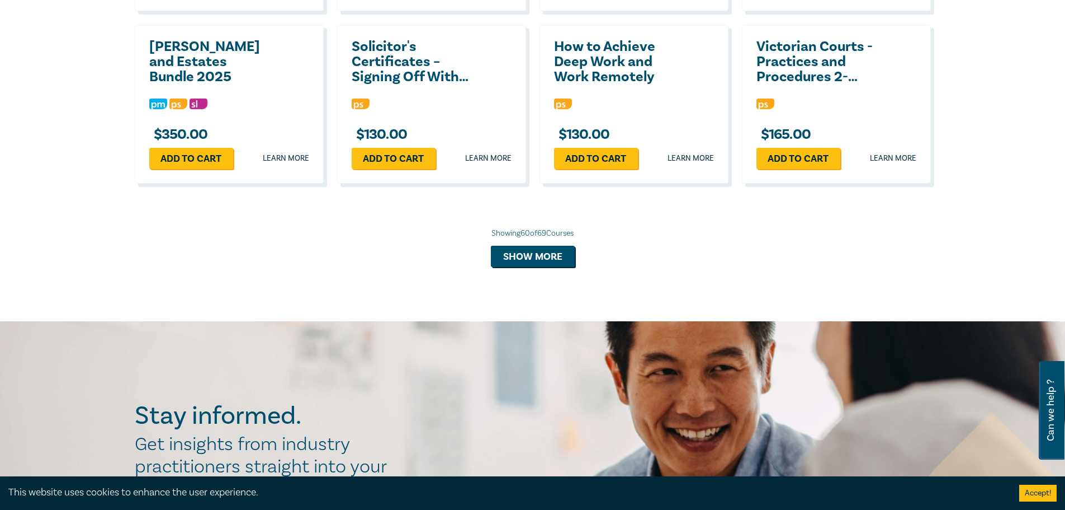
scroll to position [3580, 0]
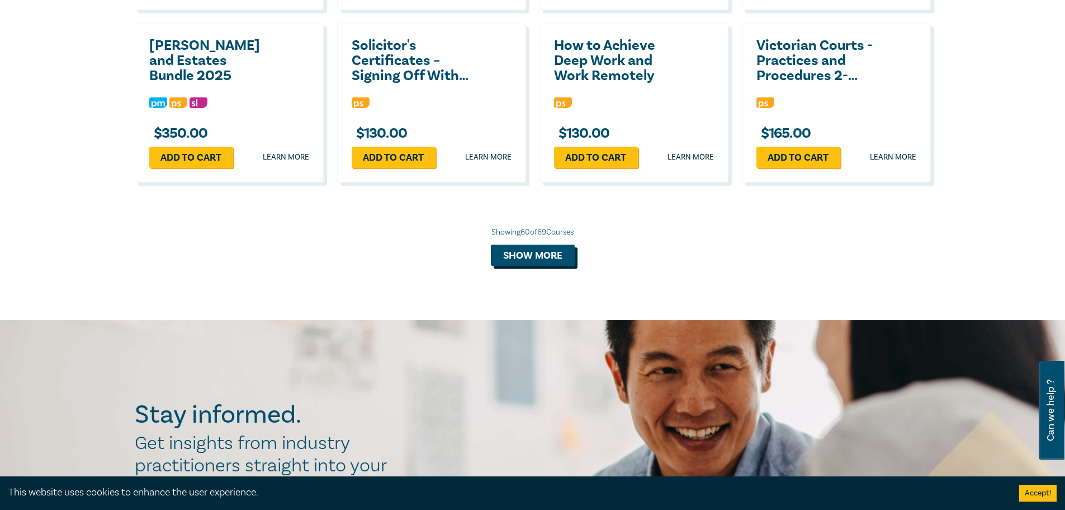
click at [525, 244] on button "Show more" at bounding box center [533, 254] width 84 height 21
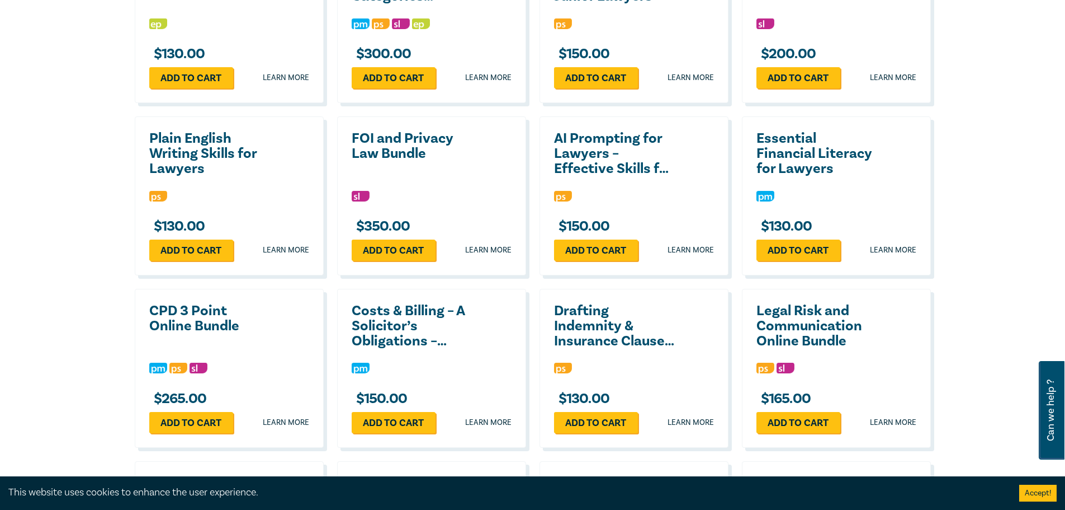
scroll to position [2797, 0]
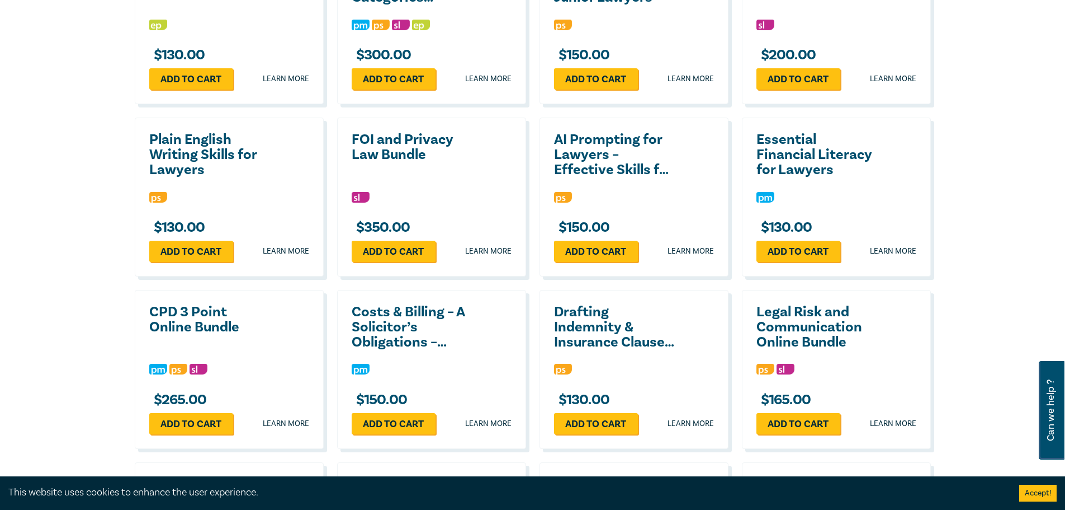
click at [783, 132] on h2 "Essential Financial Literacy for Lawyers" at bounding box center [817, 154] width 120 height 45
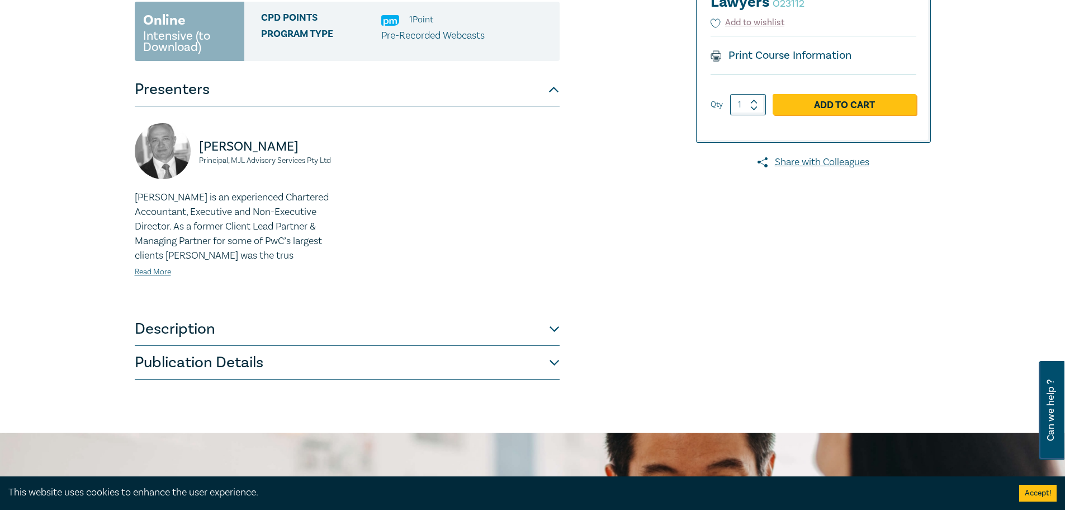
scroll to position [224, 0]
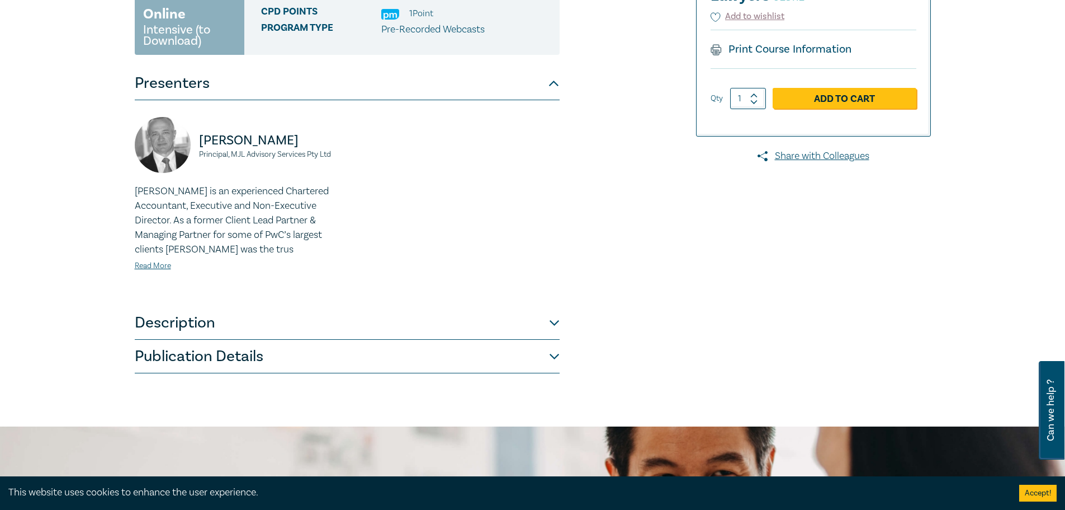
click at [551, 326] on button "Description" at bounding box center [347, 323] width 425 height 34
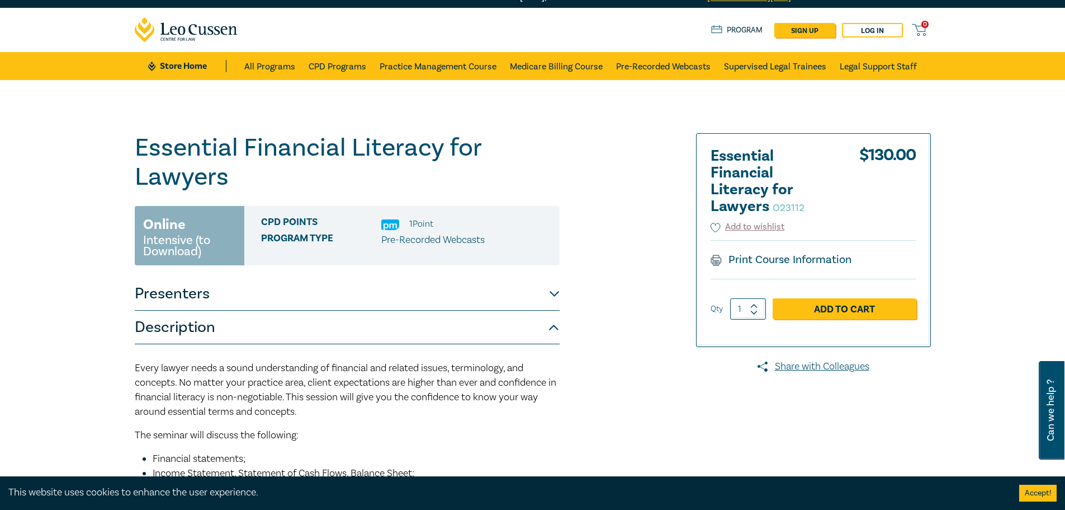
scroll to position [0, 0]
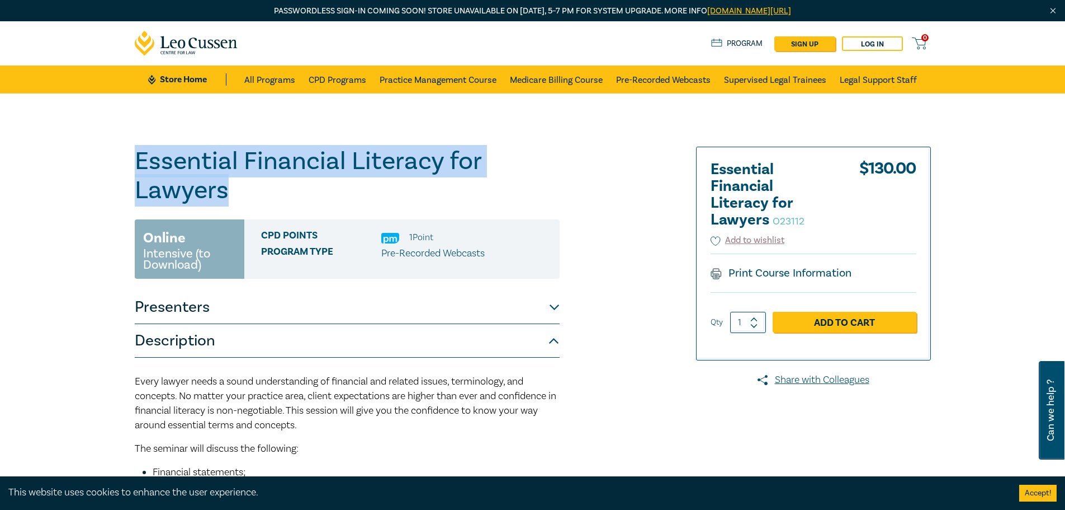
drag, startPoint x: 228, startPoint y: 191, endPoint x: 122, endPoint y: 169, distance: 107.3
click at [122, 169] on div "Essential Financial Literacy for Lawyers O23112 Online Intensive (to Download) …" at bounding box center [532, 442] width 1065 height 698
copy h1 "Essential Financial Literacy for Lawyers"
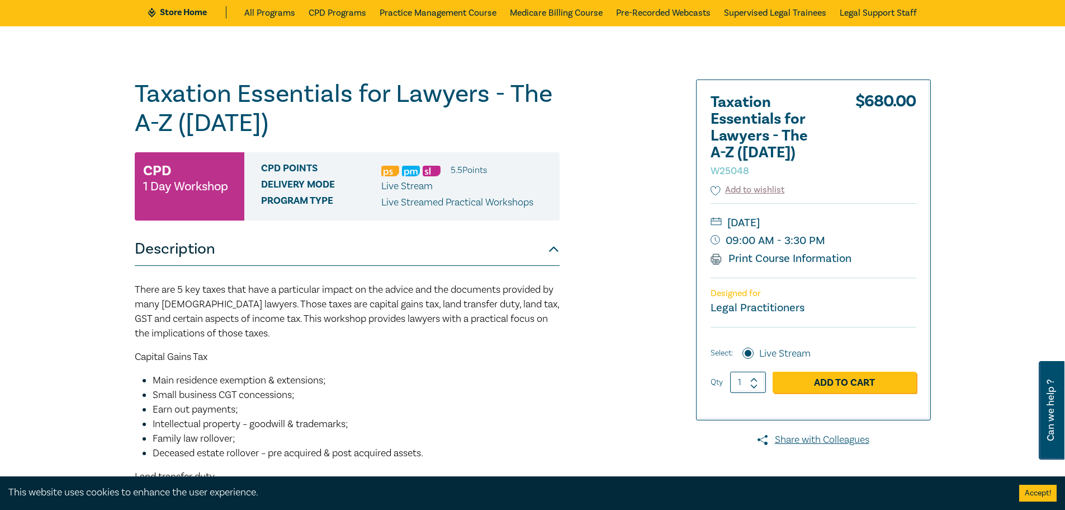
scroll to position [56, 0]
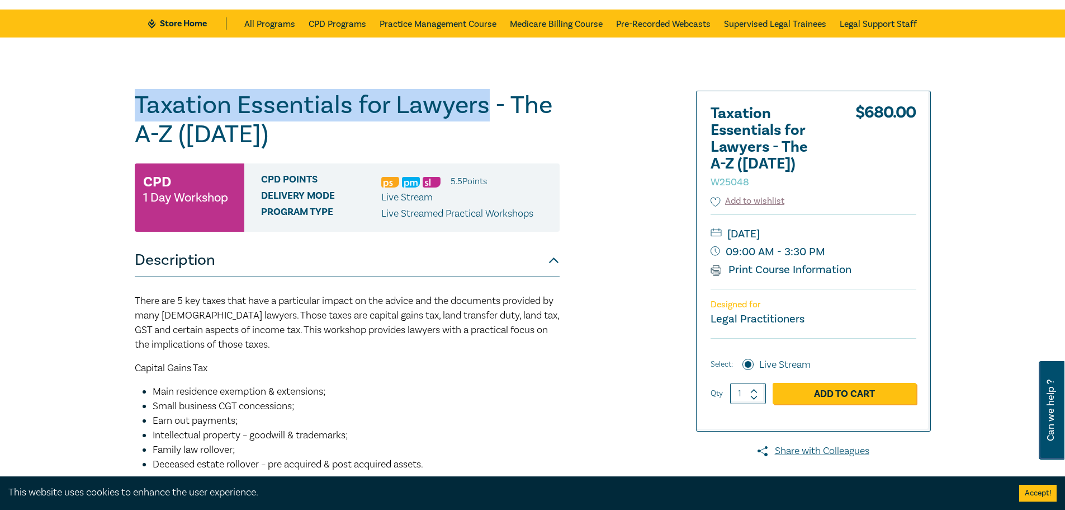
drag, startPoint x: 485, startPoint y: 103, endPoint x: 130, endPoint y: 103, distance: 355.2
click at [130, 103] on div "Taxation Essentials for Lawyers - The A-Z (Oct 2025) W25048 CPD 1 Day Workshop …" at bounding box center [398, 483] width 540 height 784
copy h1 "Taxation Essentials for Lawyers"
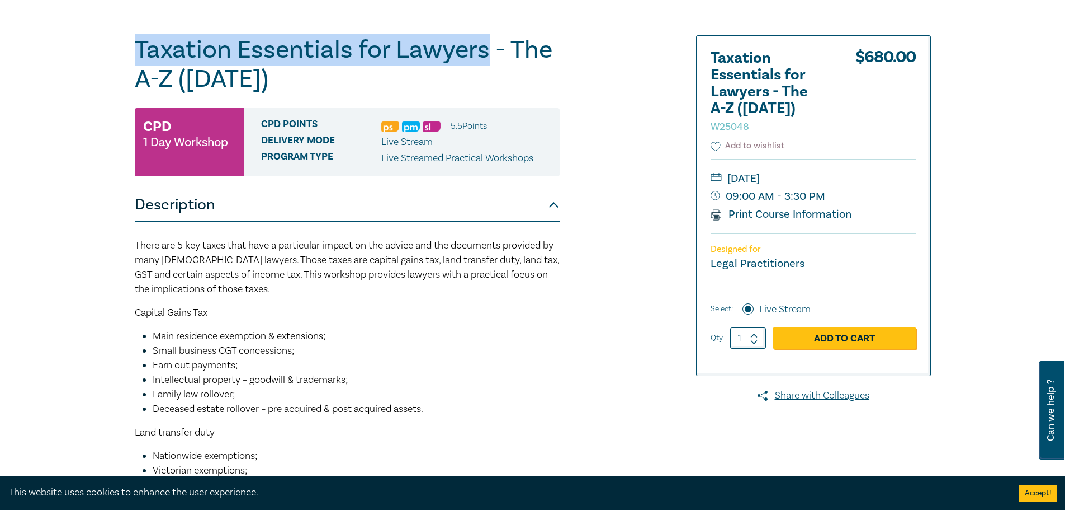
scroll to position [112, 0]
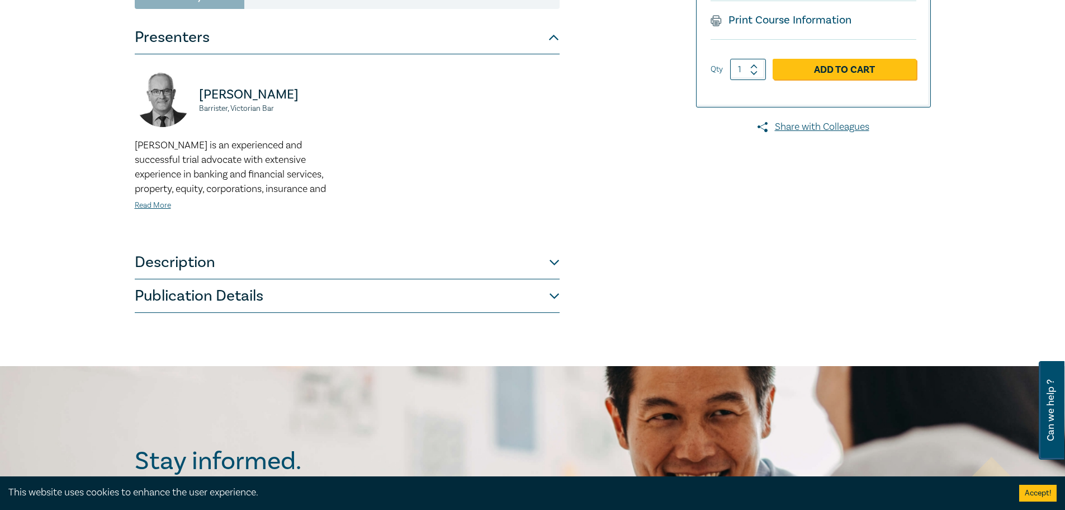
scroll to position [280, 0]
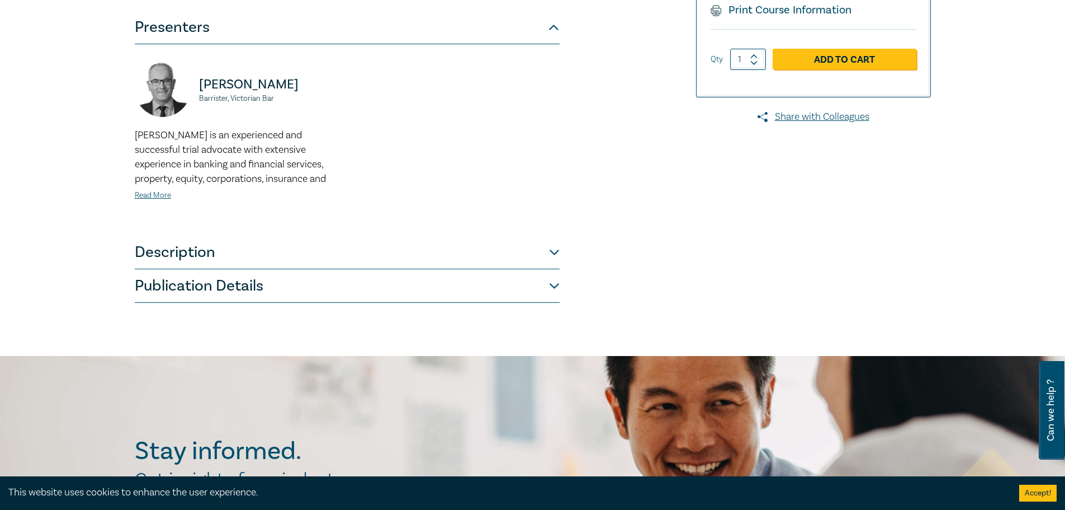
click at [553, 256] on button "Description" at bounding box center [347, 252] width 425 height 34
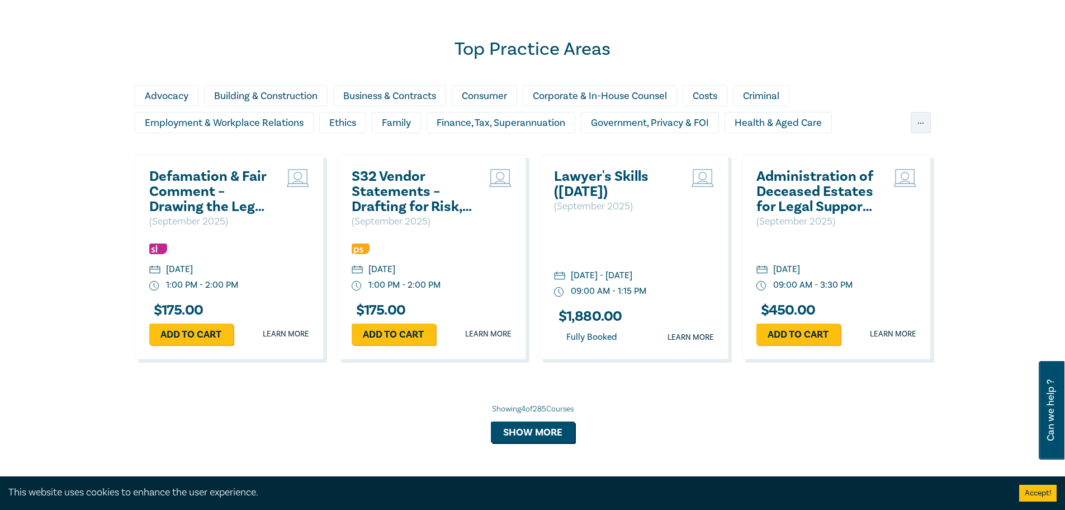
scroll to position [727, 0]
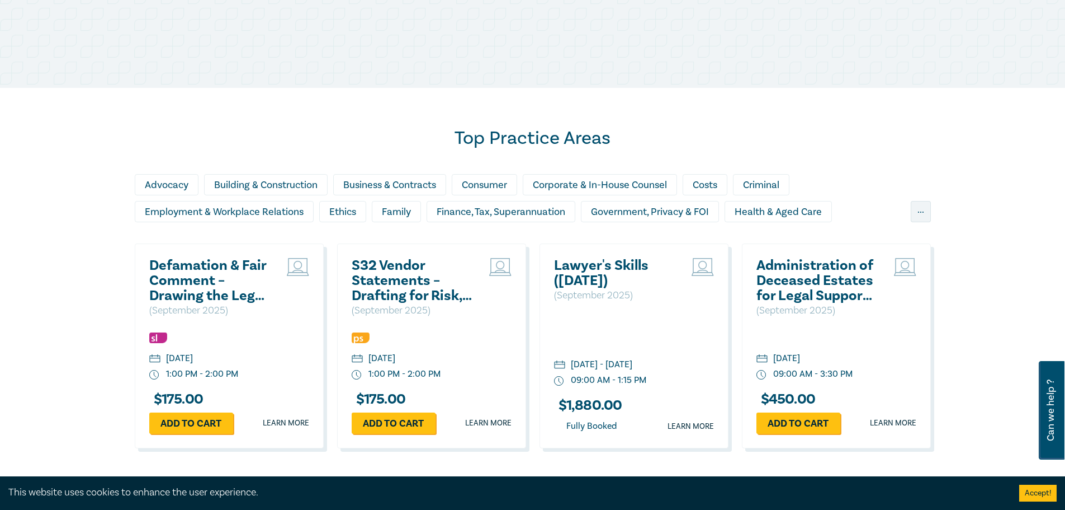
scroll to position [783, 0]
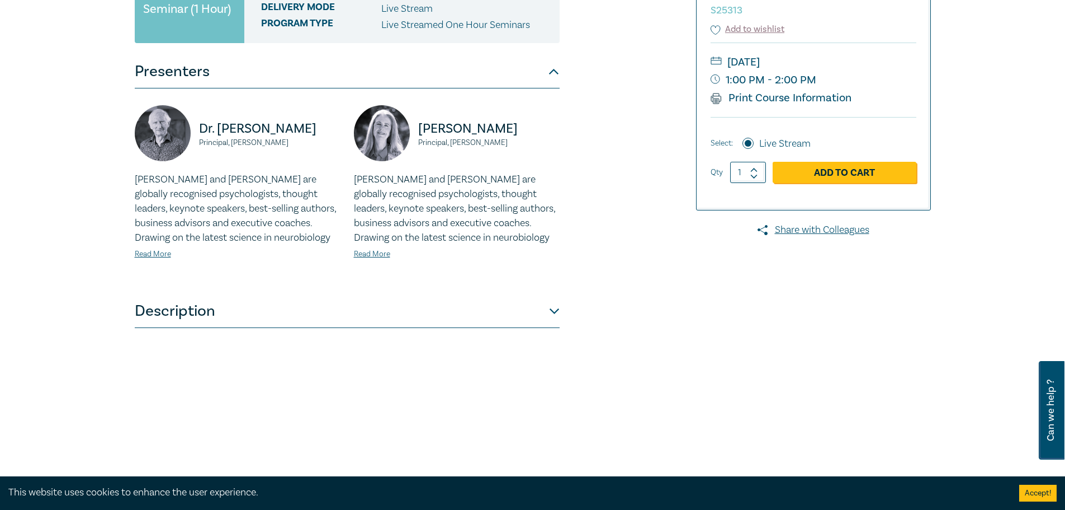
scroll to position [280, 0]
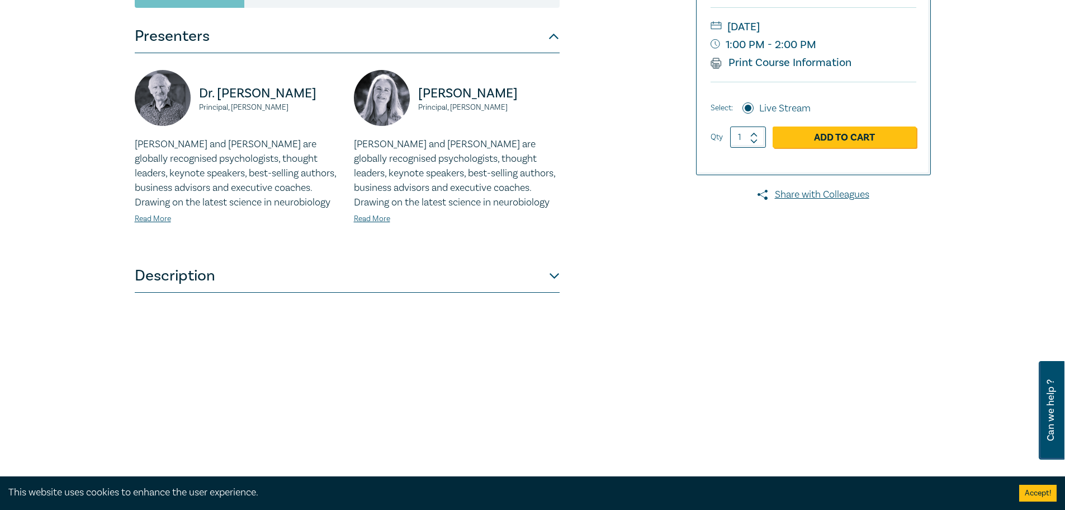
click at [547, 276] on button "Description" at bounding box center [347, 276] width 425 height 34
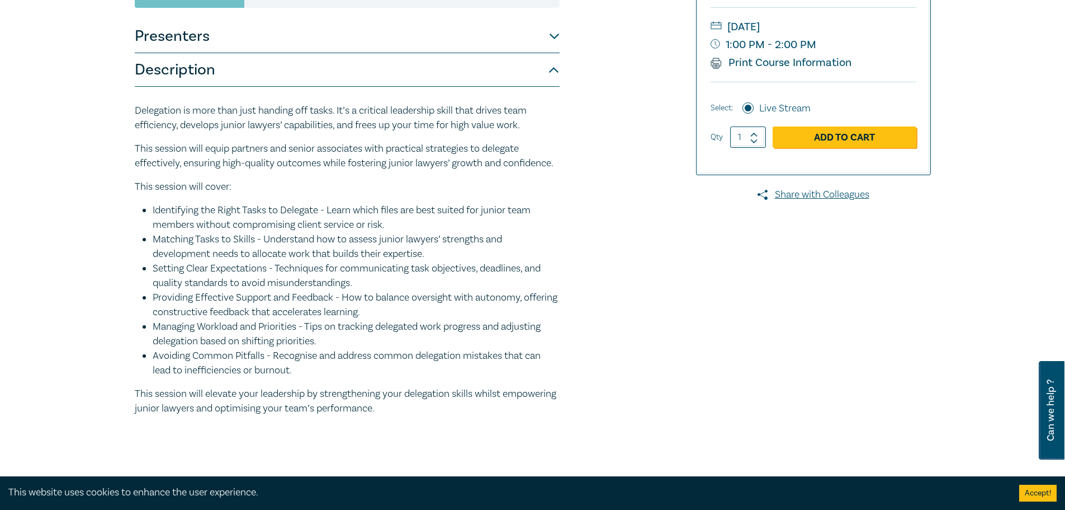
scroll to position [336, 0]
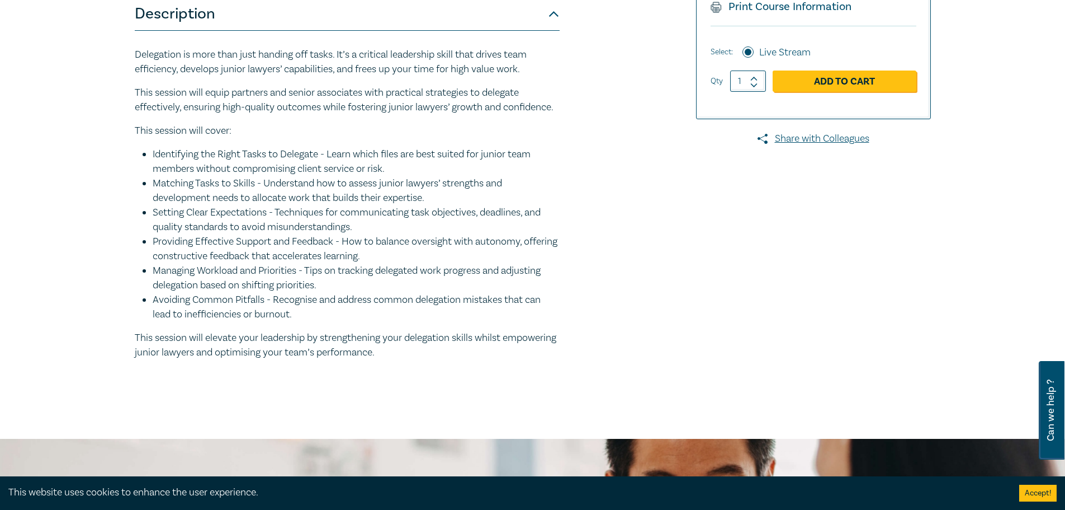
click at [368, 205] on li "Matching Tasks to Skills - Understand how to assess junior lawyers’ strengths a…" at bounding box center [356, 190] width 407 height 29
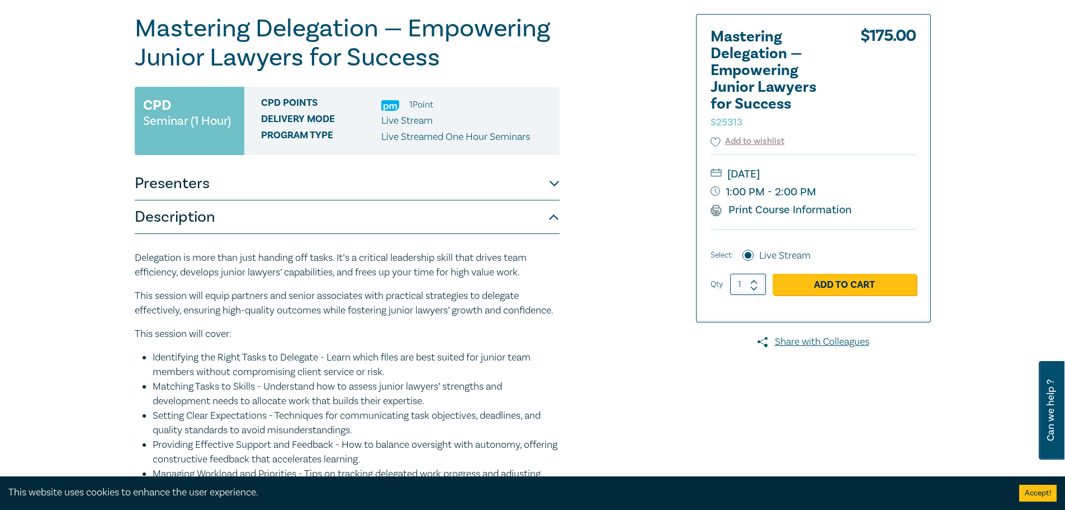
scroll to position [0, 0]
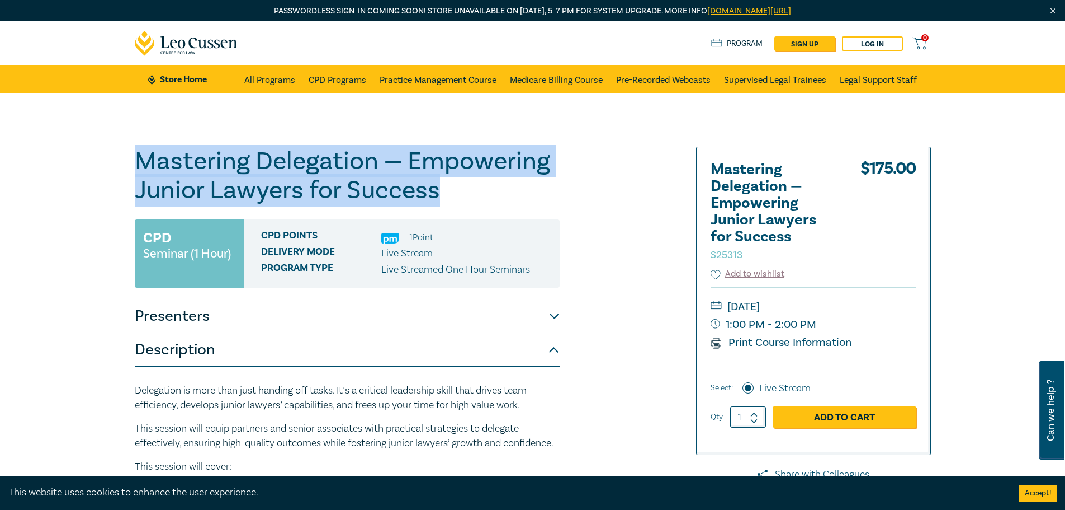
drag, startPoint x: 440, startPoint y: 196, endPoint x: 140, endPoint y: 172, distance: 300.1
click at [140, 172] on h1 "Mastering Delegation — Empowering Junior Lawyers for Success S25313" at bounding box center [347, 176] width 425 height 58
copy h1 "Mastering Delegation — Empowering Junior Lawyers for Success"
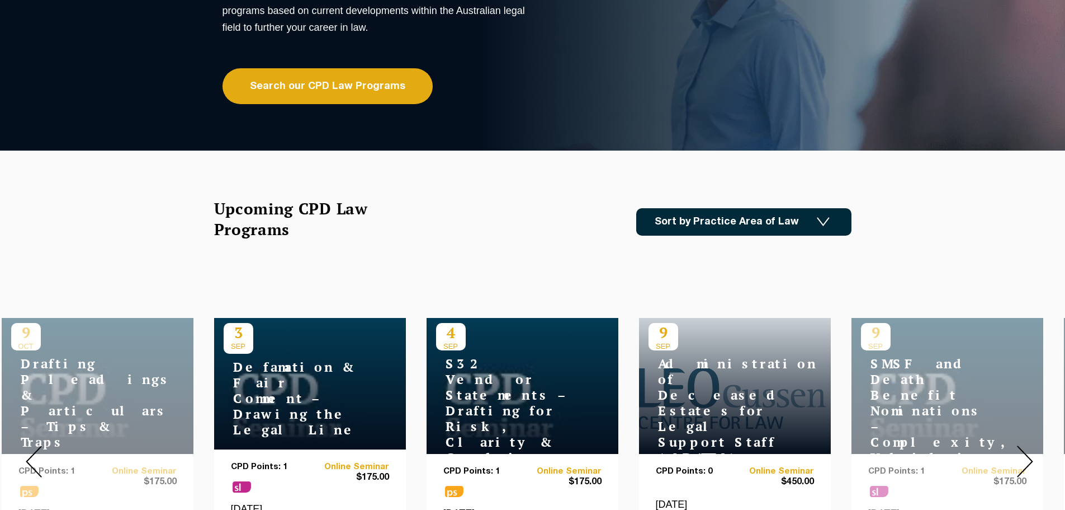
scroll to position [224, 0]
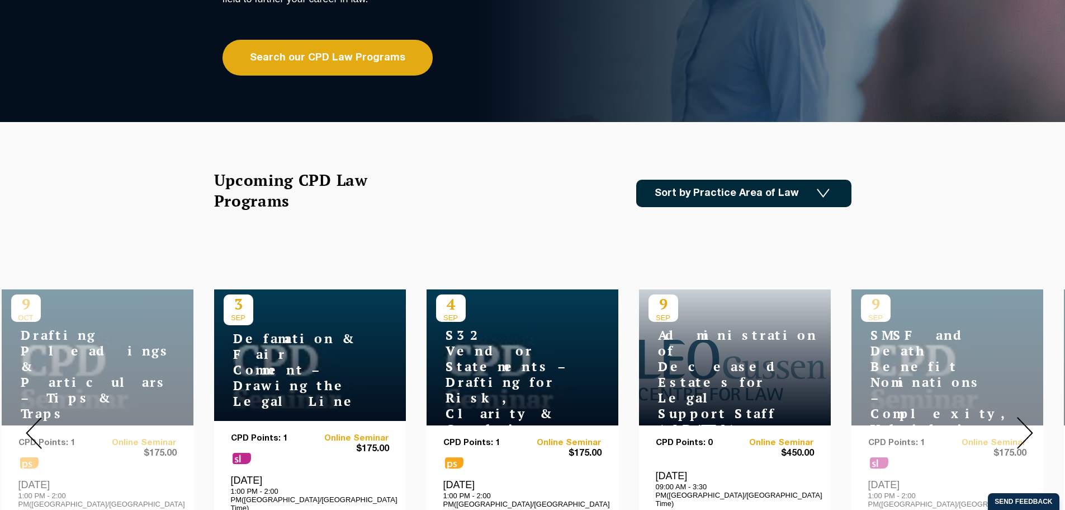
click at [314, 59] on div "[PERSON_NAME] Centre for Law Search here Practical Legal Training Our Practical…" at bounding box center [532, 41] width 1015 height 72
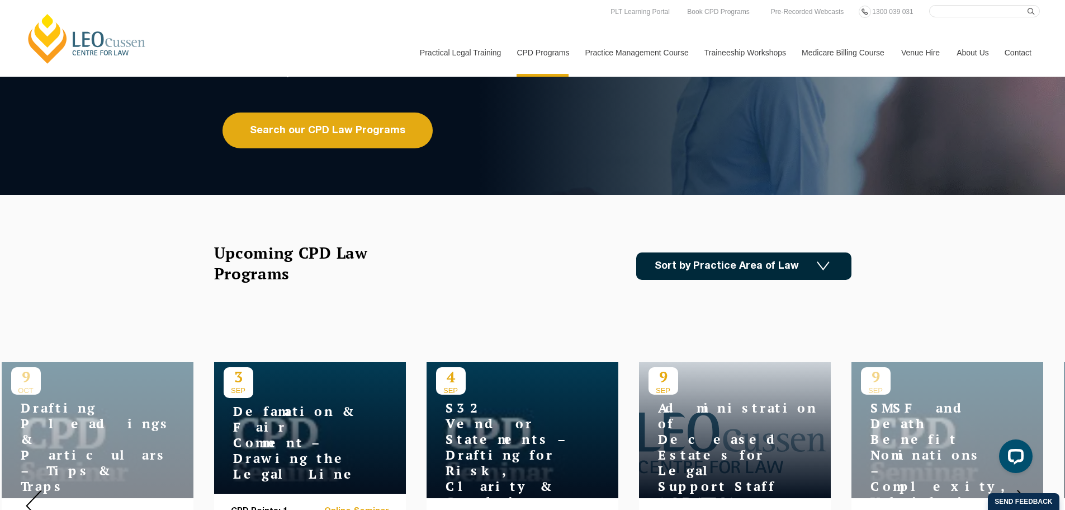
scroll to position [56, 0]
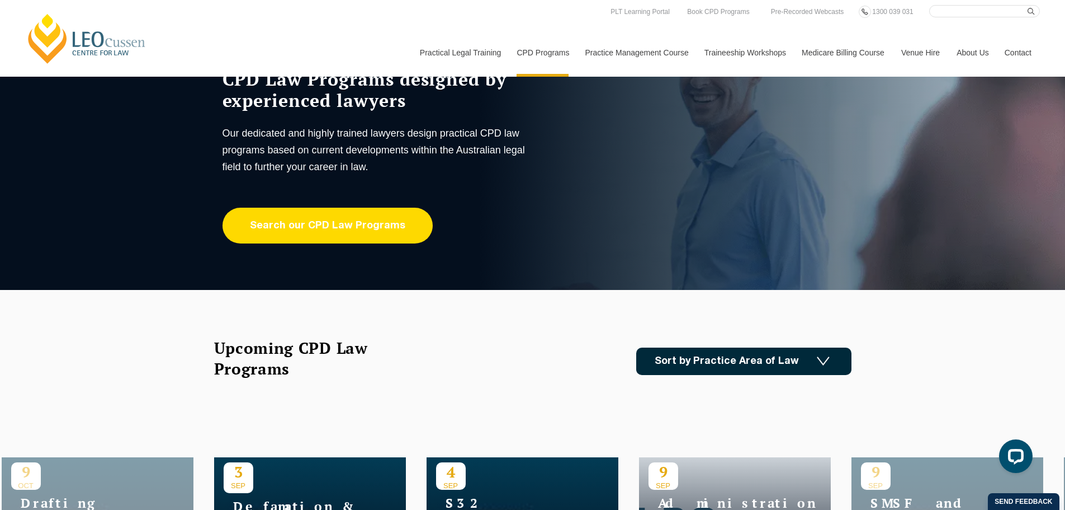
click at [355, 227] on link "Search our CPD Law Programs" at bounding box center [328, 226] width 210 height 36
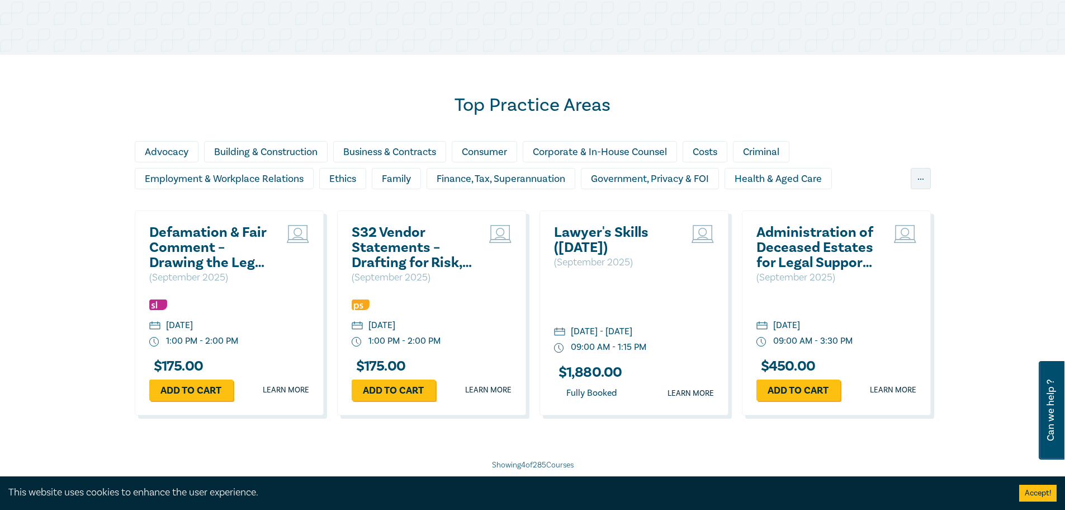
scroll to position [727, 0]
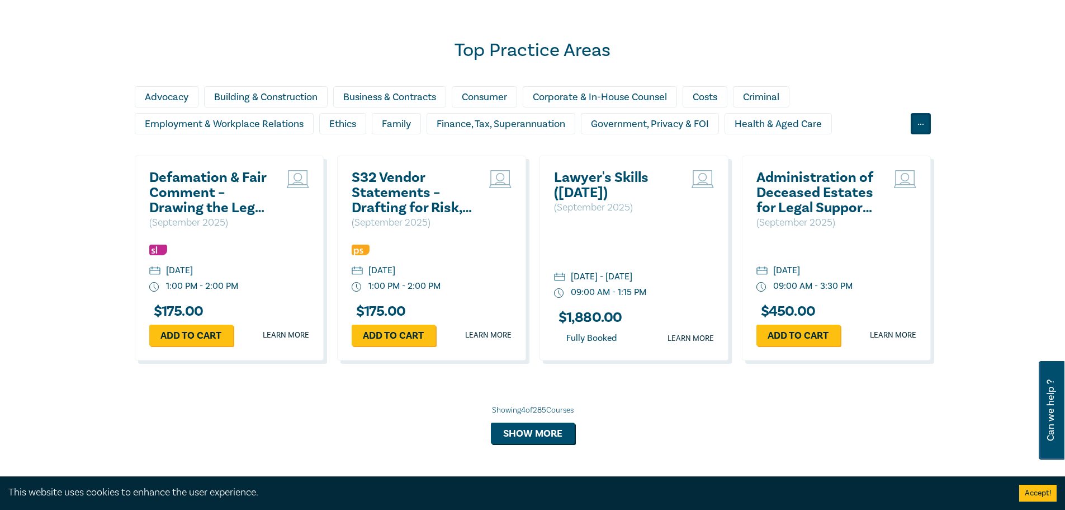
click at [914, 126] on div "..." at bounding box center [921, 123] width 20 height 21
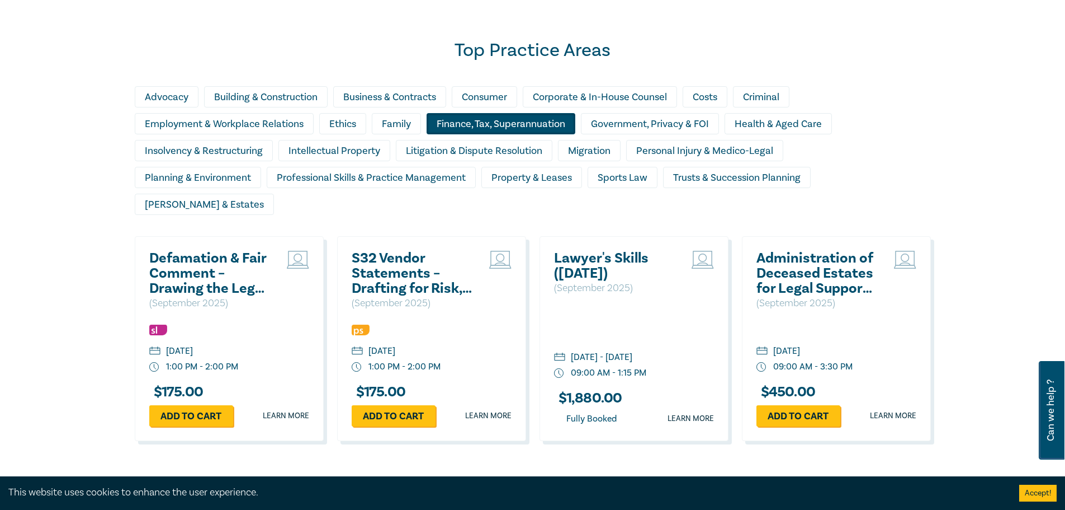
click at [504, 125] on div "Finance, Tax, Superannuation" at bounding box center [501, 123] width 149 height 21
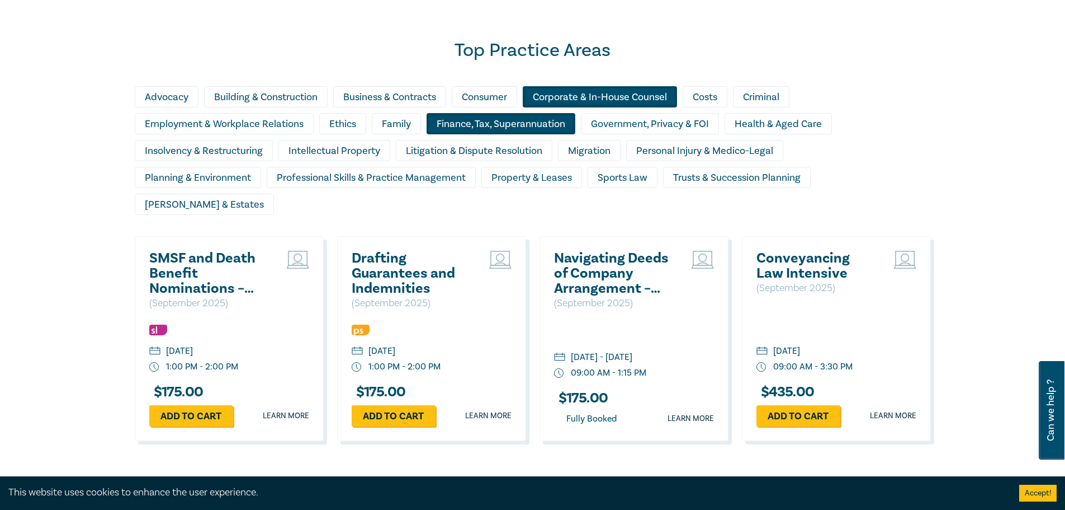
click at [572, 96] on div "Corporate & In-House Counsel" at bounding box center [600, 96] width 154 height 21
click at [483, 96] on div "Consumer" at bounding box center [484, 96] width 65 height 21
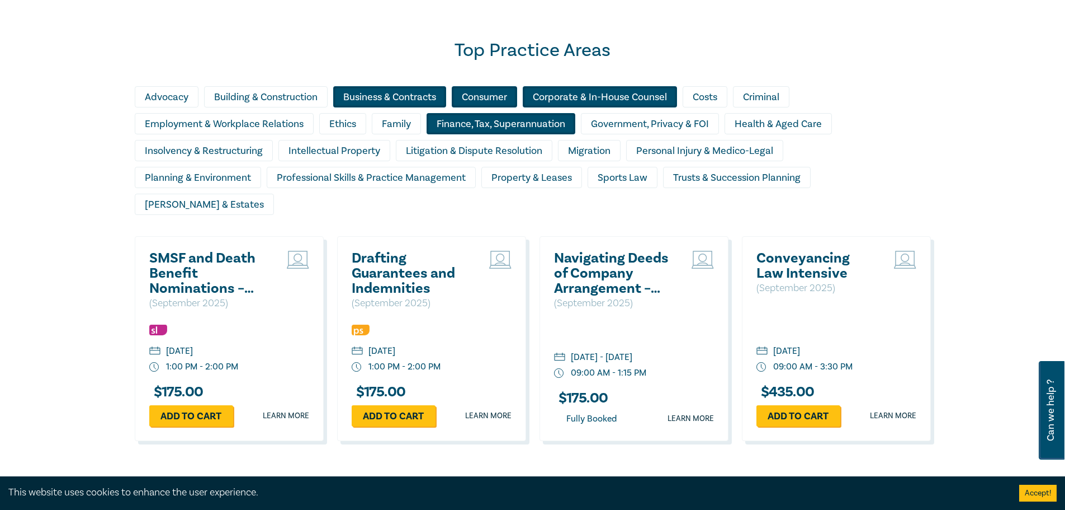
click at [403, 97] on div "Business & Contracts" at bounding box center [389, 96] width 113 height 21
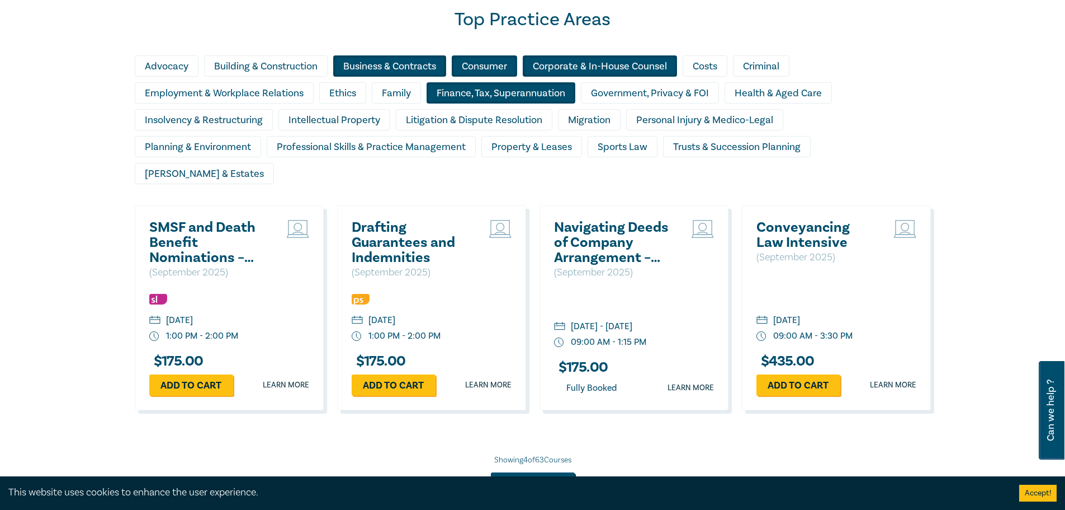
scroll to position [839, 0]
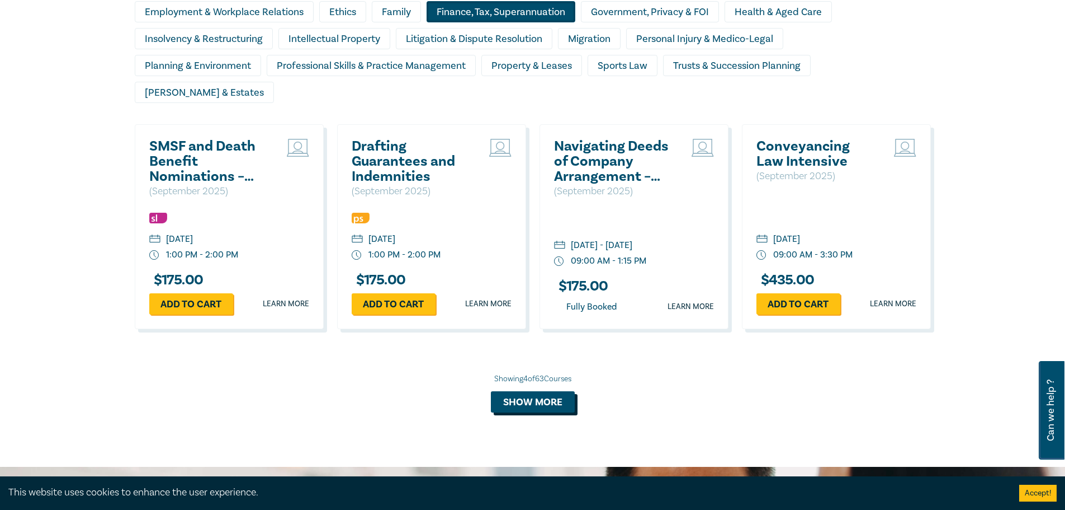
click at [527, 391] on button "Show more" at bounding box center [533, 401] width 84 height 21
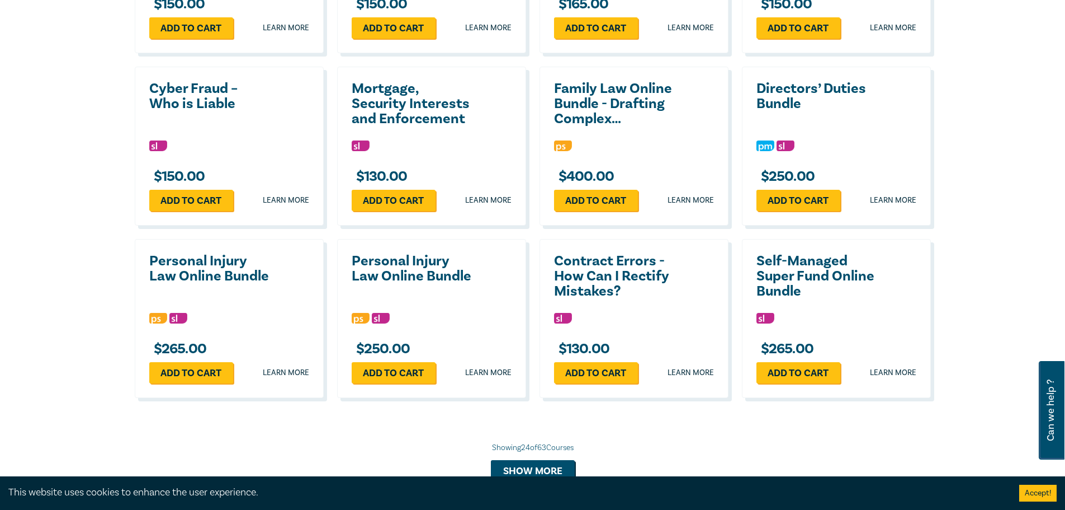
scroll to position [1734, 0]
